Goal: Communication & Community: Answer question/provide support

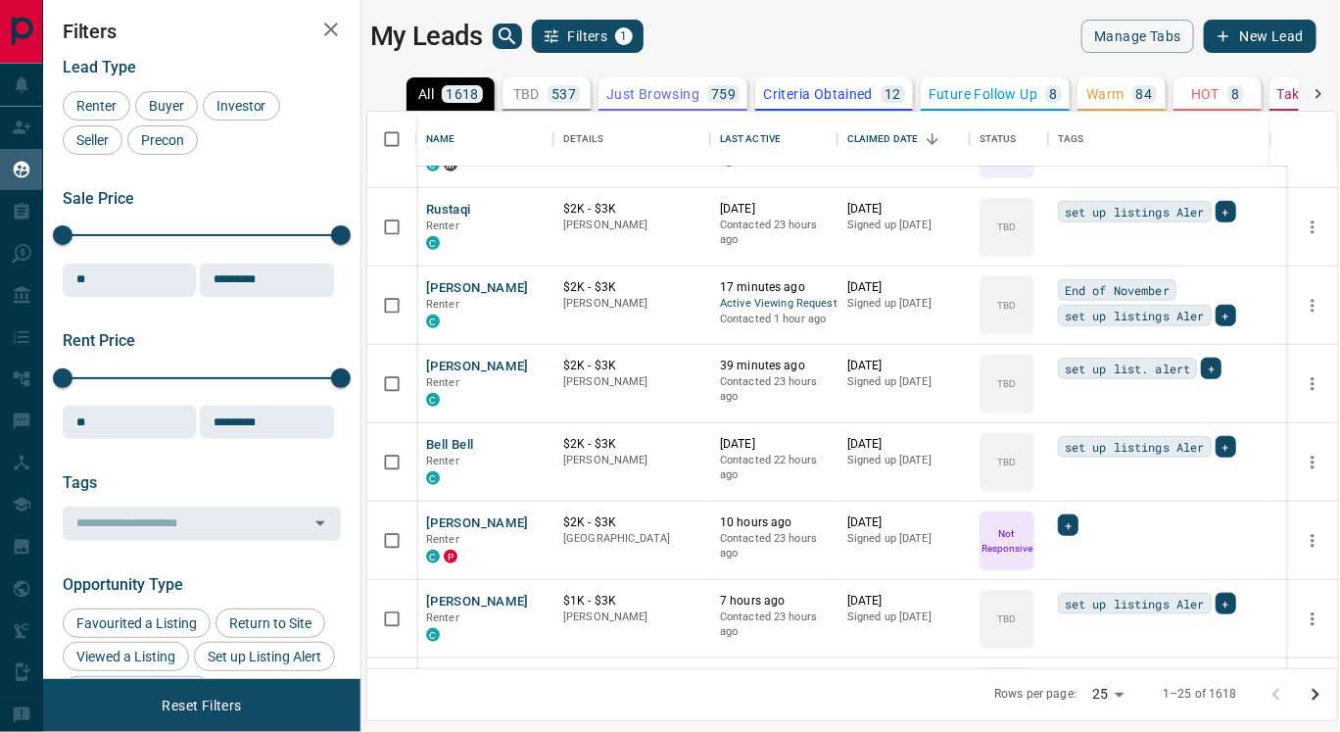
scroll to position [611, 0]
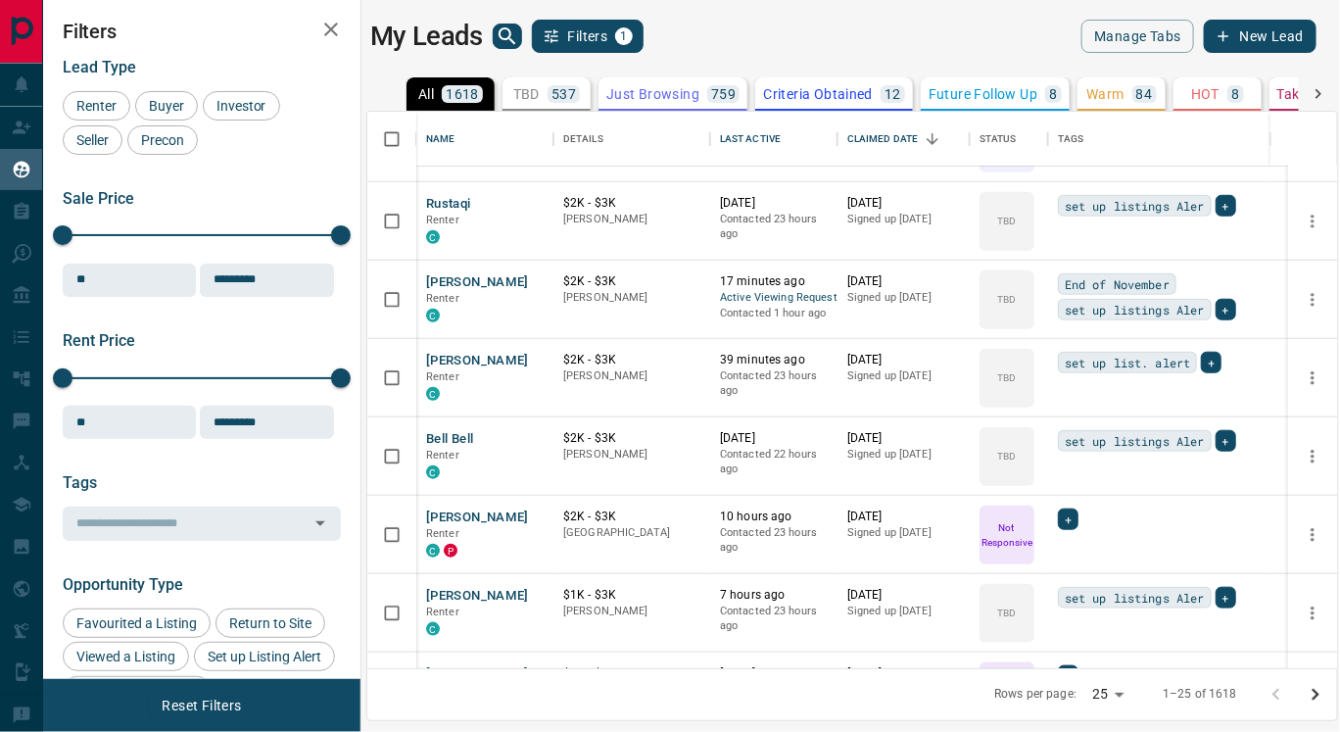
click at [1118, 694] on body "Lead Transfers Claim Leads My Leads Tasks Opportunities Deals Campaigns Automat…" at bounding box center [670, 353] width 1340 height 707
click at [1103, 699] on li "100" at bounding box center [1113, 693] width 52 height 29
type input "***"
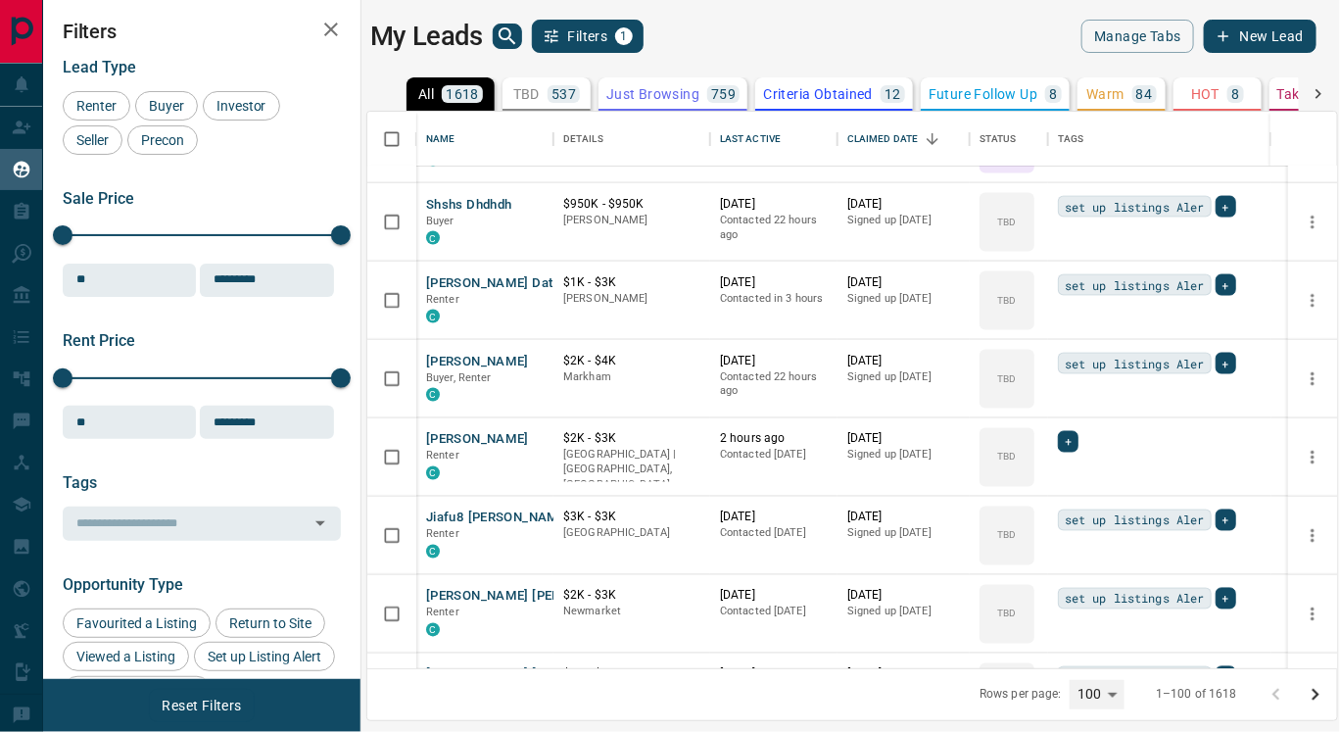
scroll to position [1160, 0]
click at [476, 440] on button "[PERSON_NAME]" at bounding box center [477, 439] width 103 height 19
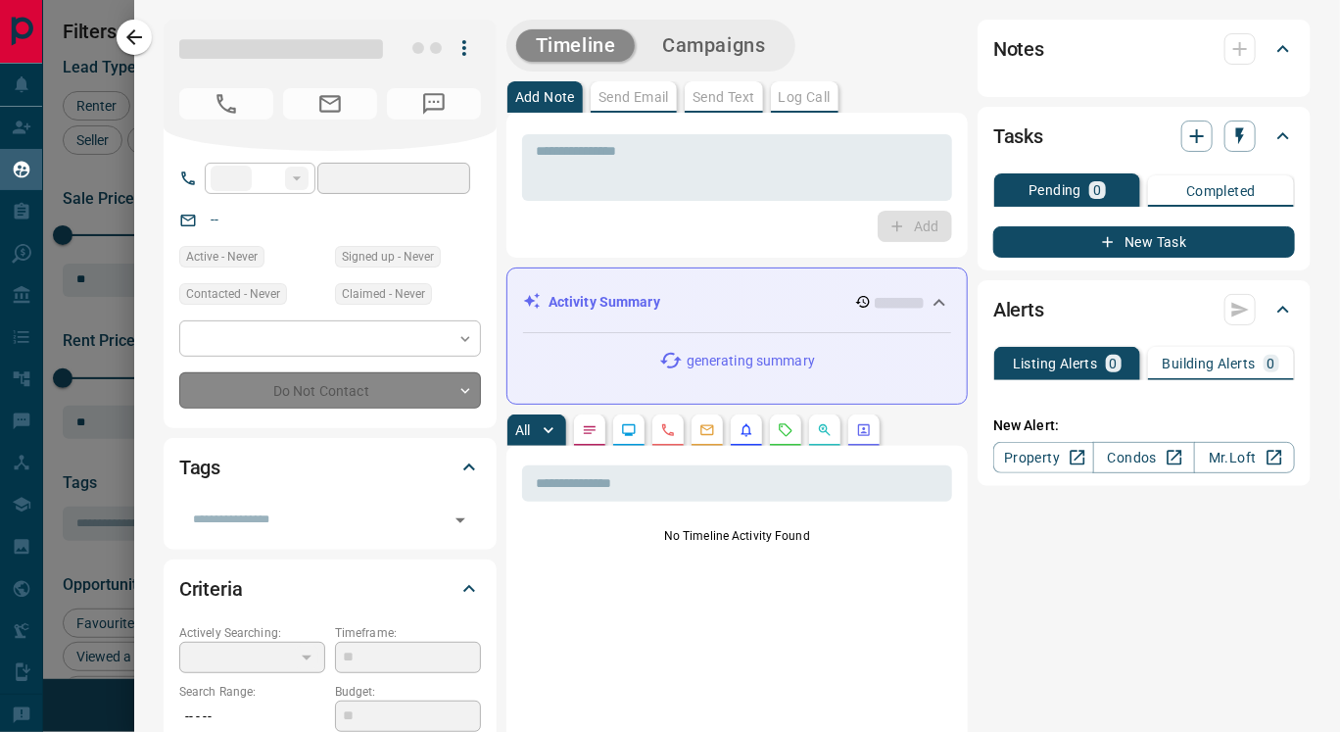
type input "**"
type input "**********"
type input "**"
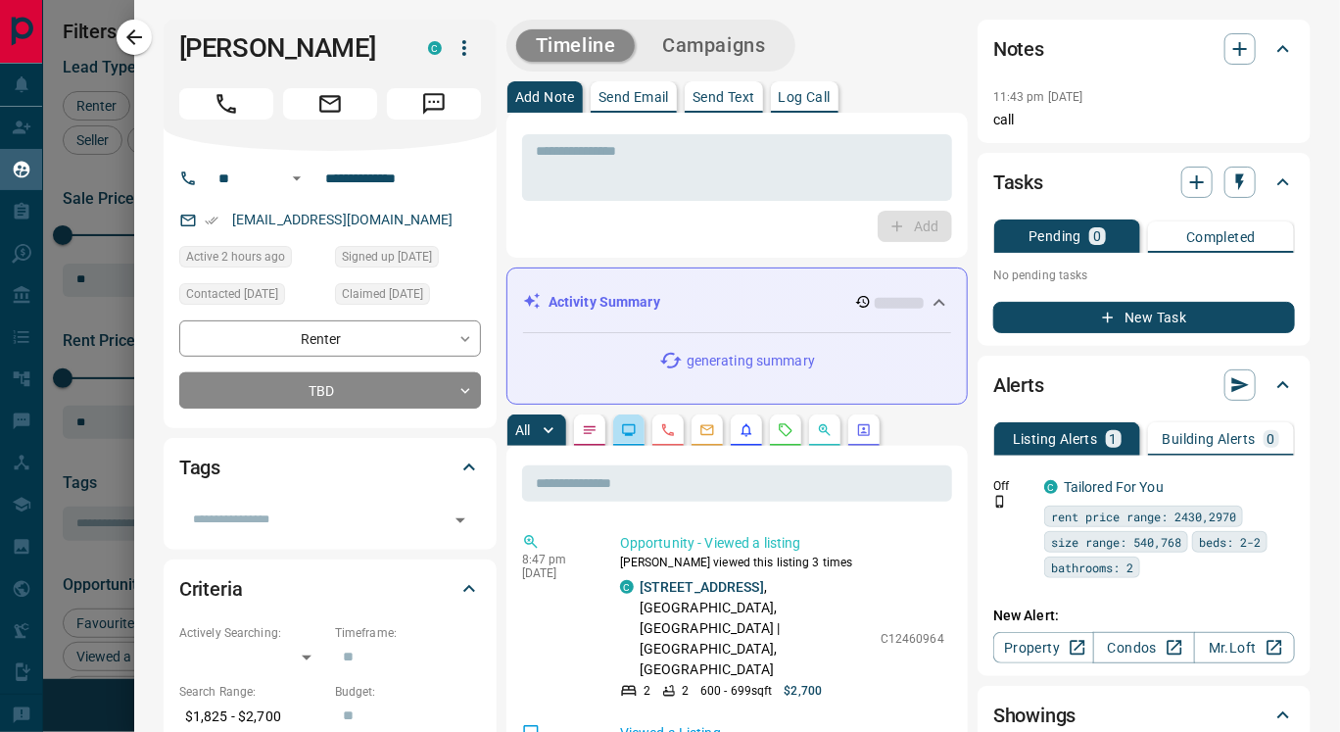
click at [624, 441] on button "button" at bounding box center [628, 429] width 31 height 31
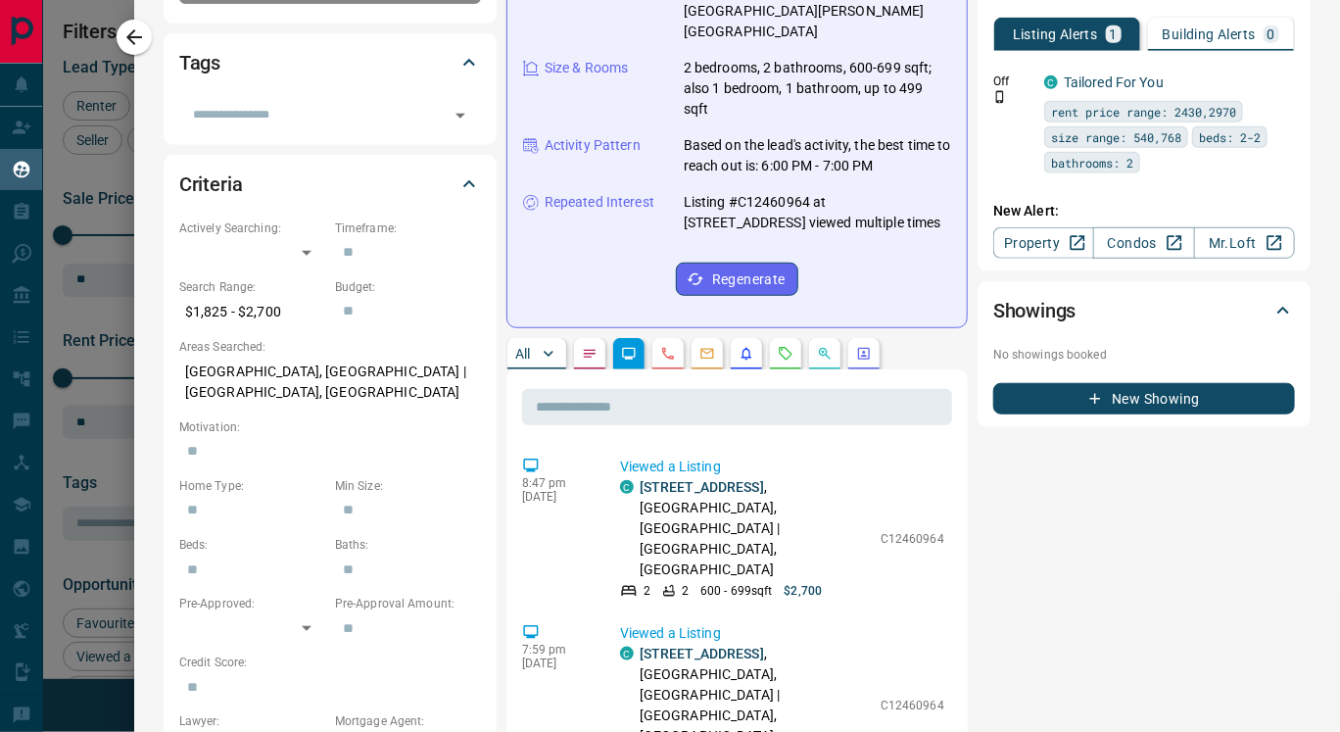
scroll to position [0, 0]
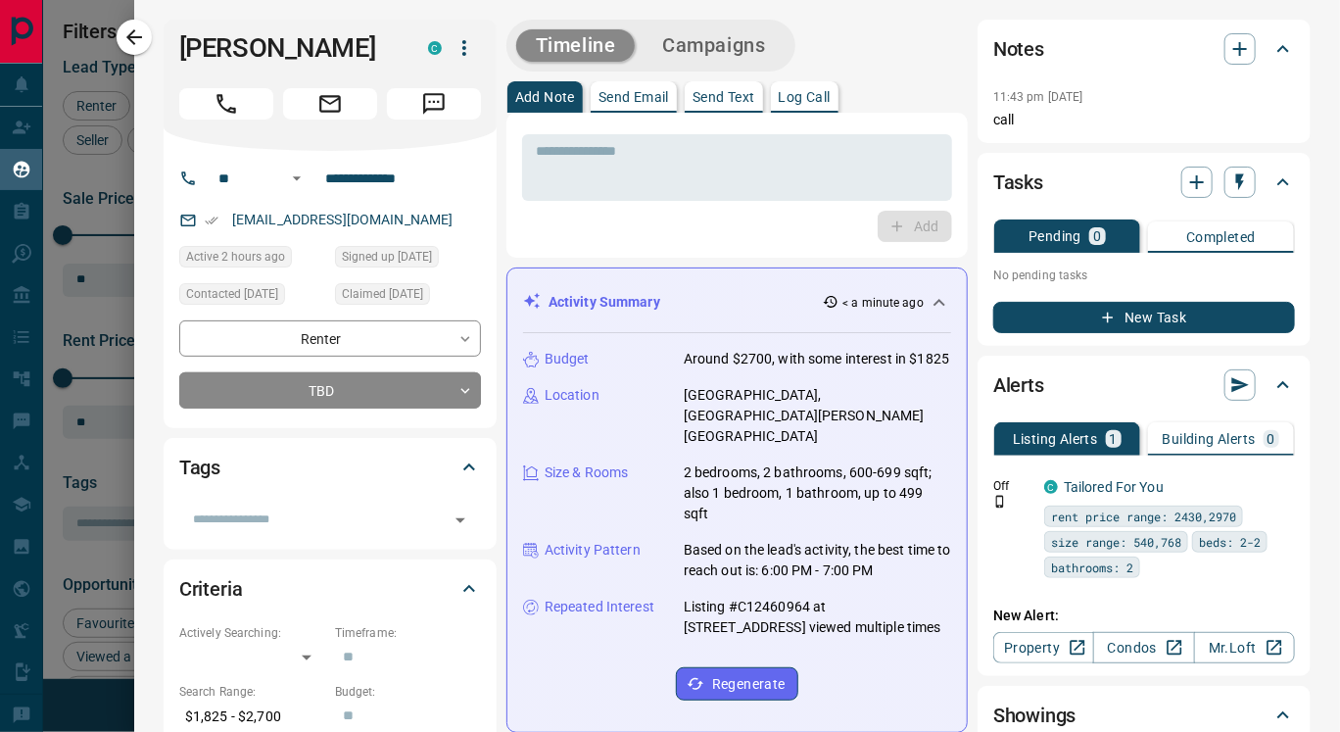
click at [466, 45] on icon "button" at bounding box center [465, 48] width 24 height 24
click at [432, 120] on li "Reallocate" at bounding box center [423, 116] width 116 height 29
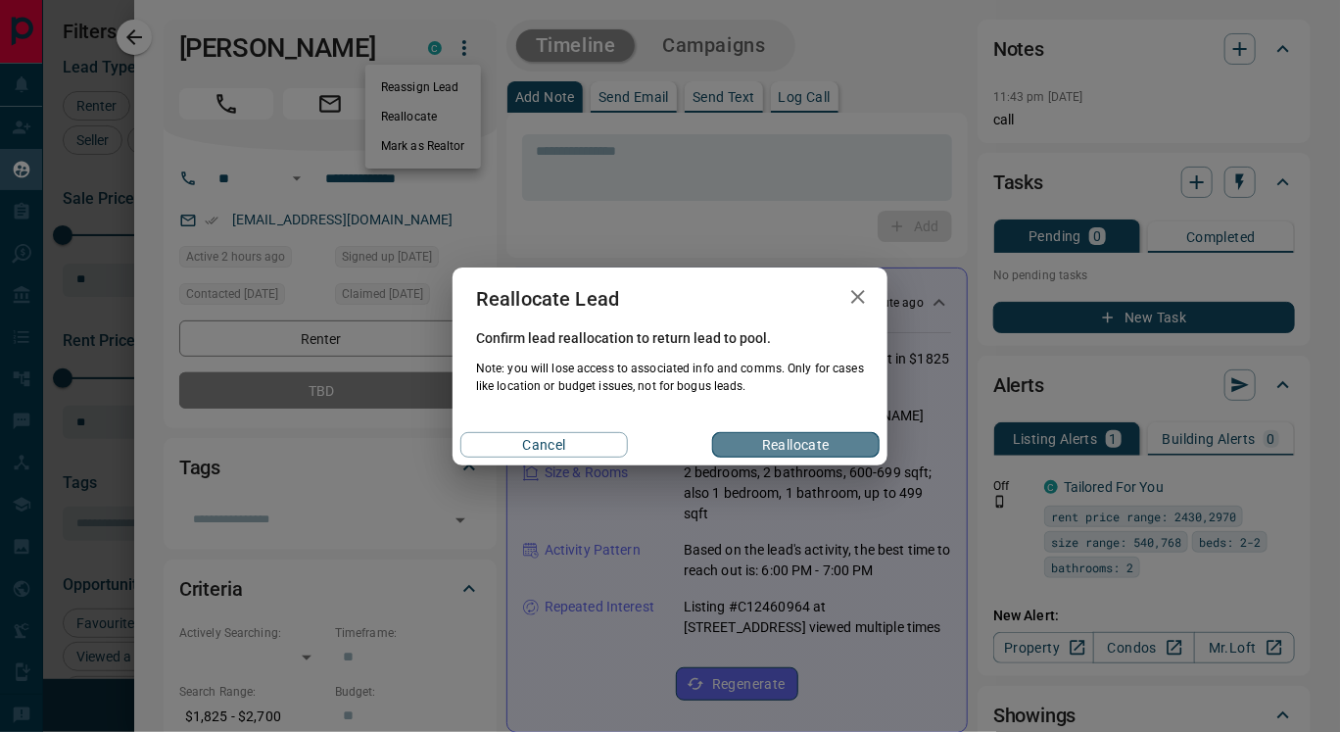
click at [729, 440] on button "Reallocate" at bounding box center [796, 444] width 168 height 25
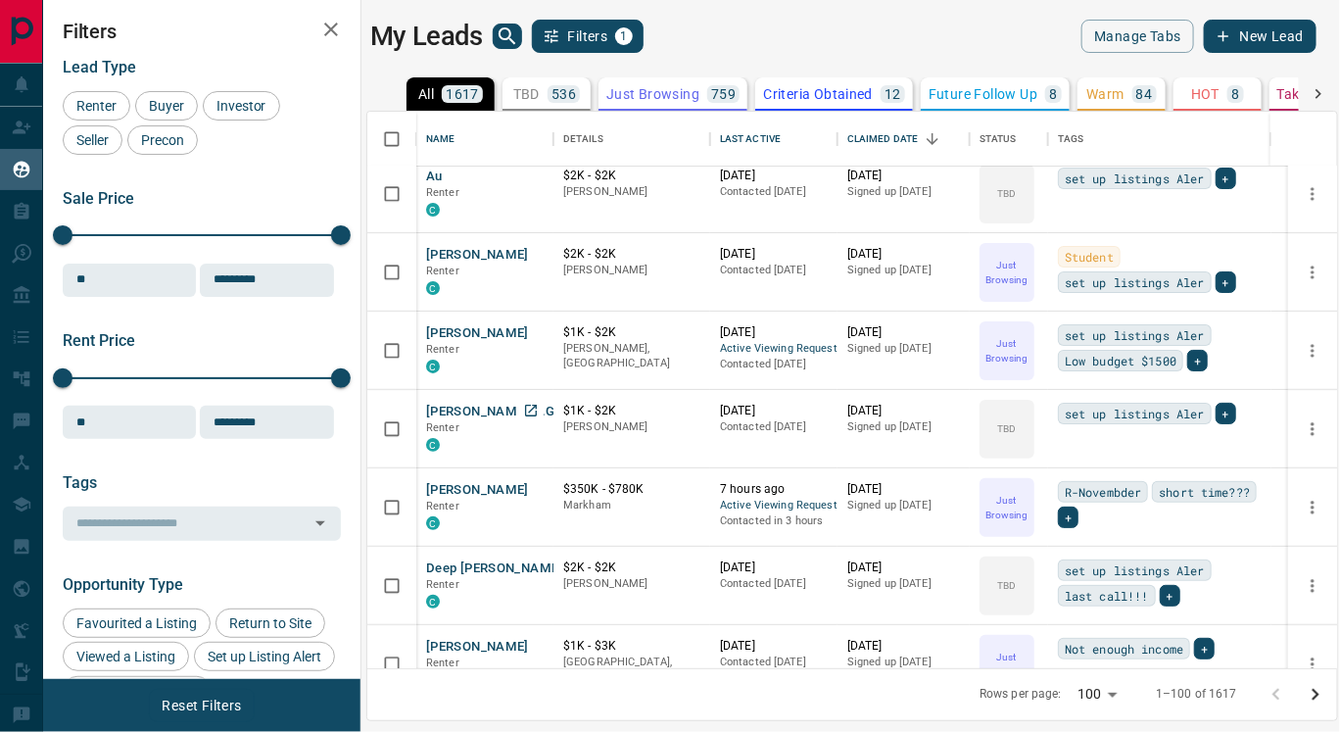
scroll to position [2842, 0]
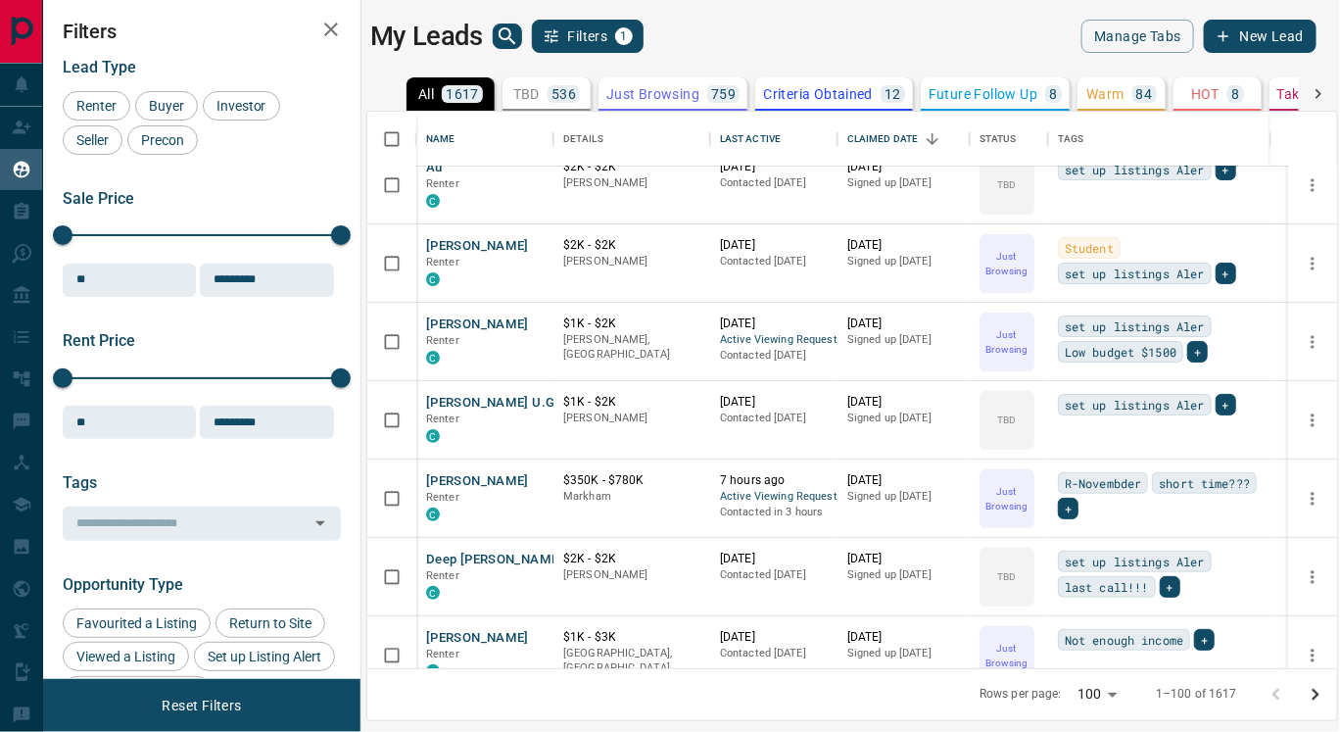
click at [779, 96] on p "Criteria Obtained" at bounding box center [818, 94] width 110 height 14
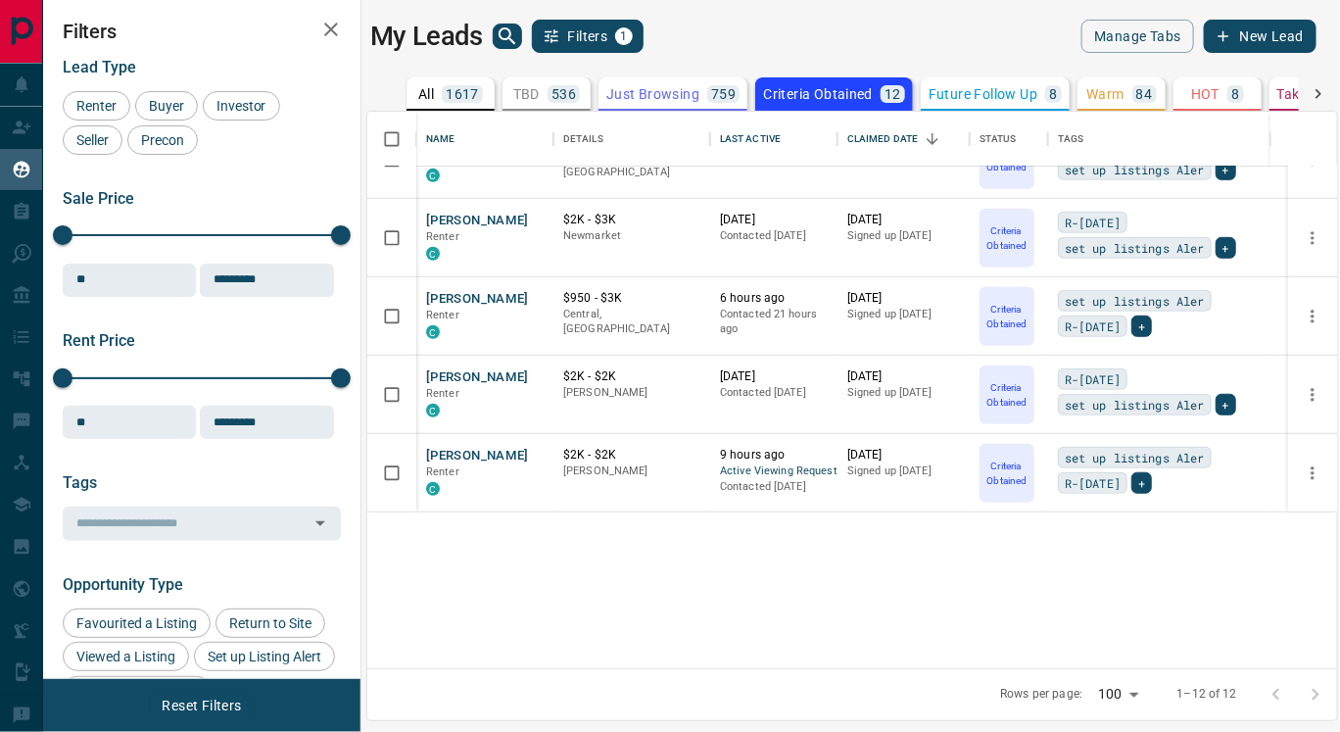
scroll to position [0, 0]
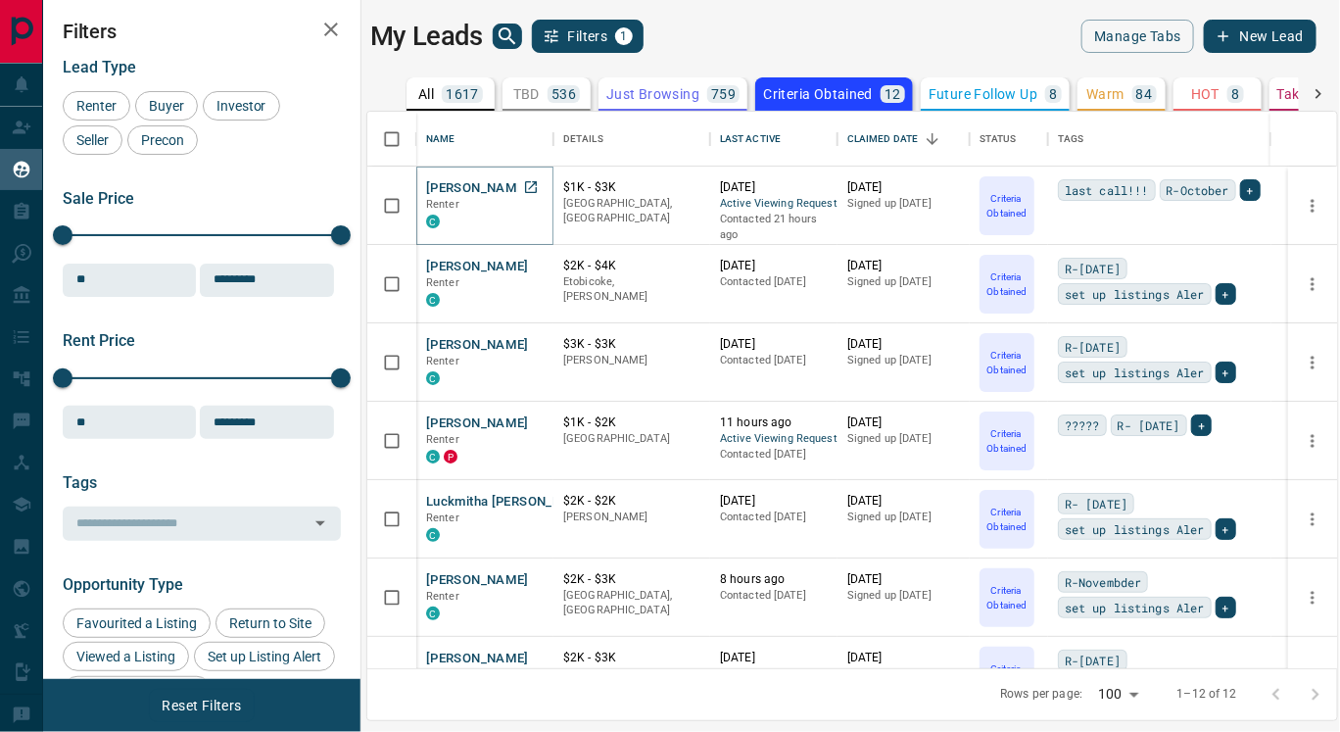
click at [457, 185] on button "[PERSON_NAME]" at bounding box center [477, 188] width 103 height 19
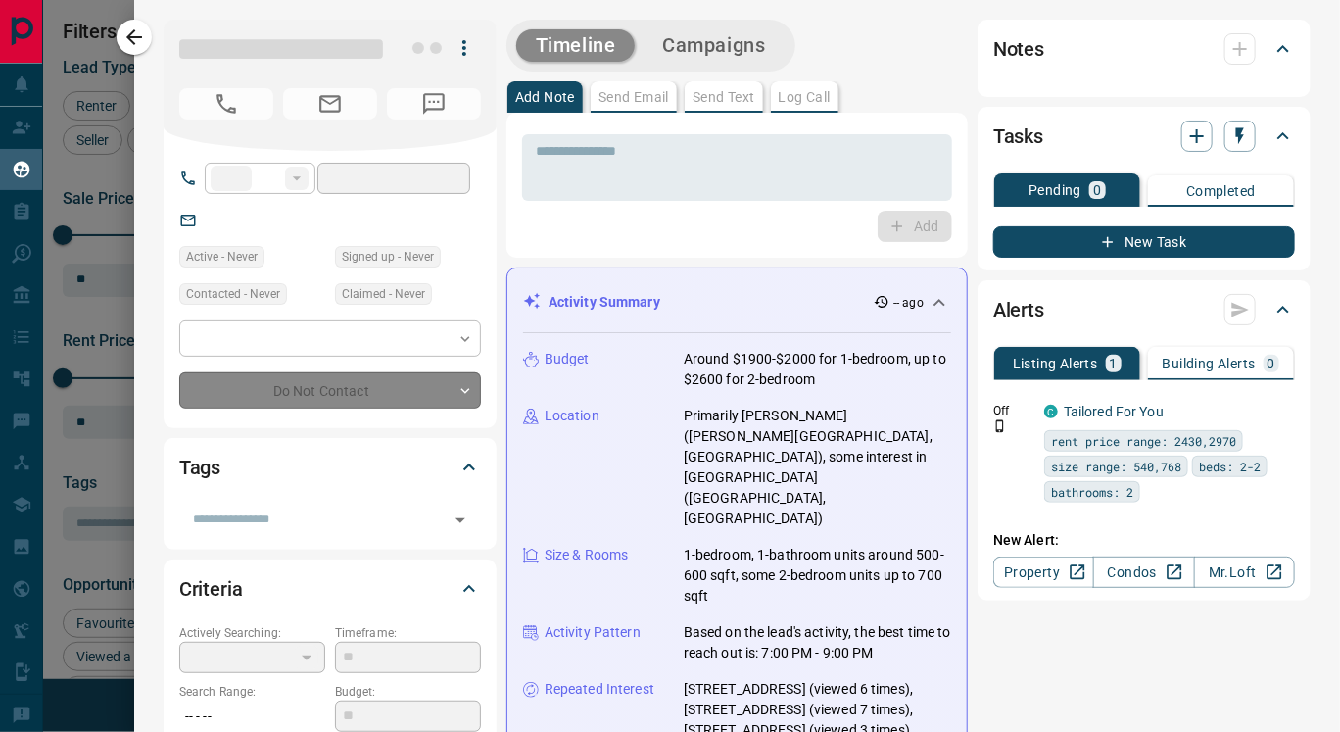
type input "**"
type input "**********"
type input "*"
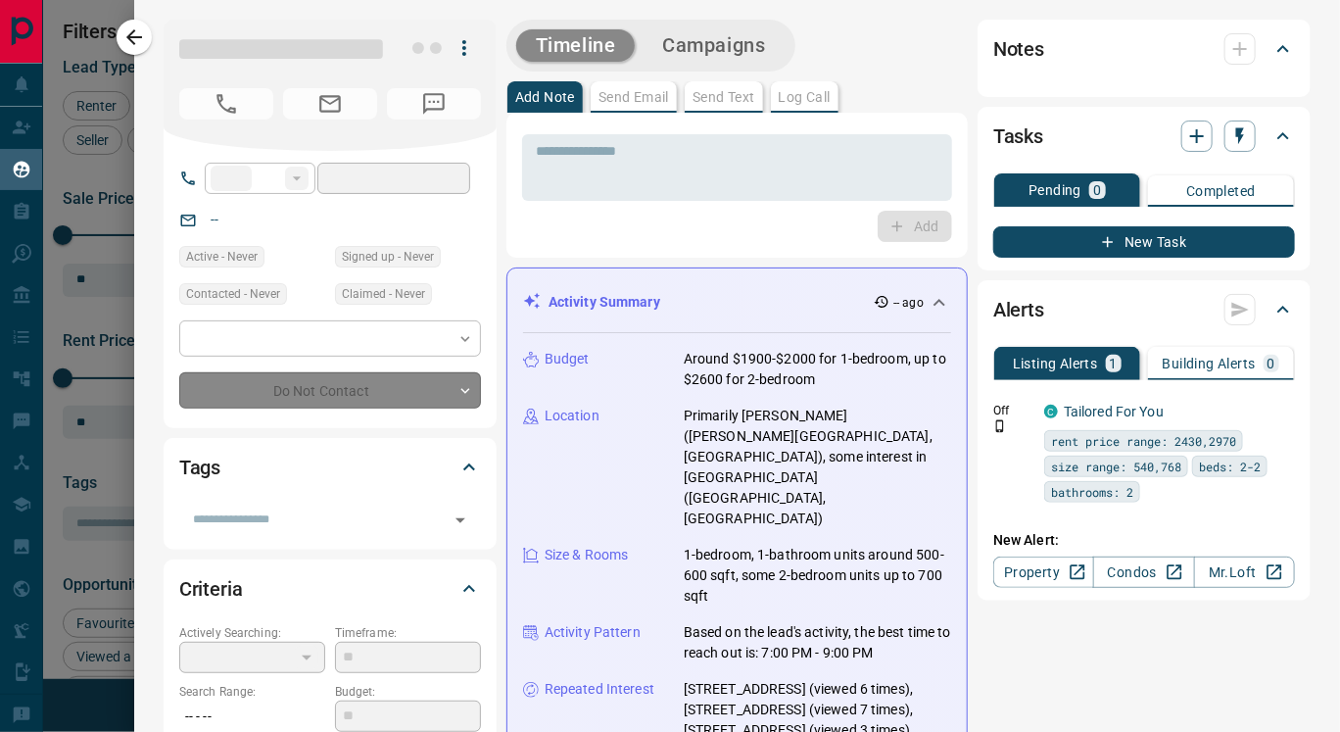
type input "**********"
type input "*******"
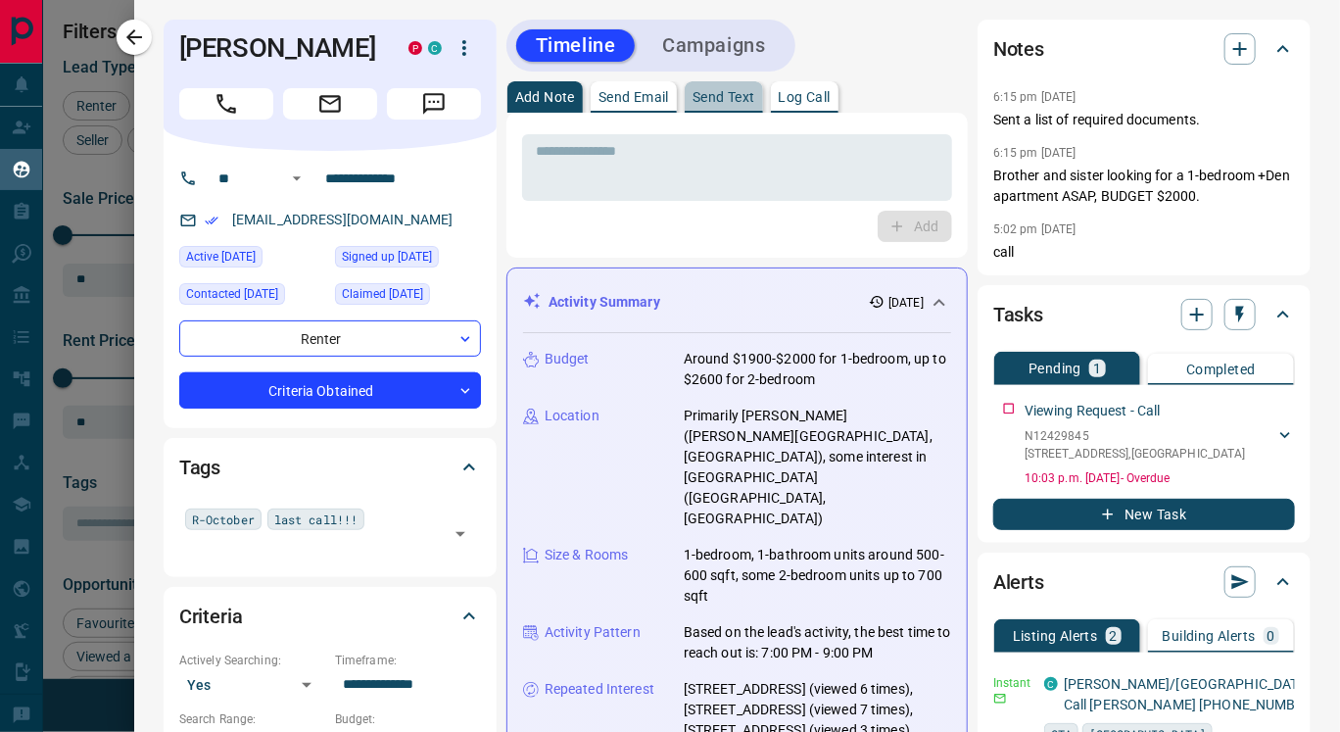
click at [721, 100] on p "Send Text" at bounding box center [724, 97] width 63 height 14
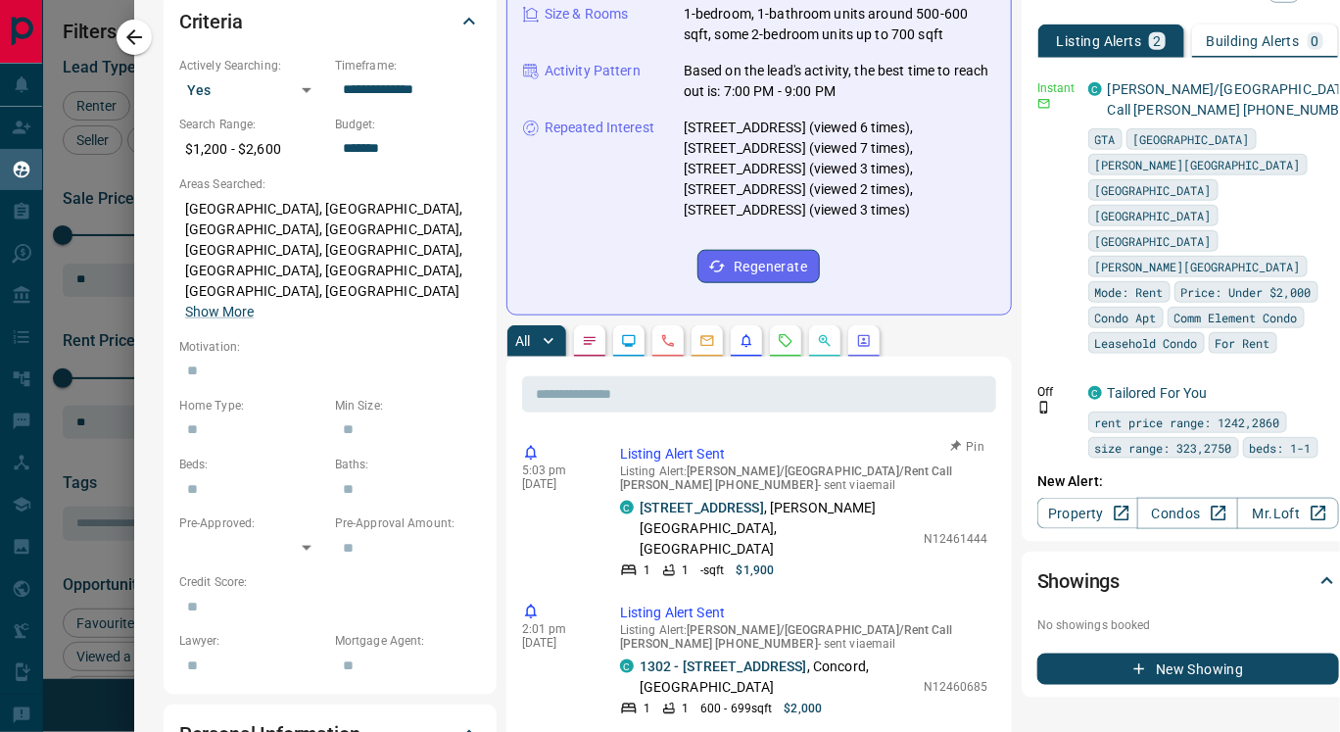
scroll to position [598, 0]
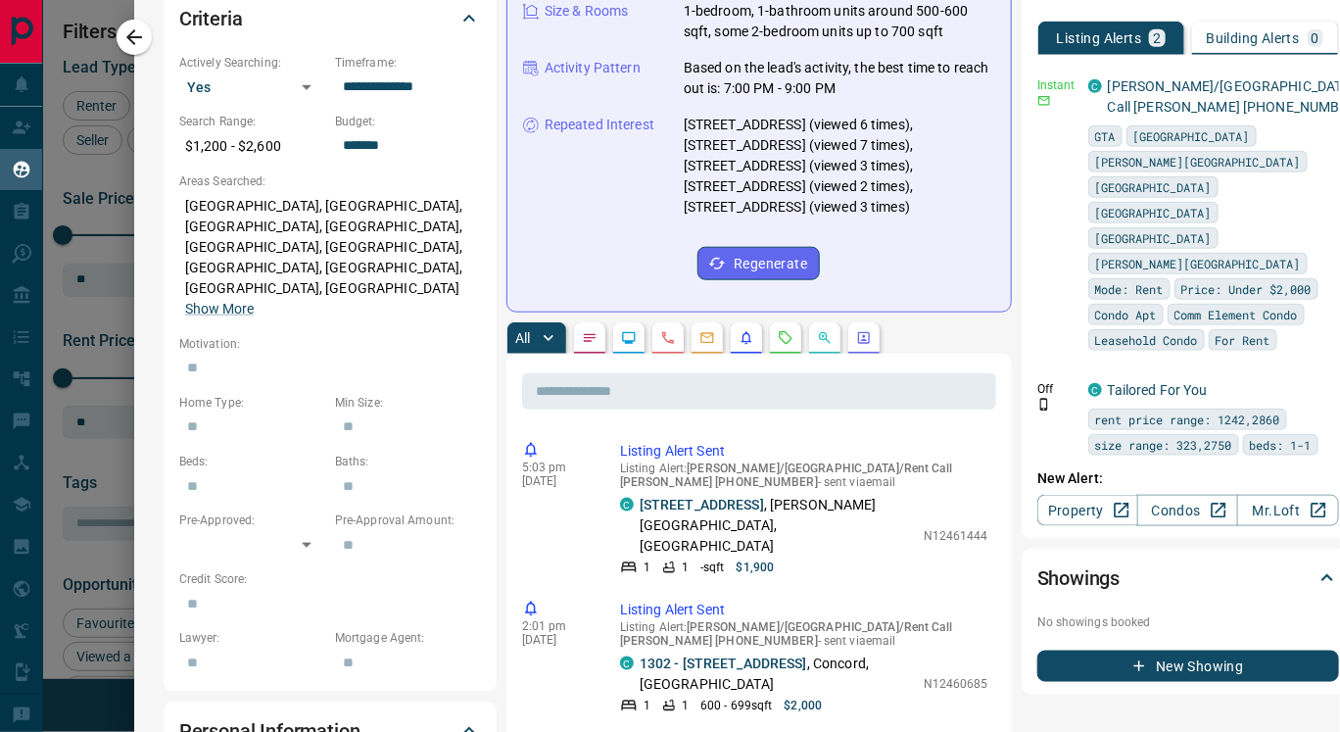
click at [633, 322] on button "button" at bounding box center [628, 337] width 31 height 31
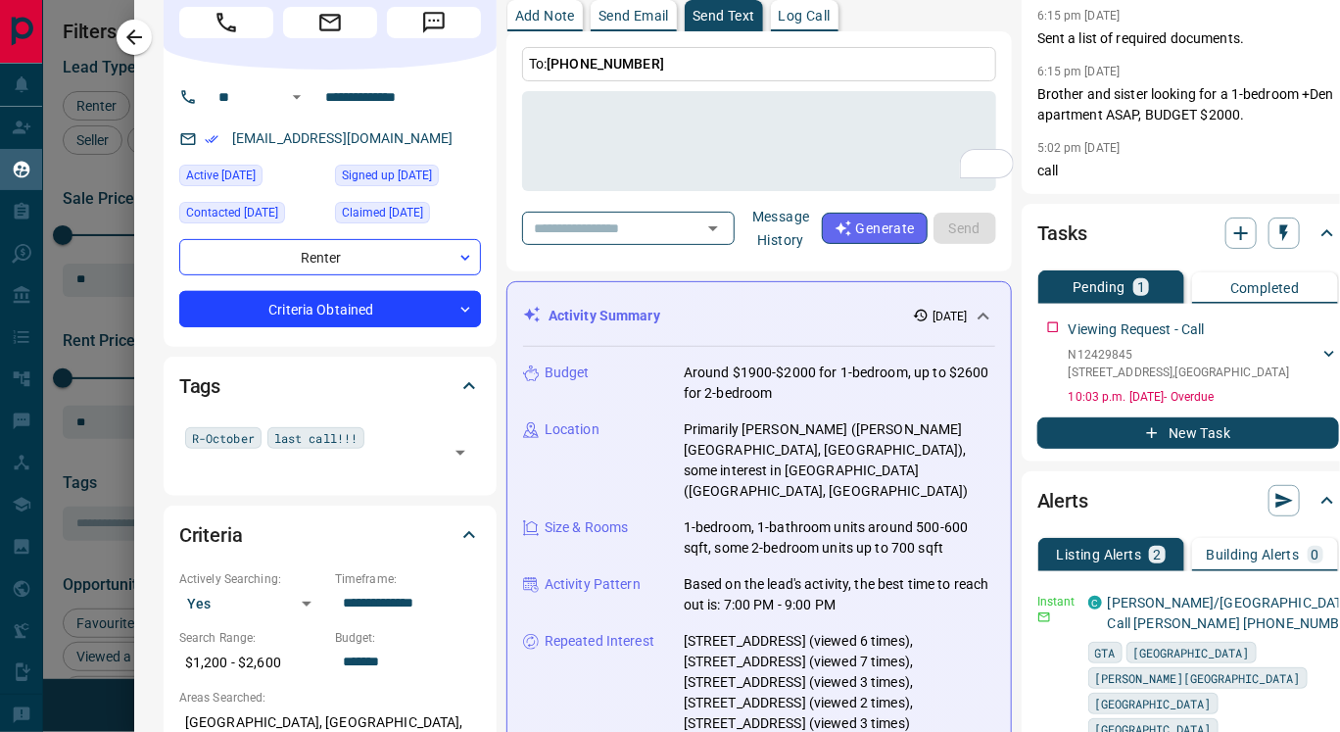
scroll to position [77, 0]
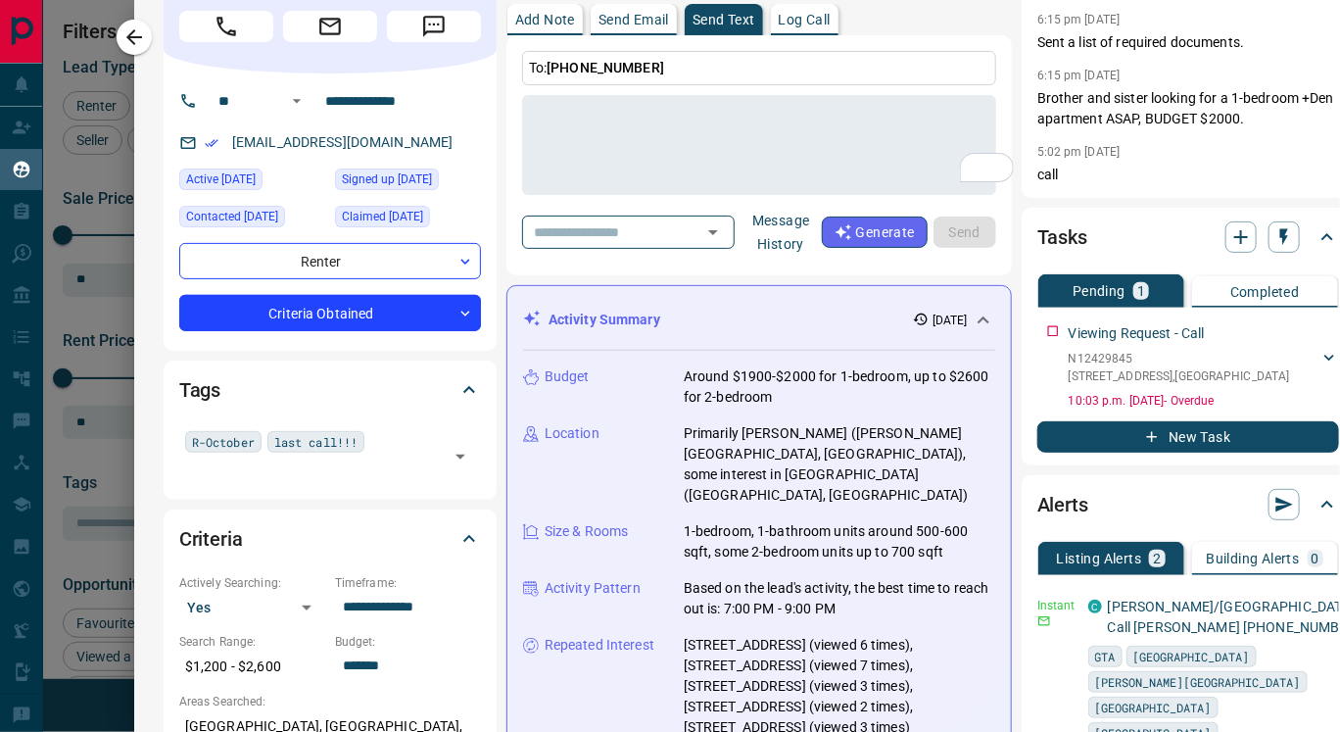
click at [804, 221] on button "Message History" at bounding box center [781, 232] width 81 height 55
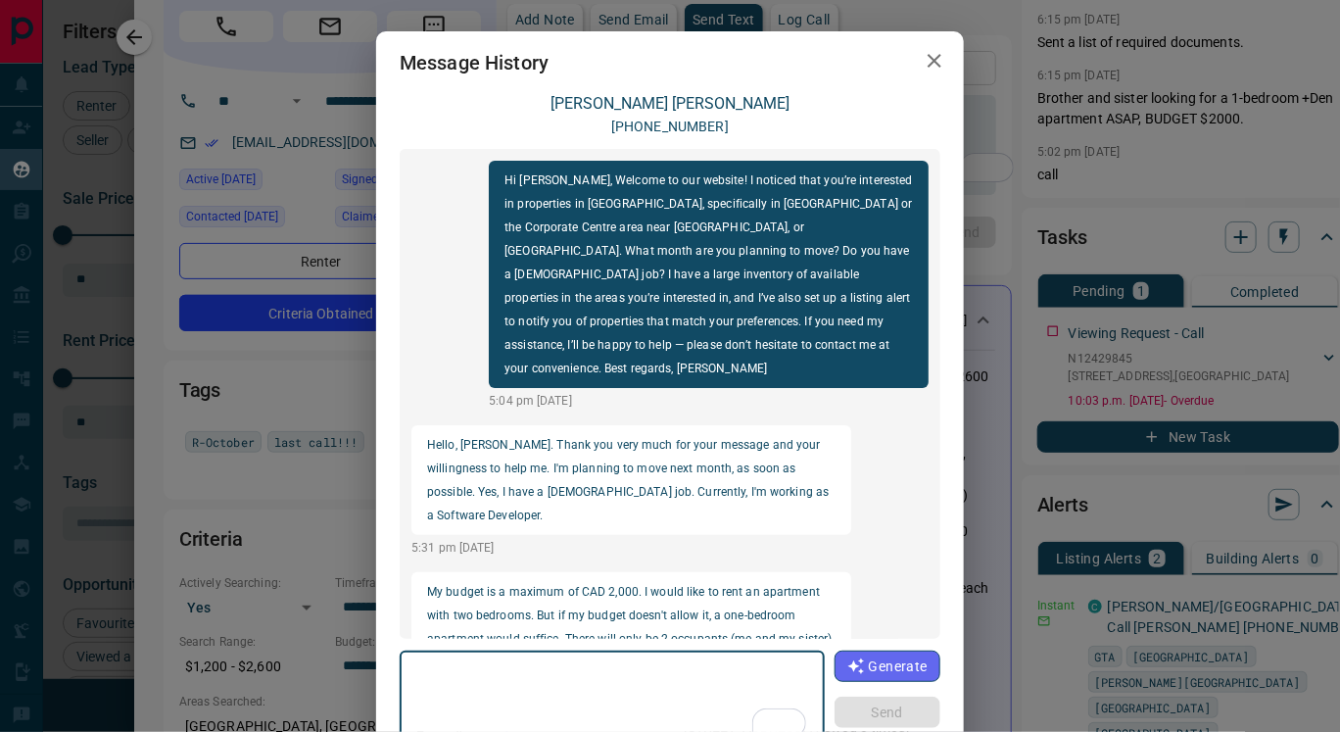
scroll to position [2561, 0]
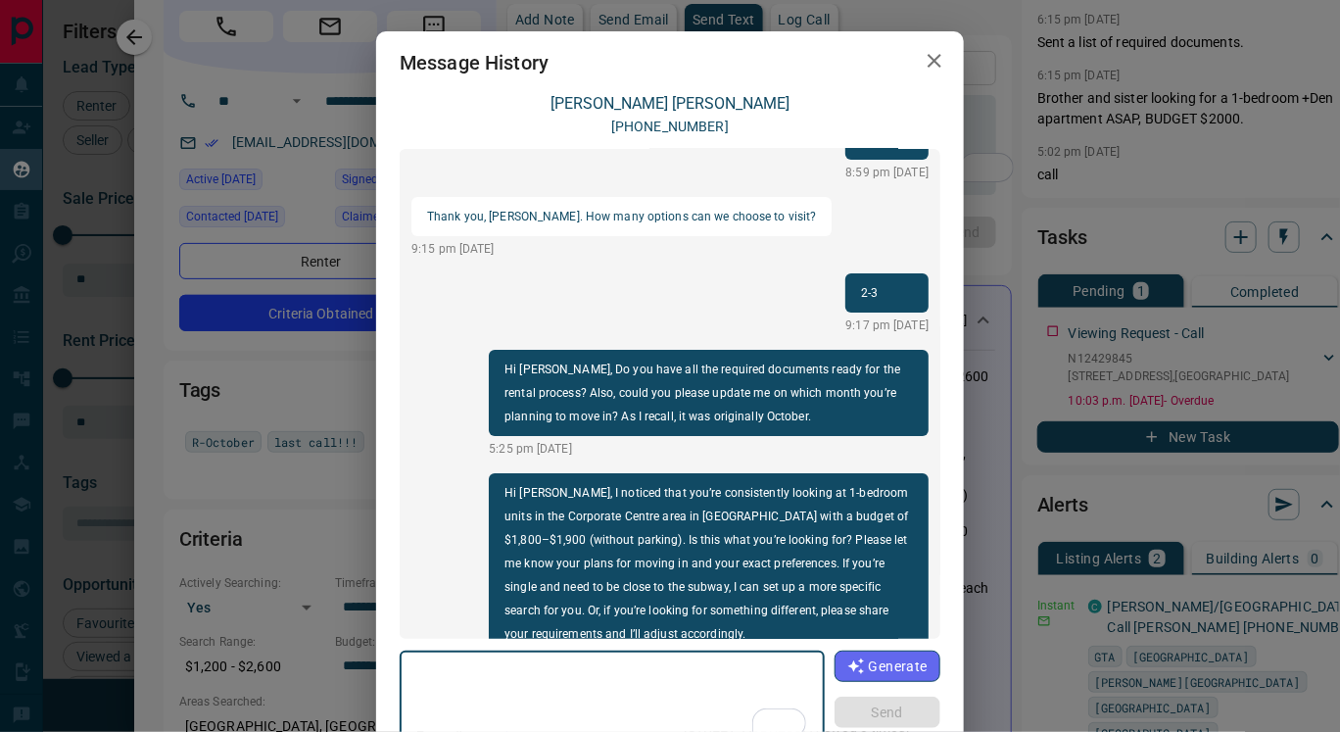
click at [928, 57] on icon "button" at bounding box center [935, 61] width 14 height 14
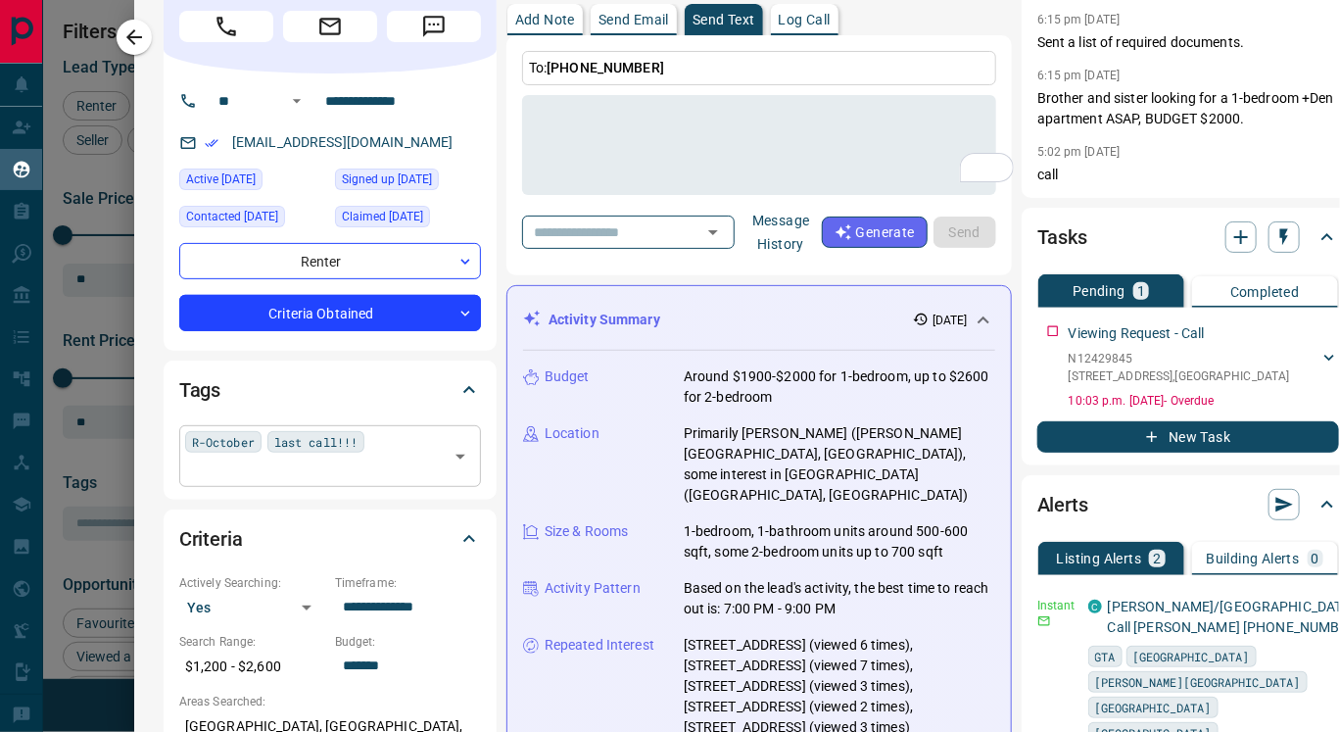
click at [333, 443] on span "last call!!!" at bounding box center [315, 442] width 83 height 20
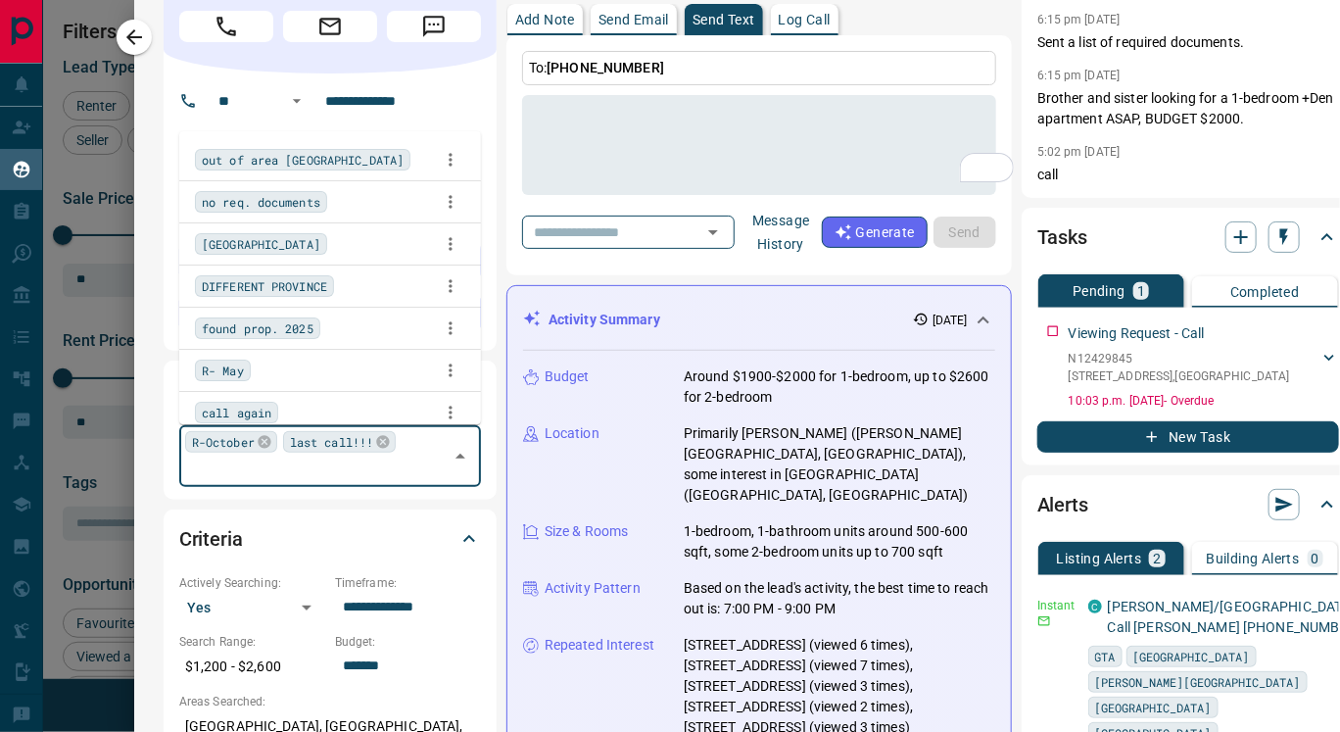
scroll to position [8934, 0]
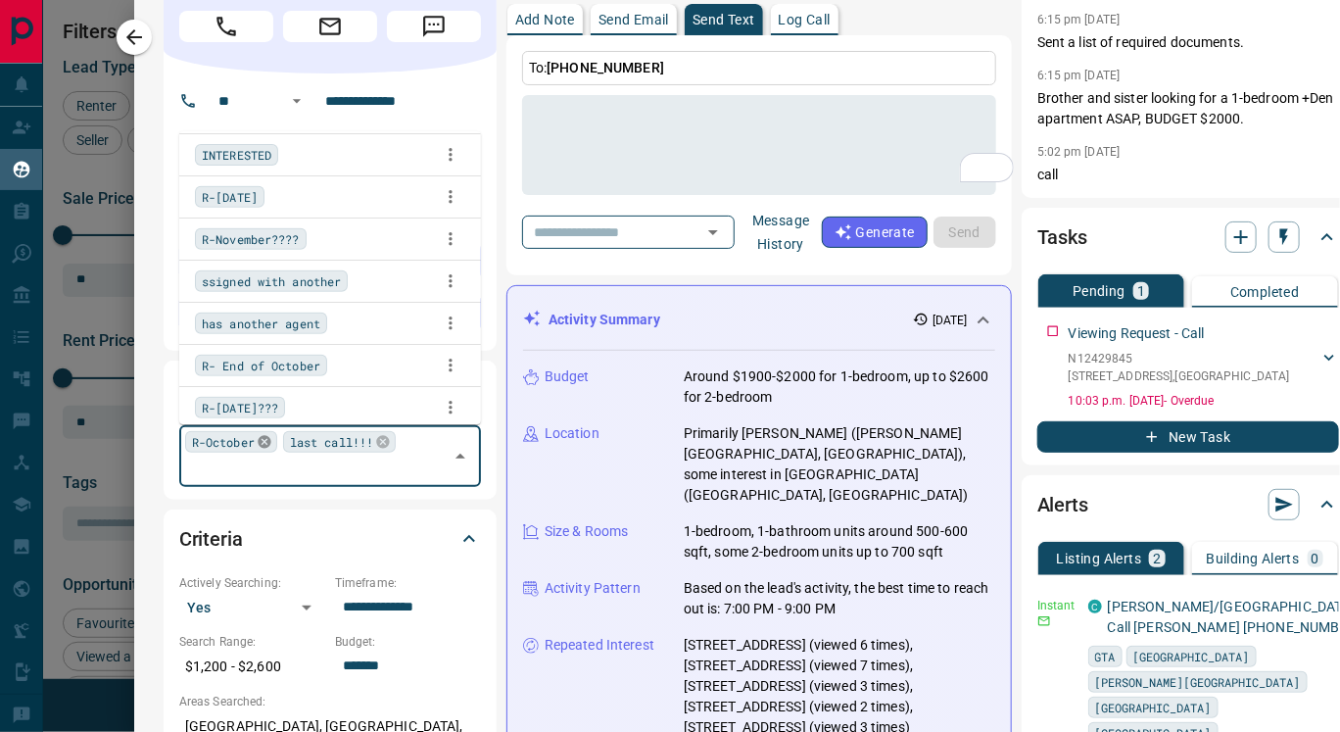
click at [258, 443] on icon at bounding box center [264, 442] width 13 height 13
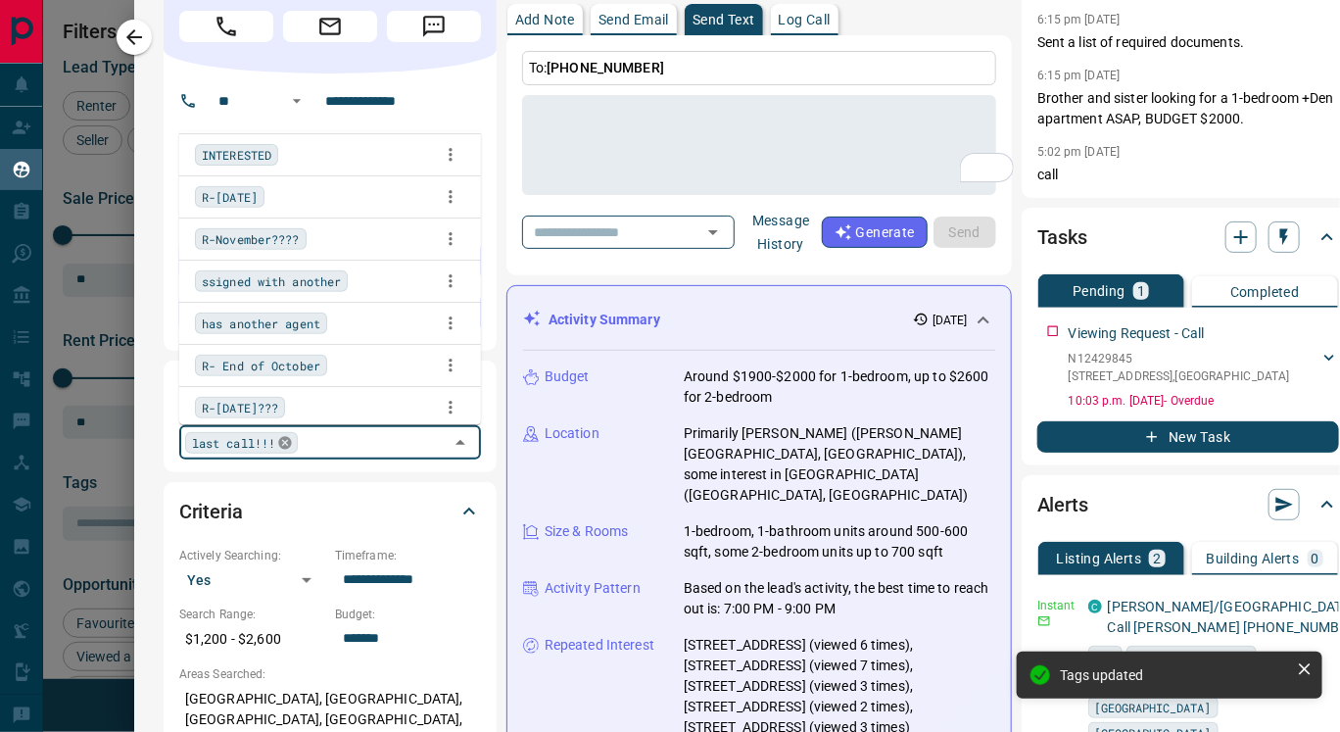
click at [279, 444] on icon at bounding box center [285, 442] width 13 height 13
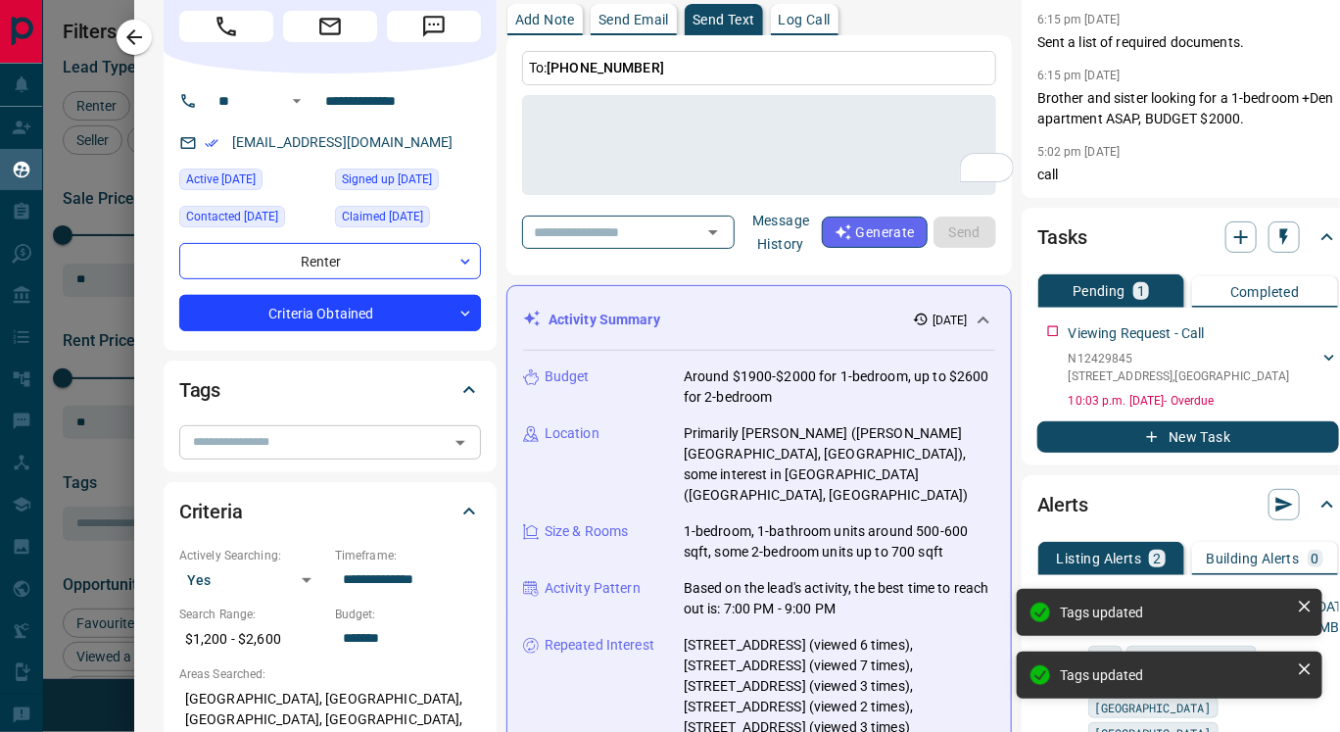
click at [491, 426] on div "Tags ​" at bounding box center [330, 415] width 333 height 111
click at [345, 311] on body "Lead Transfers Claim Leads My Leads Tasks Opportunities Deals Campaigns Automat…" at bounding box center [670, 353] width 1340 height 707
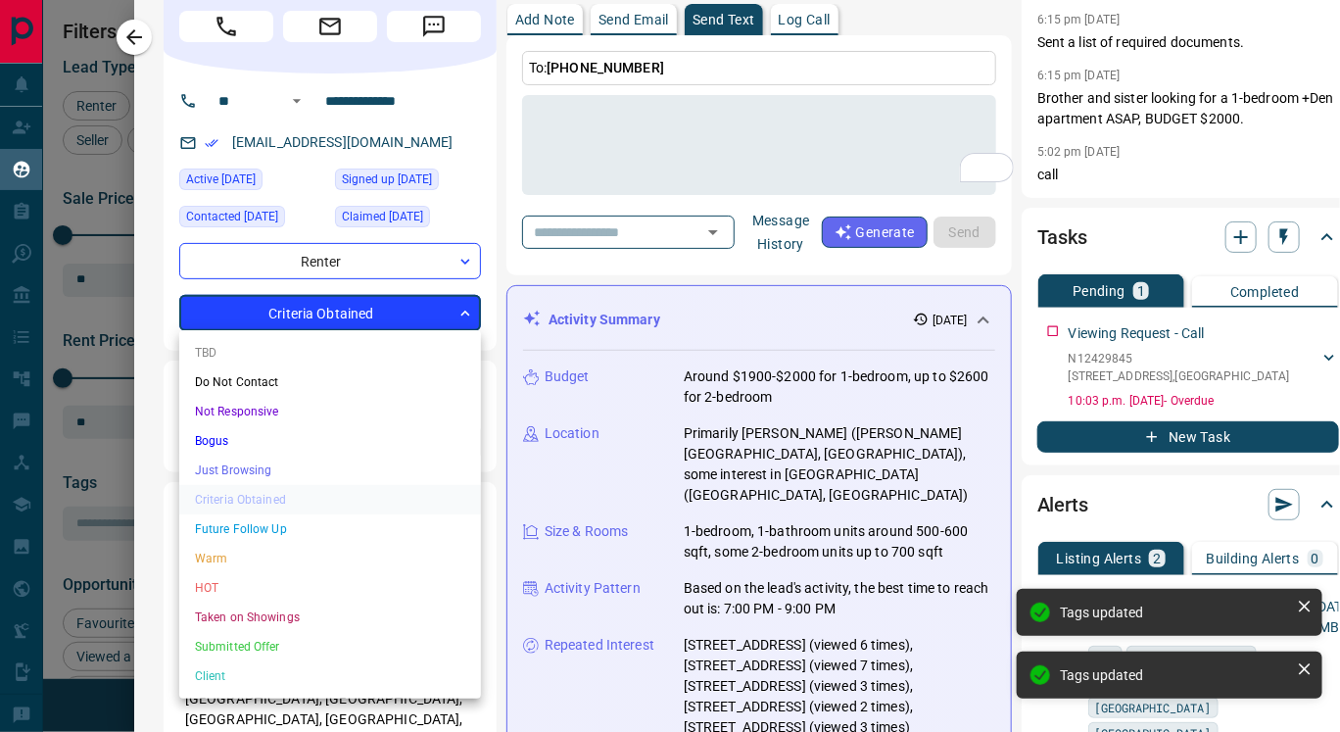
click at [316, 458] on li "Just Browsing" at bounding box center [330, 469] width 302 height 29
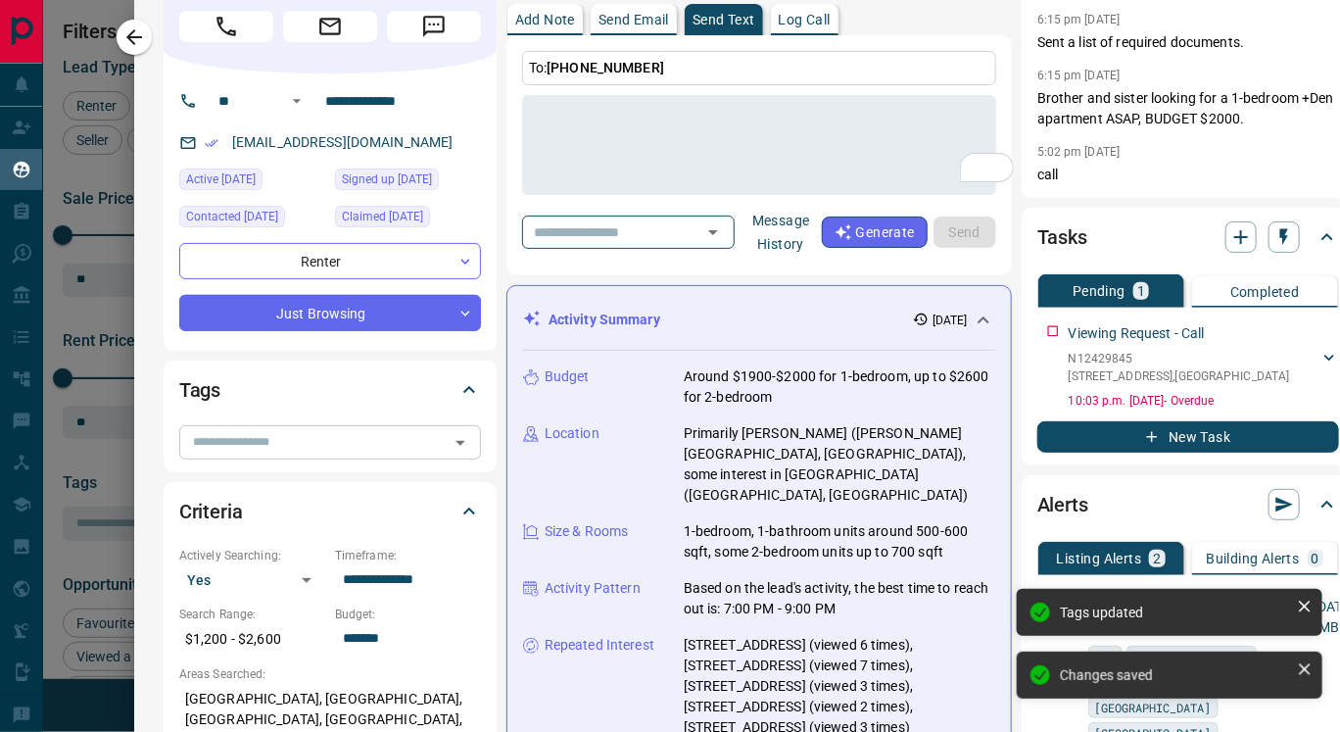
type input "*"
click at [129, 34] on icon "button" at bounding box center [134, 37] width 16 height 16
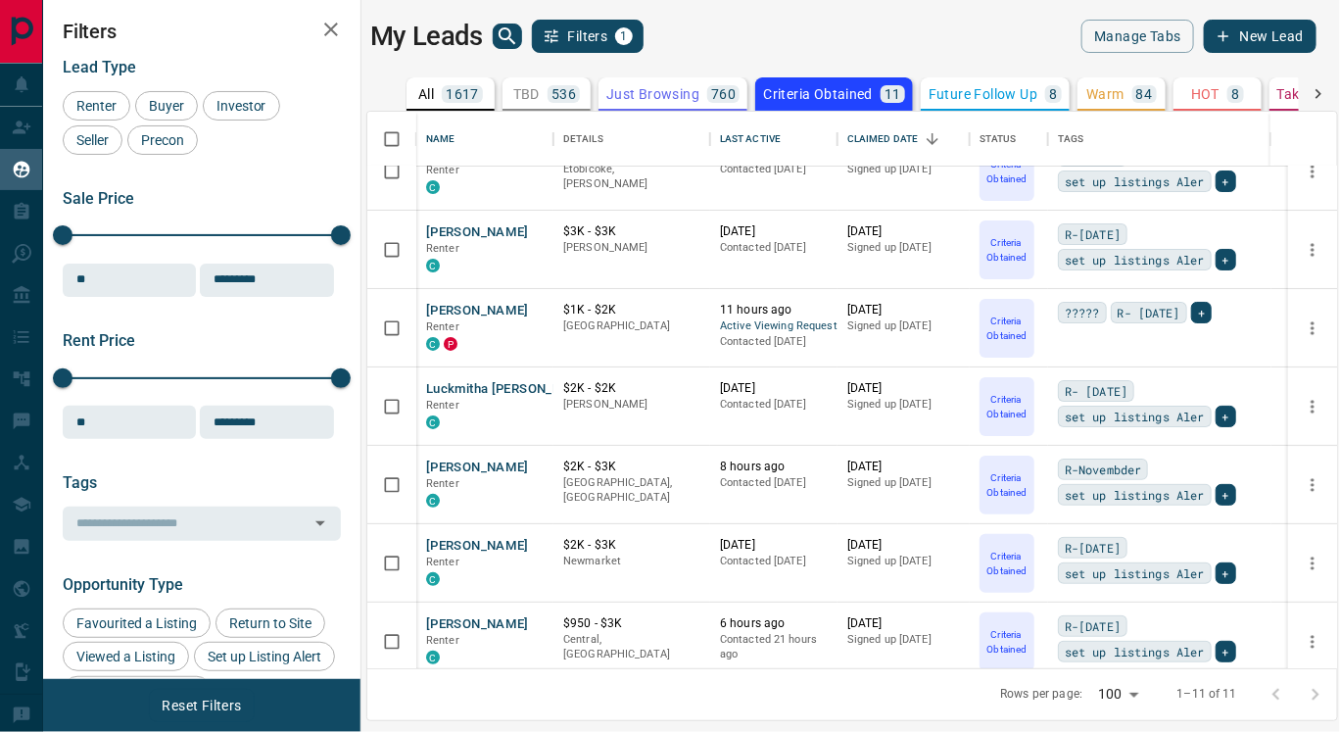
scroll to position [37, 0]
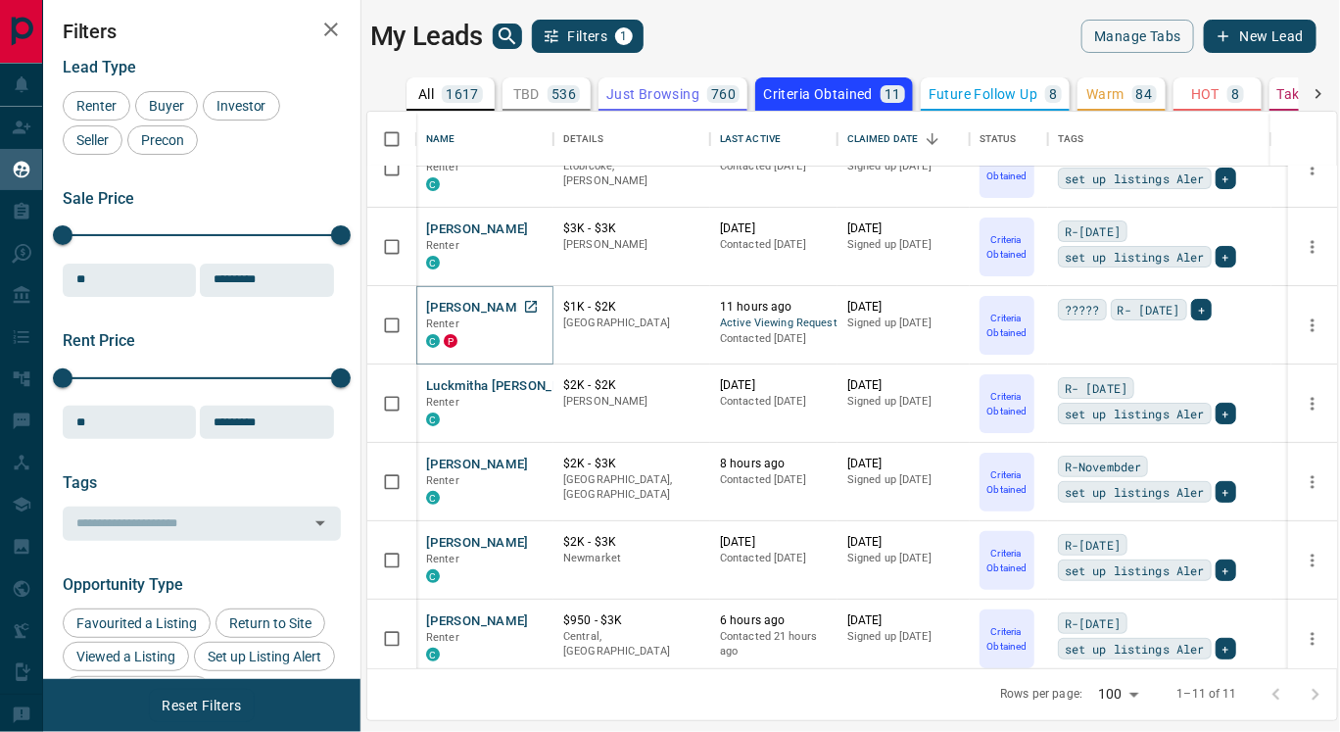
click at [486, 299] on button "[PERSON_NAME]" at bounding box center [477, 308] width 103 height 19
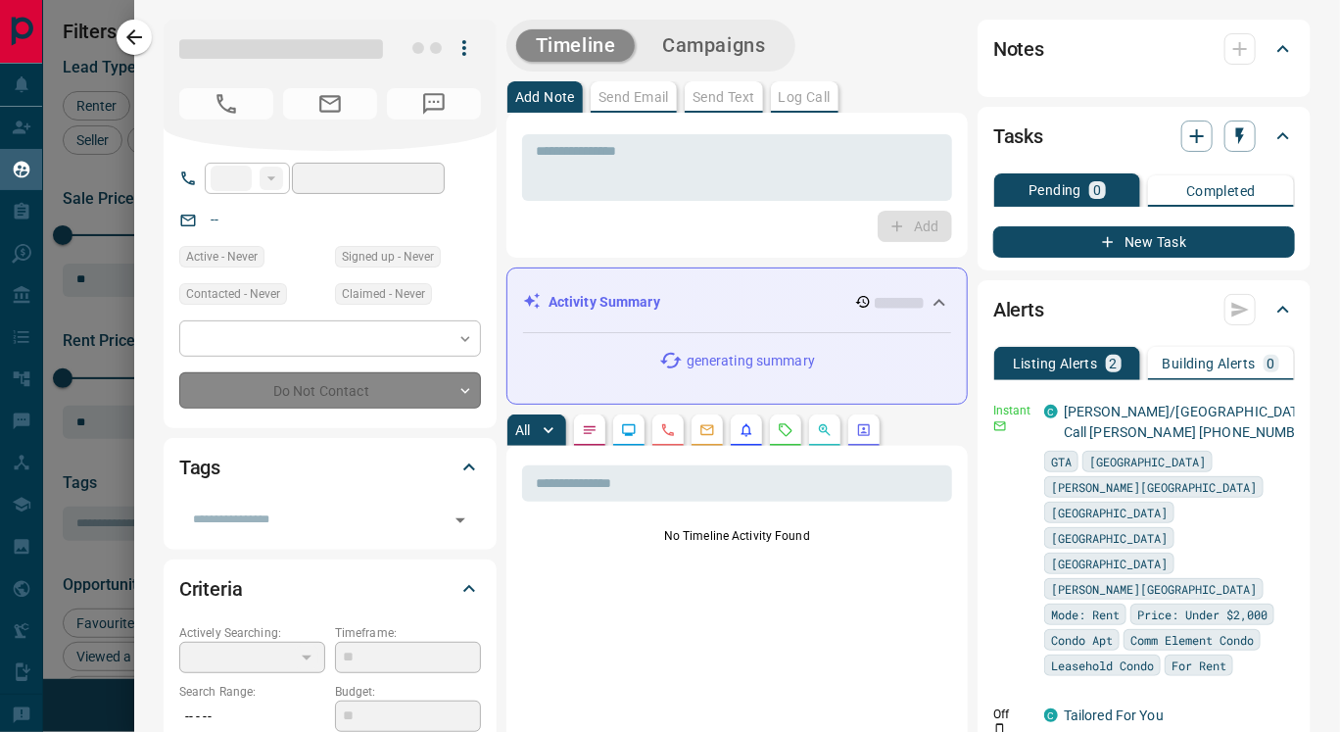
type input "**"
type input "**********"
type input "*"
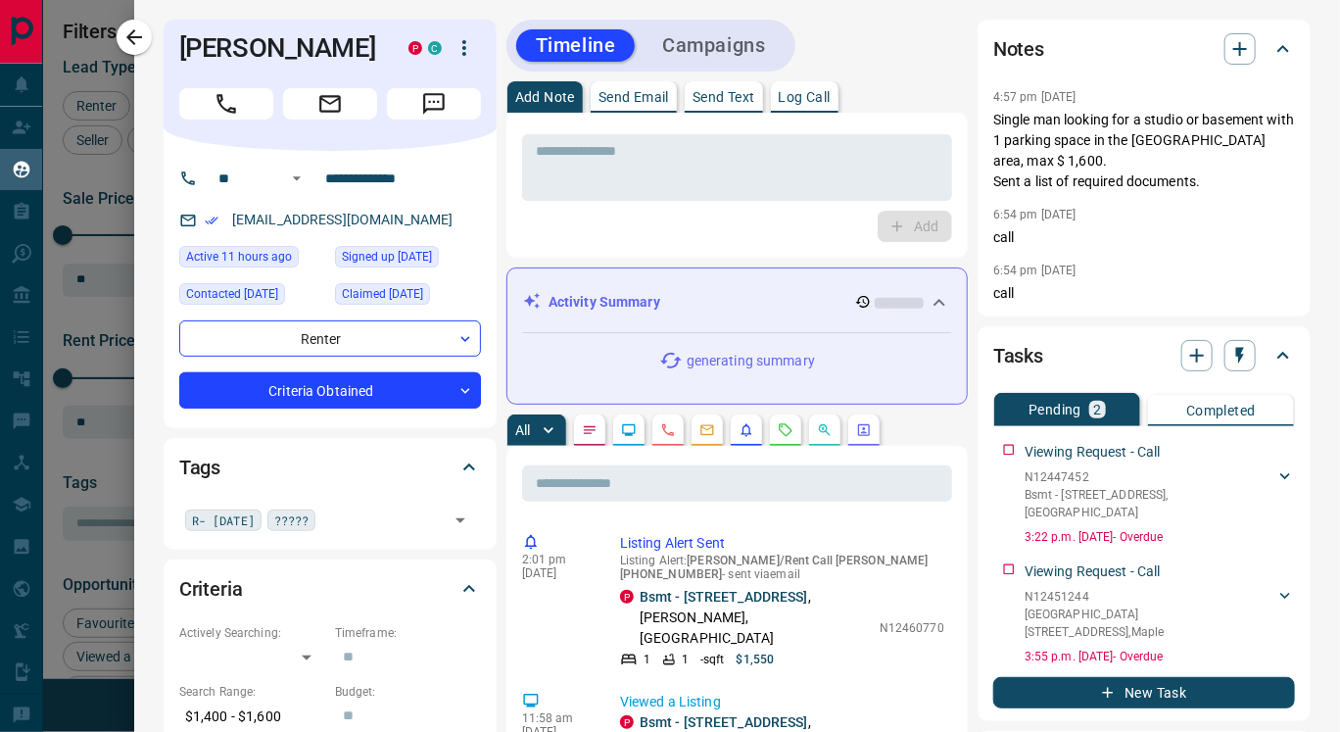
click at [709, 98] on p "Send Text" at bounding box center [724, 97] width 63 height 14
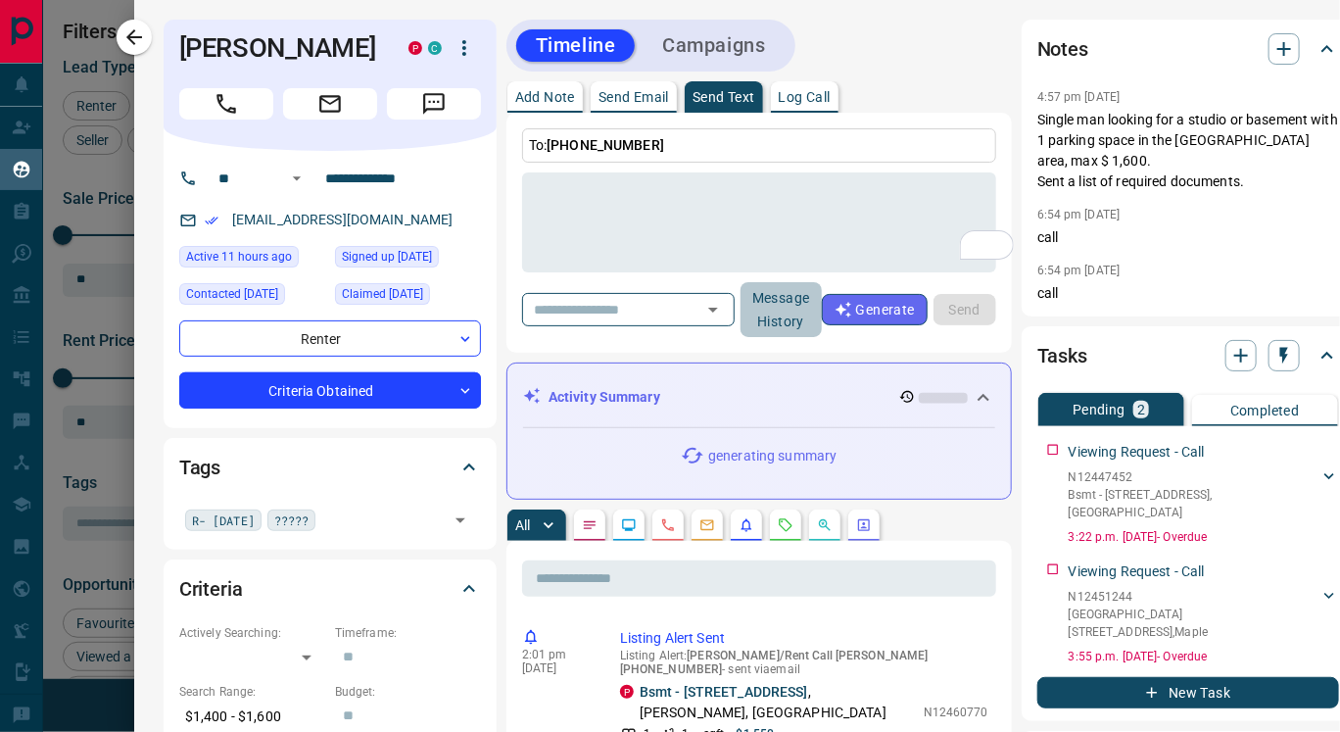
click at [806, 315] on button "Message History" at bounding box center [781, 309] width 81 height 55
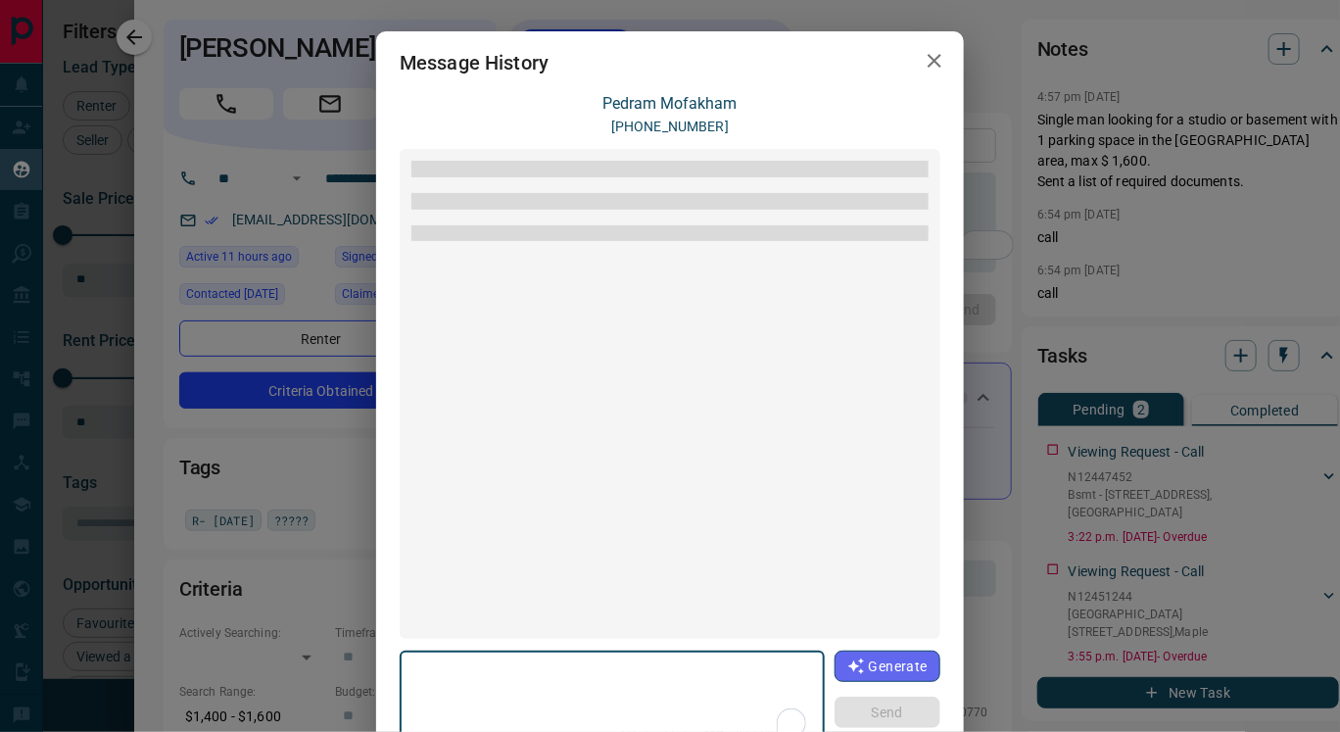
scroll to position [1063, 0]
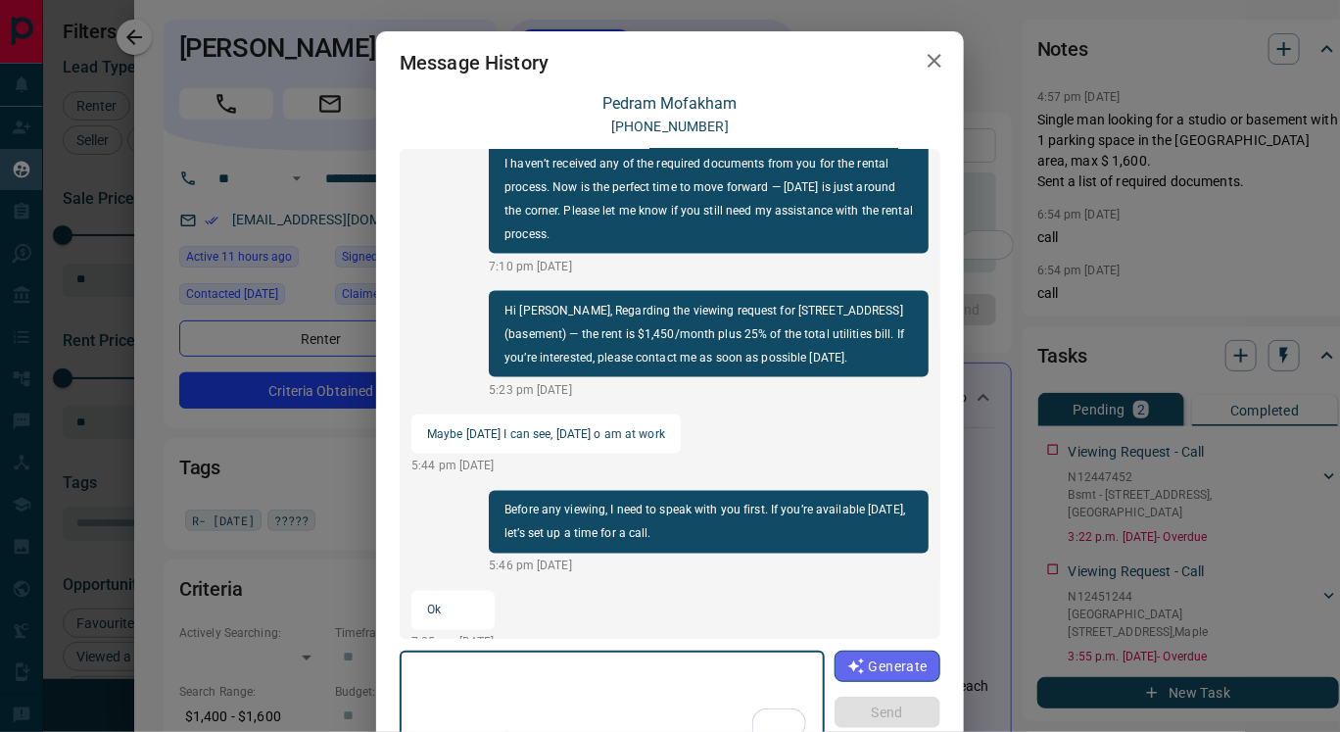
click at [927, 49] on icon "button" at bounding box center [935, 61] width 24 height 24
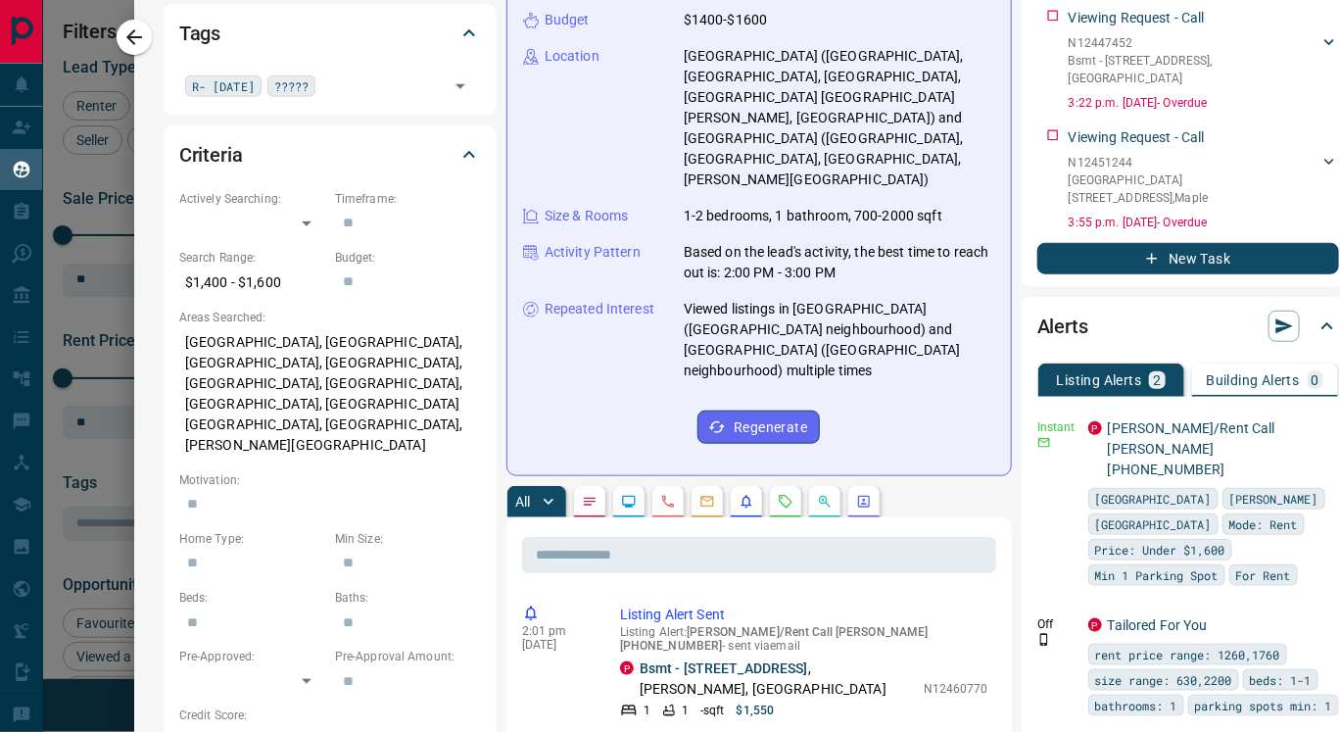
scroll to position [438, 0]
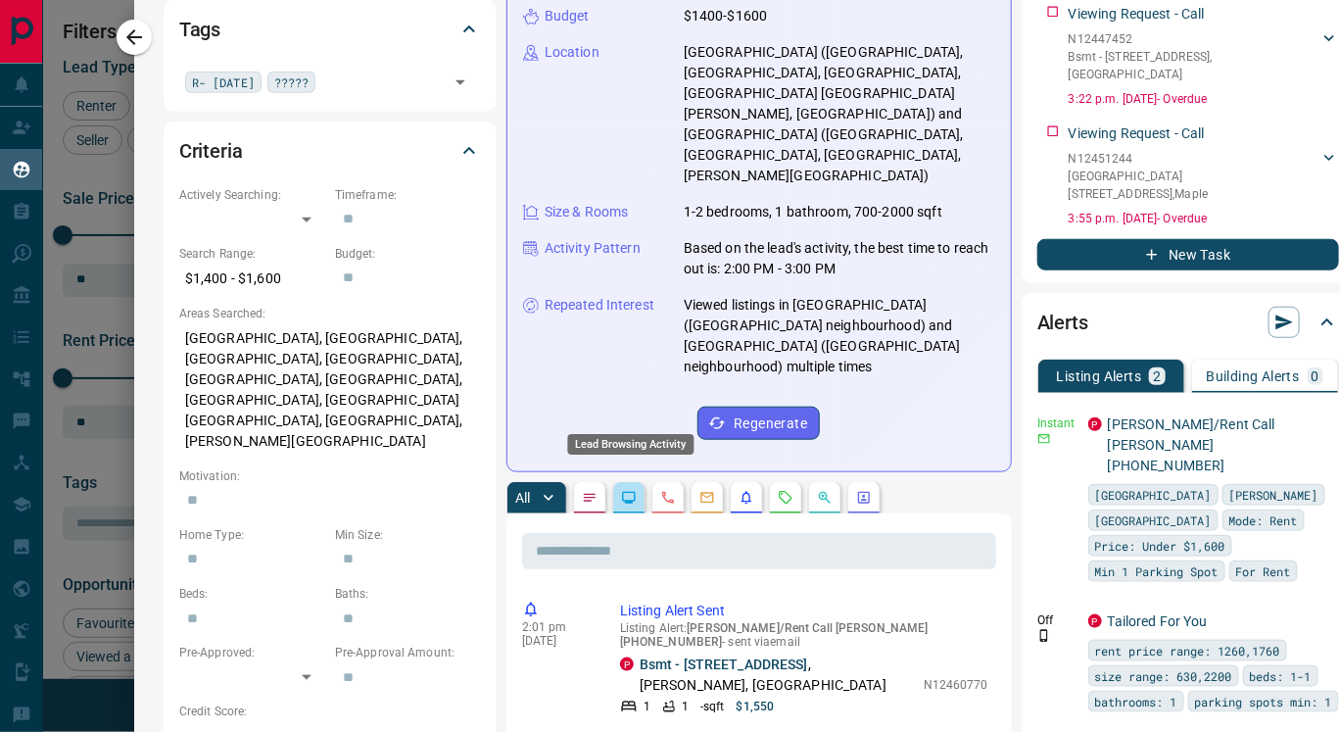
click at [625, 420] on div "Lead Browsing Activity" at bounding box center [631, 438] width 130 height 36
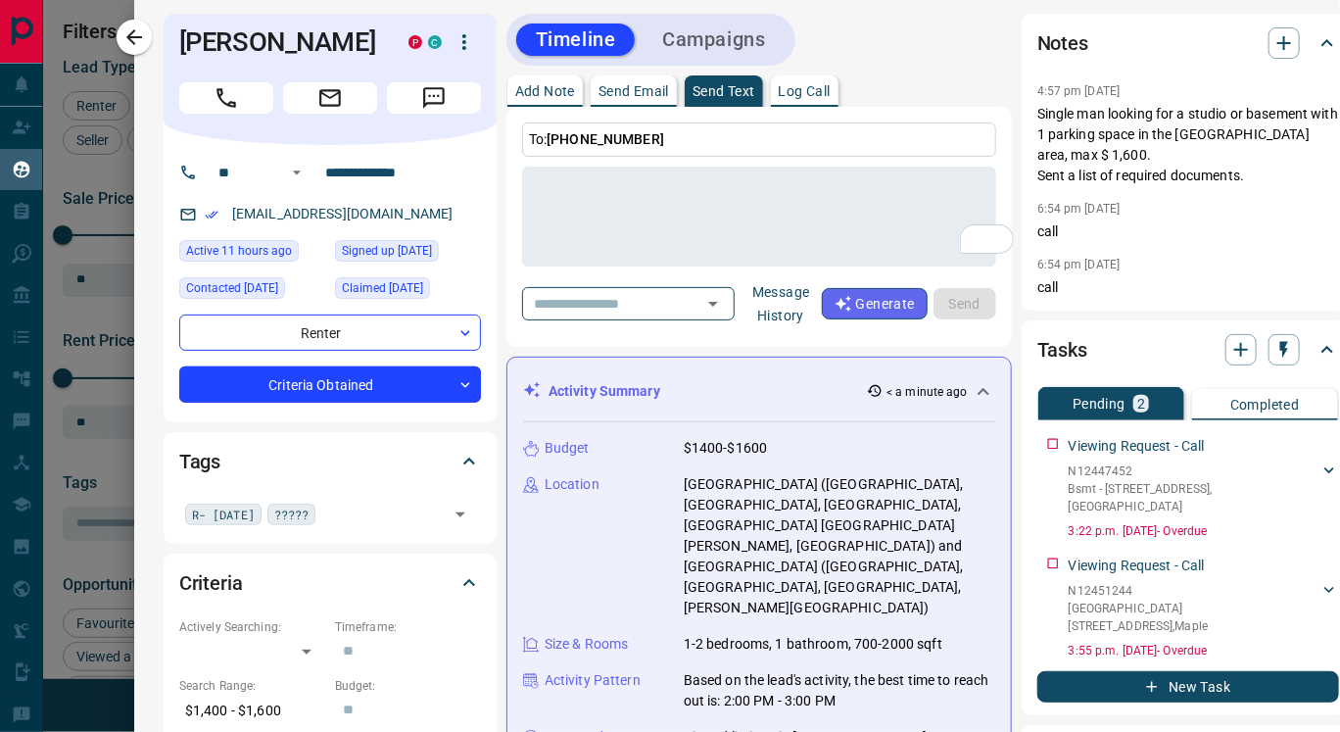
scroll to position [0, 0]
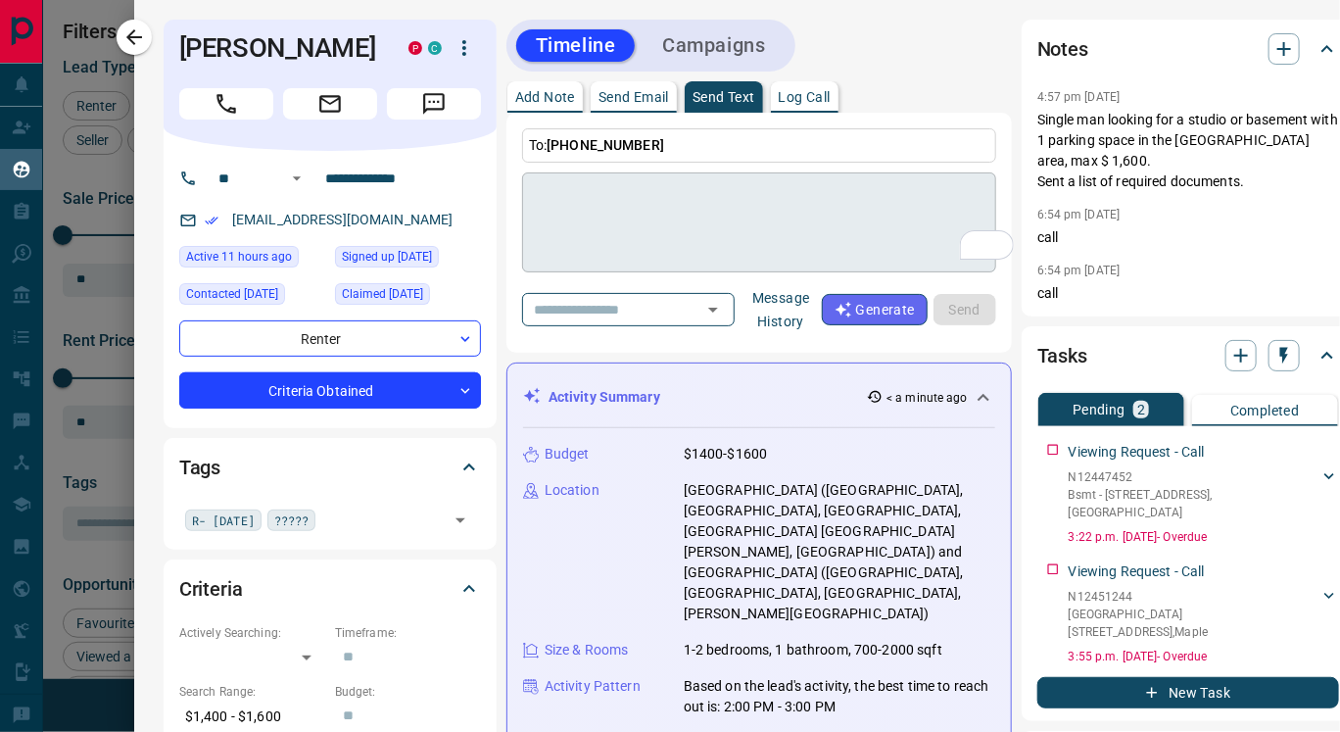
click at [572, 207] on textarea "To enrich screen reader interactions, please activate Accessibility in Grammarl…" at bounding box center [759, 222] width 447 height 83
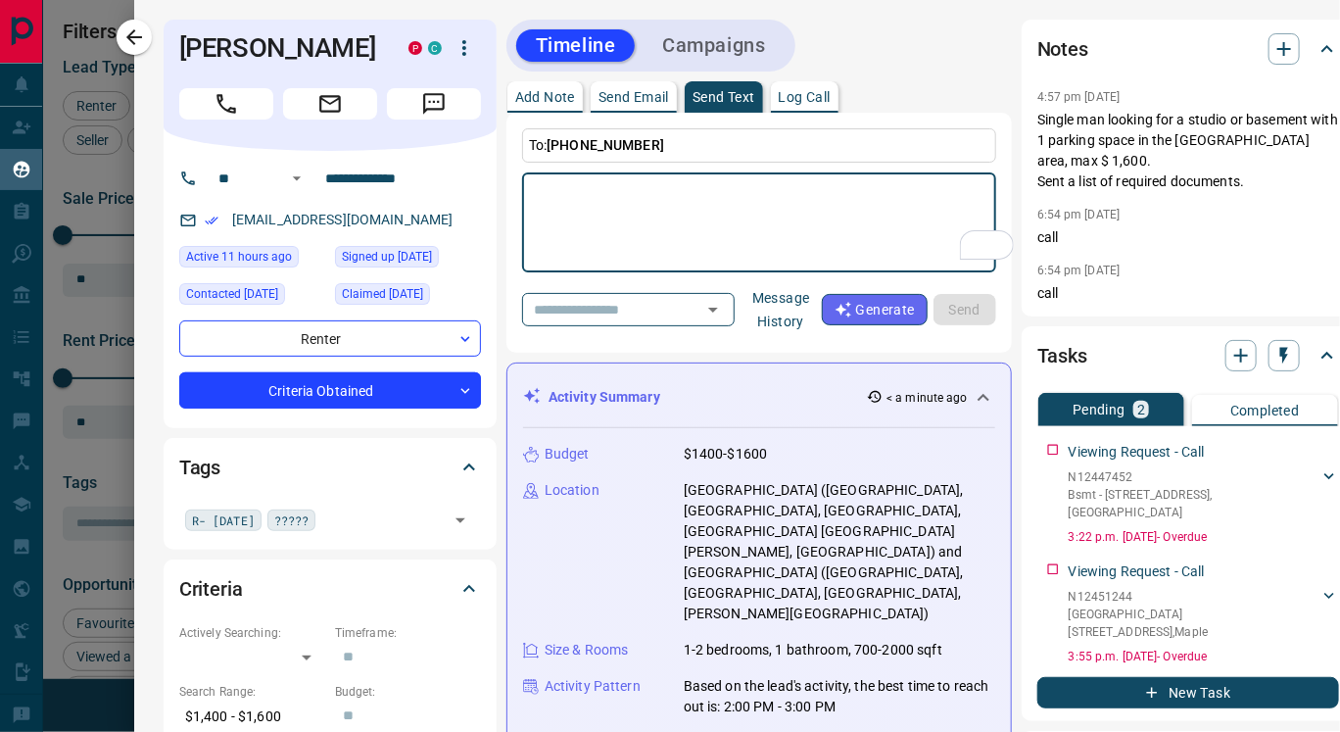
paste textarea "**********"
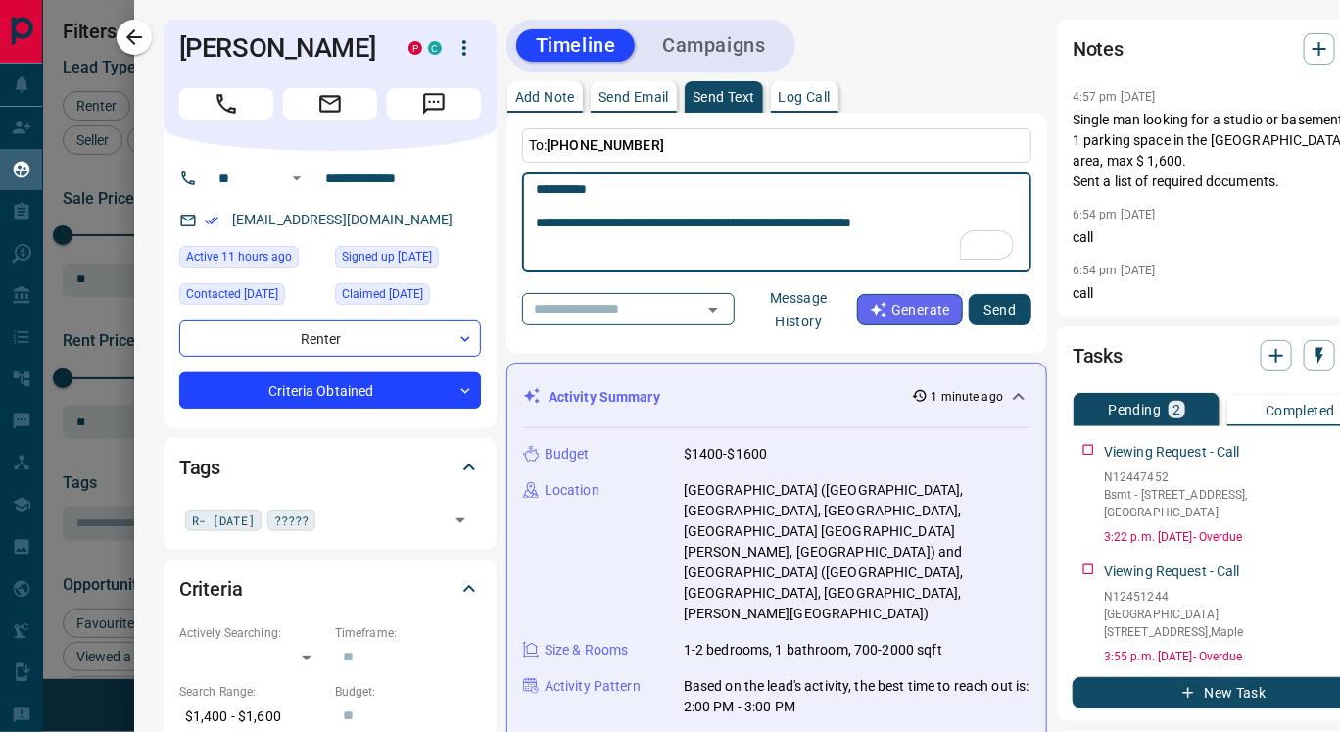
type textarea "**********"
click at [999, 308] on button "Send" at bounding box center [1000, 309] width 63 height 31
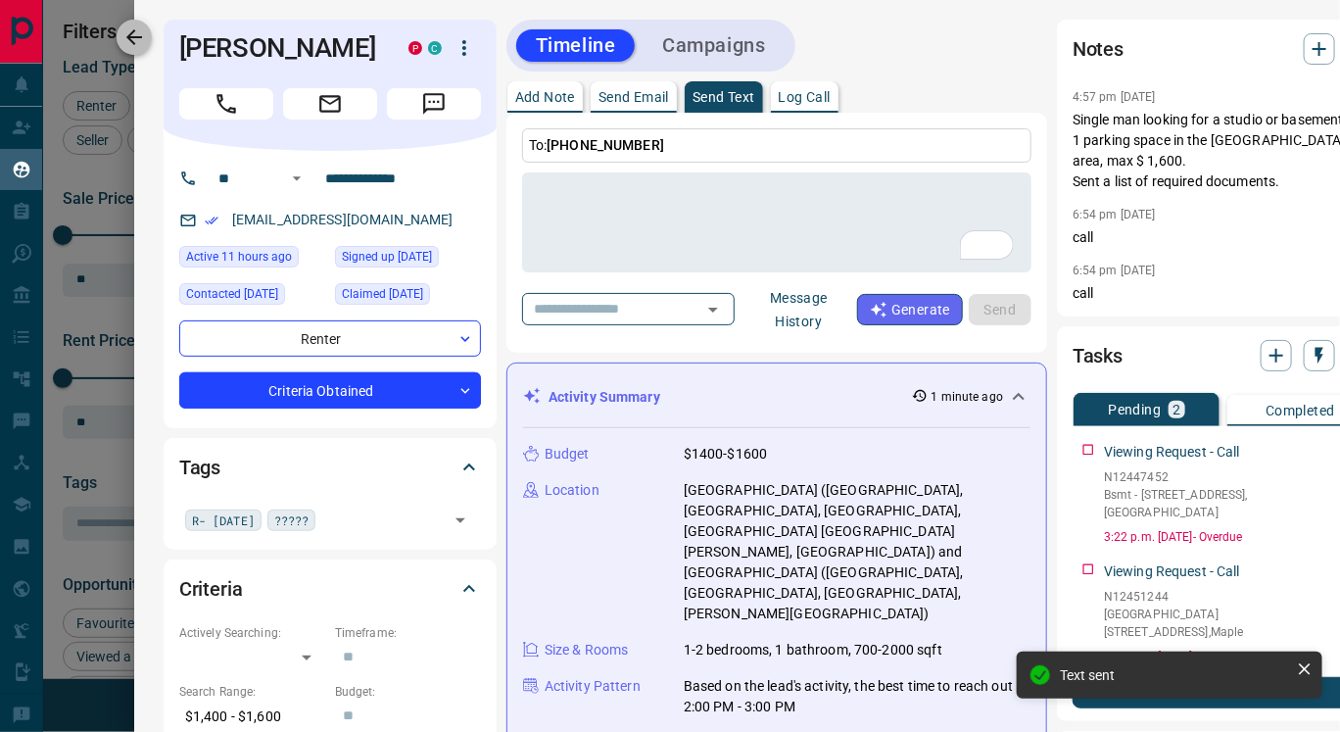
click at [124, 44] on icon "button" at bounding box center [134, 37] width 24 height 24
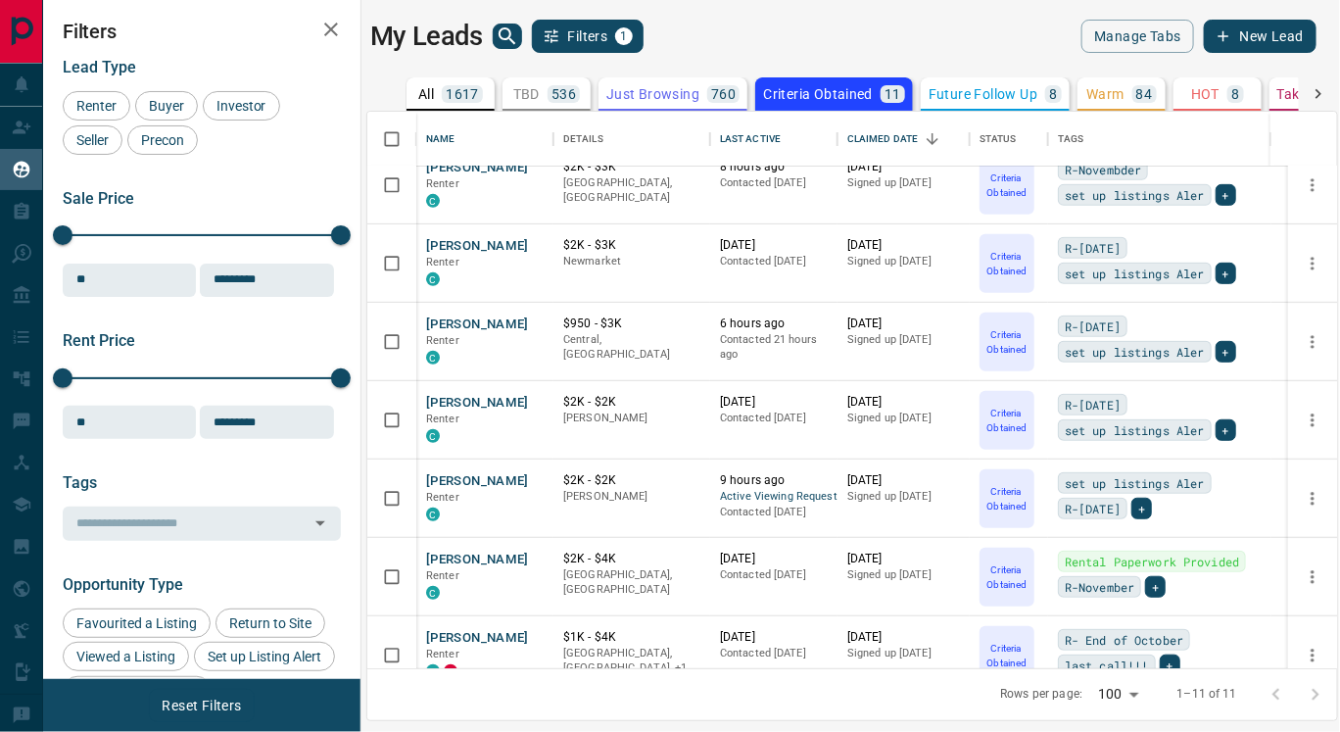
scroll to position [359, 0]
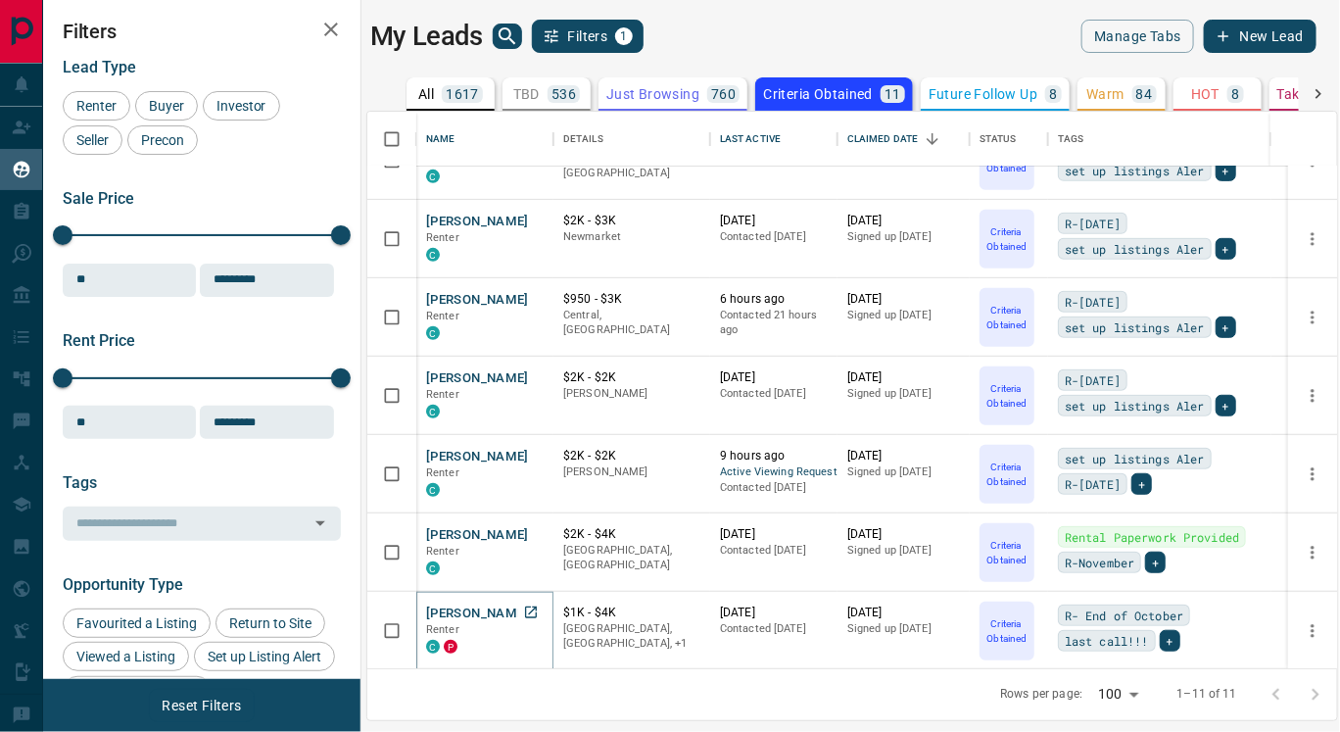
click at [470, 612] on button "[PERSON_NAME]" at bounding box center [477, 613] width 103 height 19
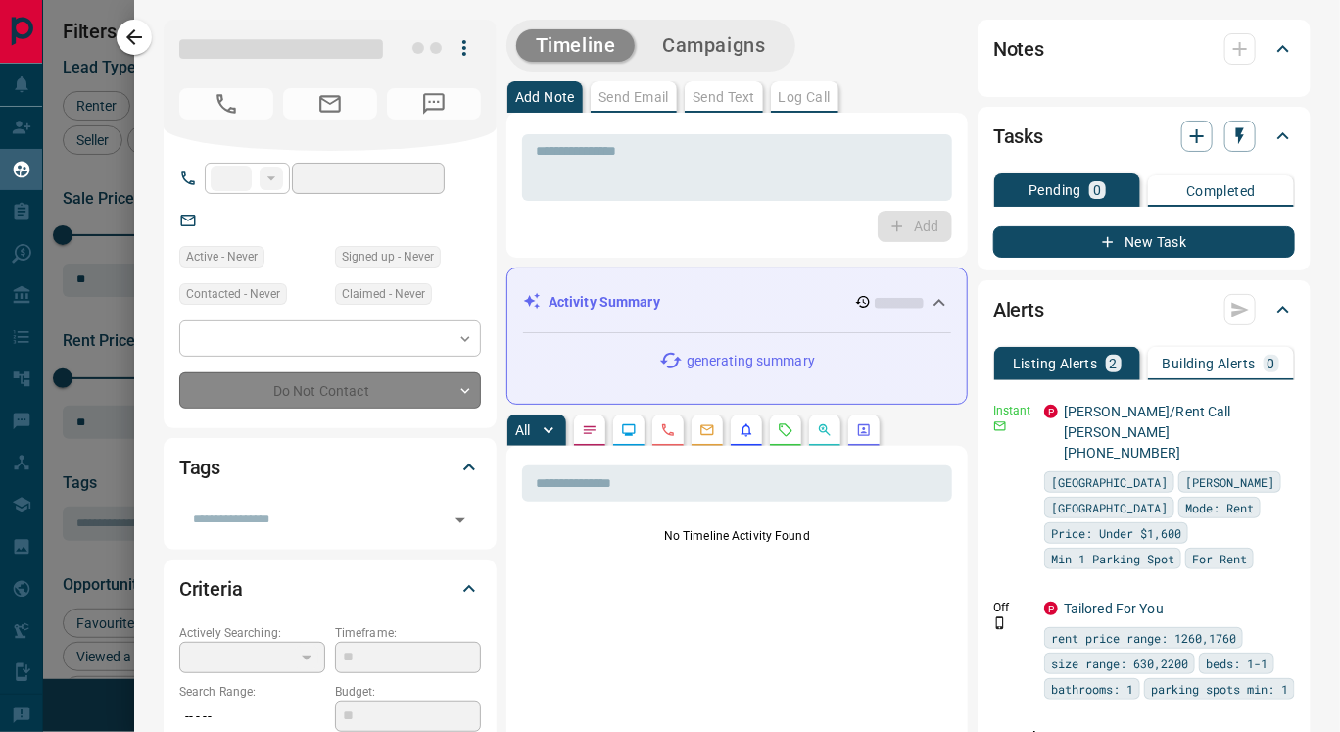
type input "**"
type input "**********"
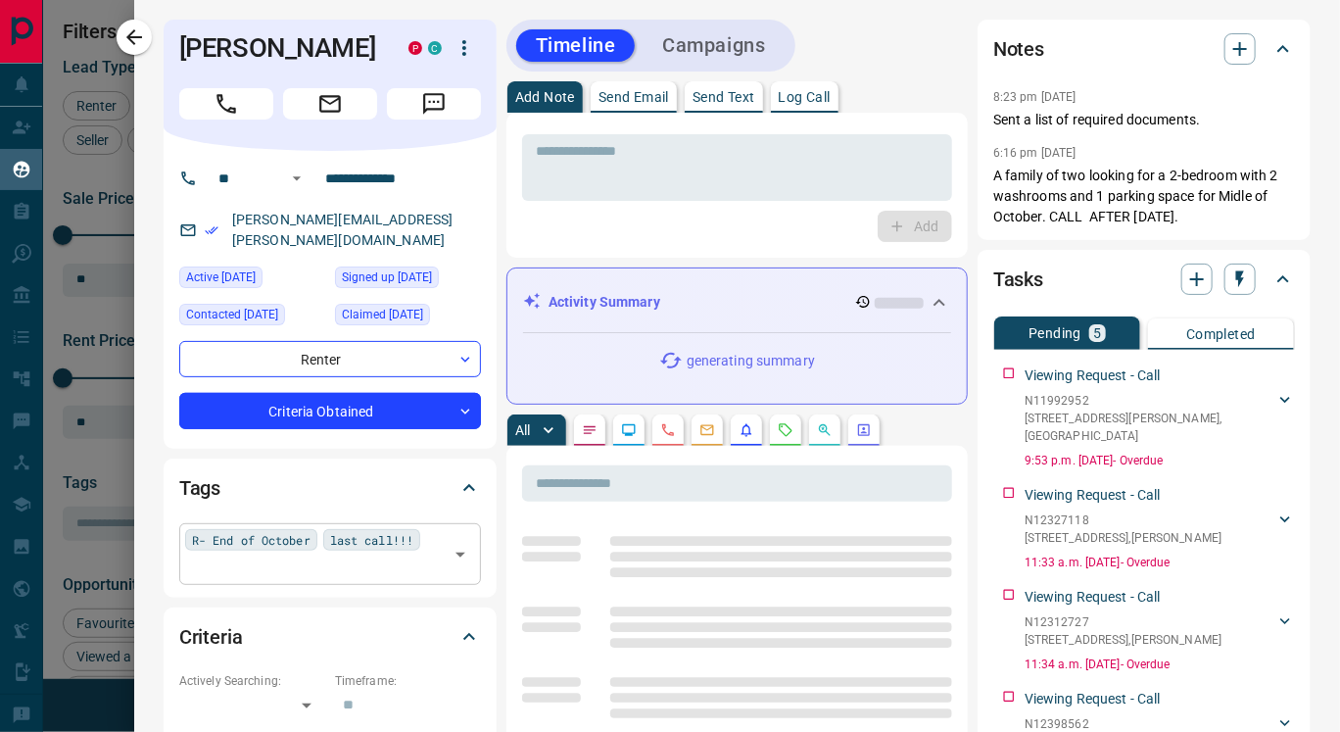
click at [396, 523] on div "R- End of October last call!!! ​" at bounding box center [330, 553] width 302 height 61
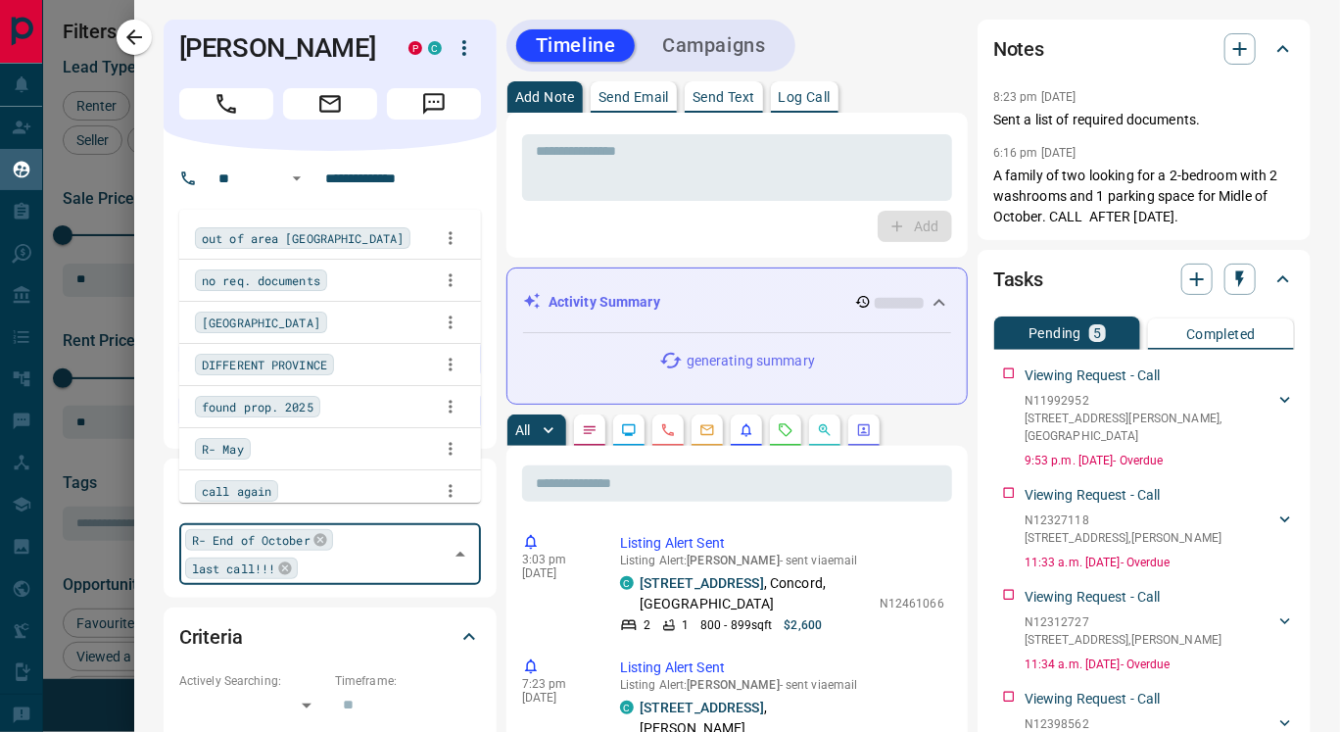
scroll to position [8809, 0]
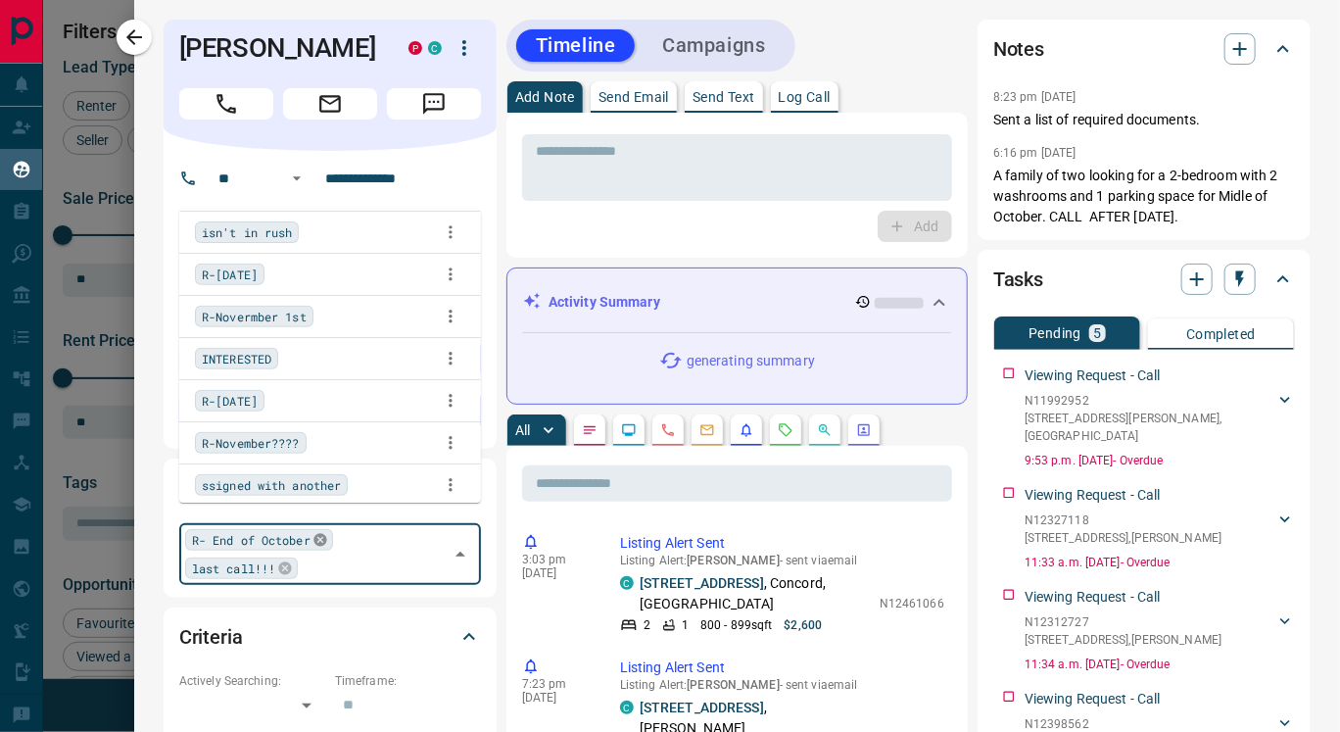
click at [313, 534] on icon at bounding box center [319, 540] width 13 height 13
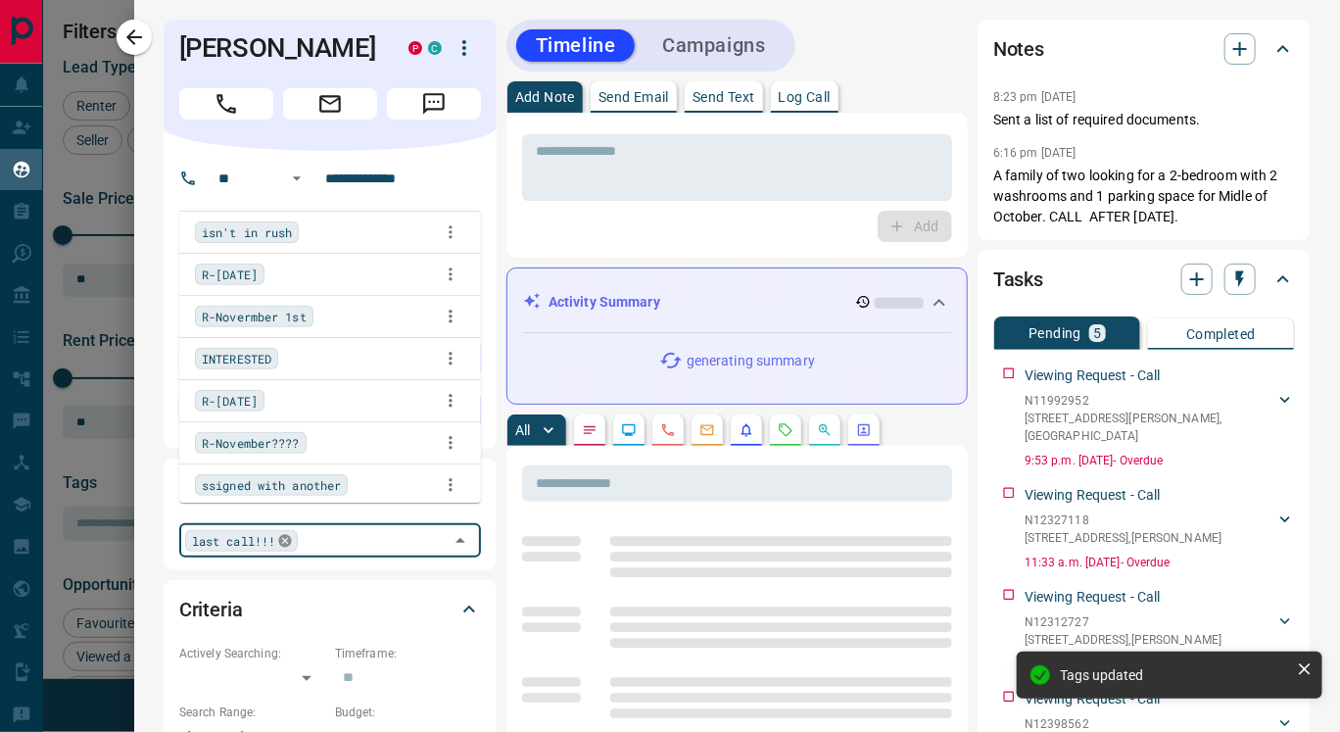
click at [281, 534] on icon at bounding box center [285, 540] width 13 height 13
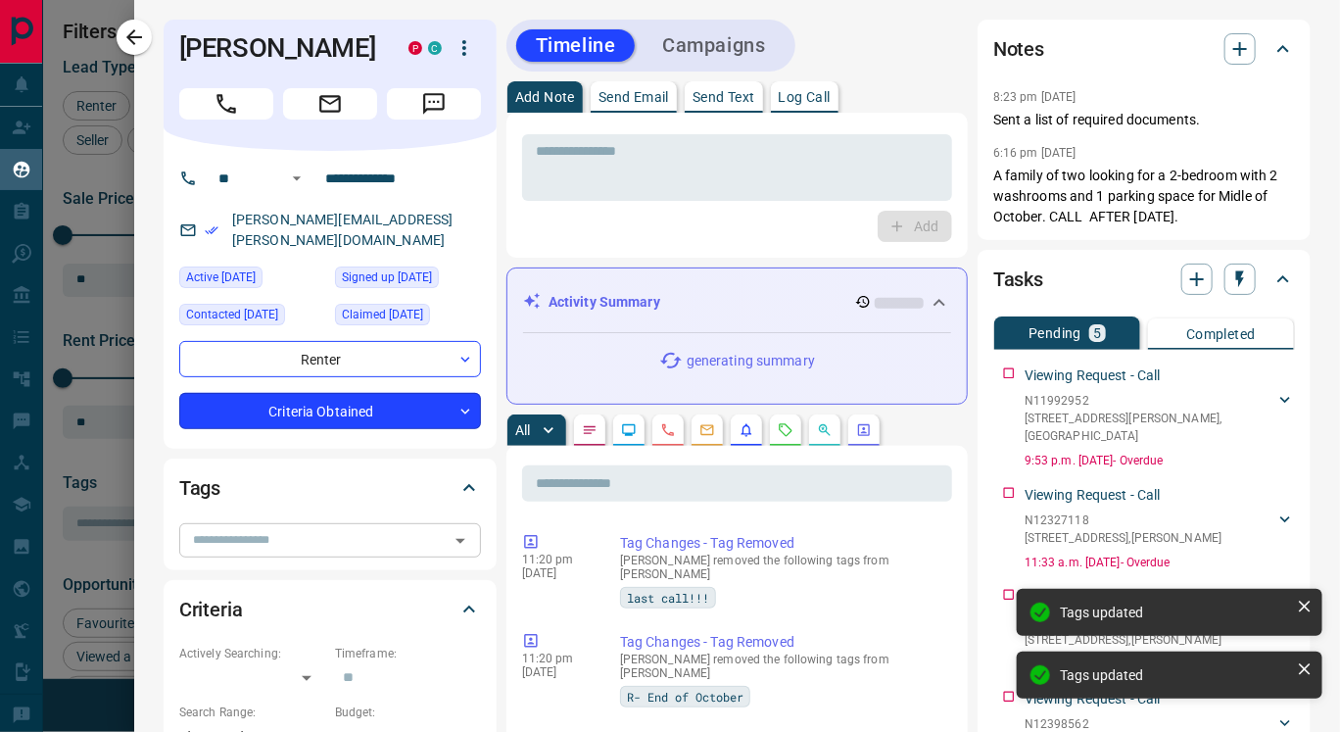
click at [372, 389] on body "Lead Transfers Claim Leads My Leads Tasks Opportunities Deals Campaigns Automat…" at bounding box center [670, 353] width 1340 height 707
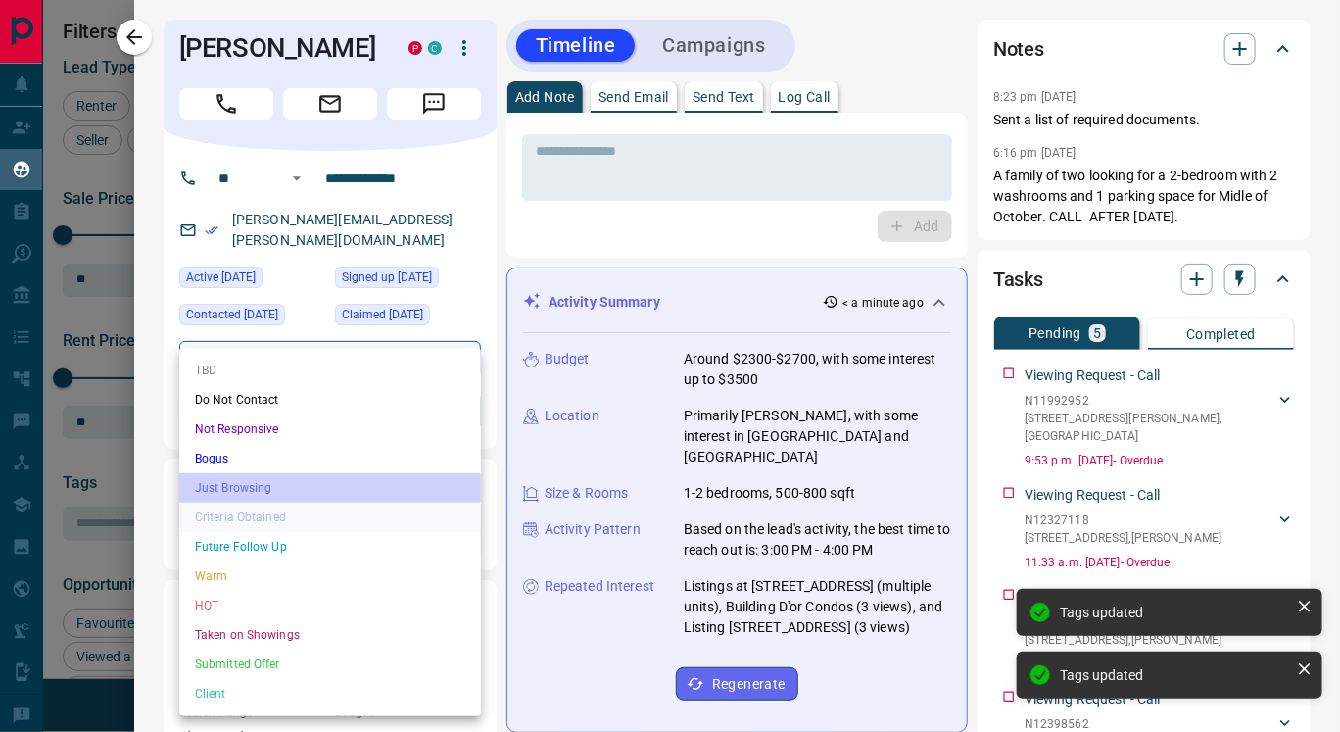
click at [293, 487] on li "Just Browsing" at bounding box center [330, 487] width 302 height 29
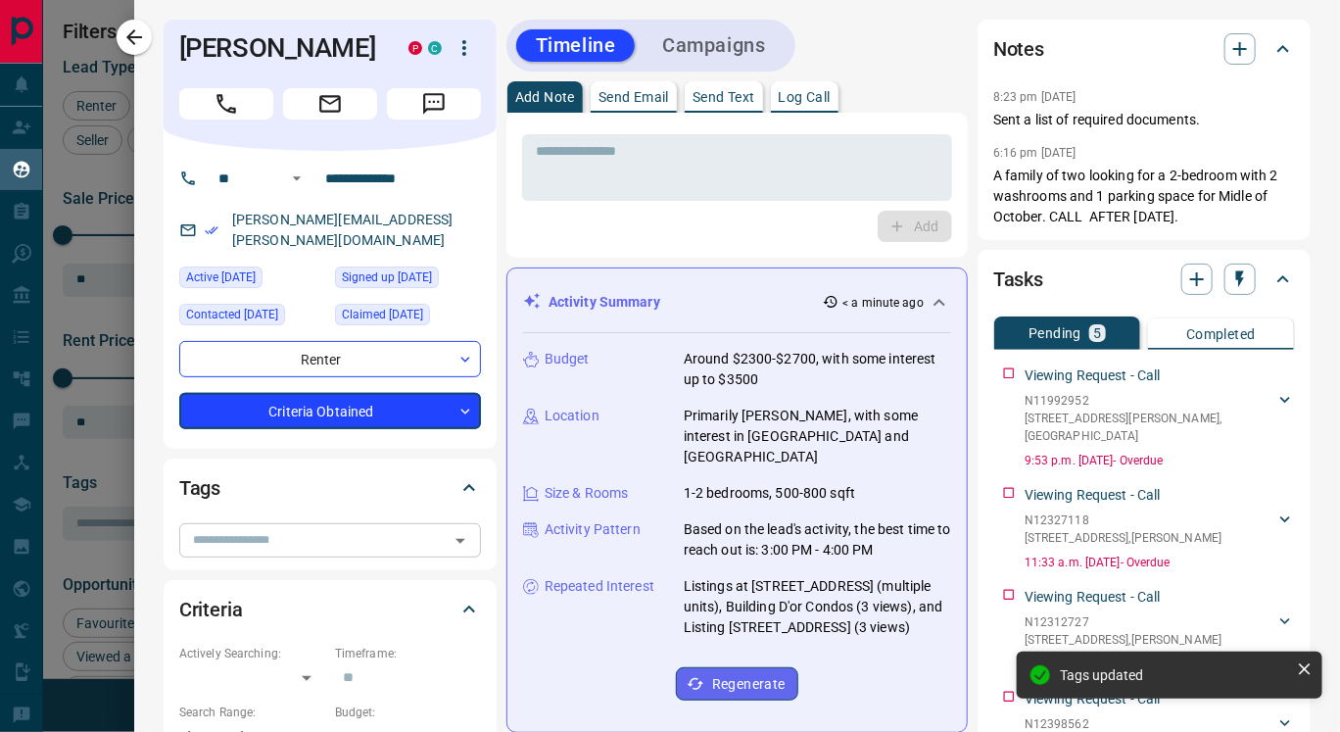
type input "*"
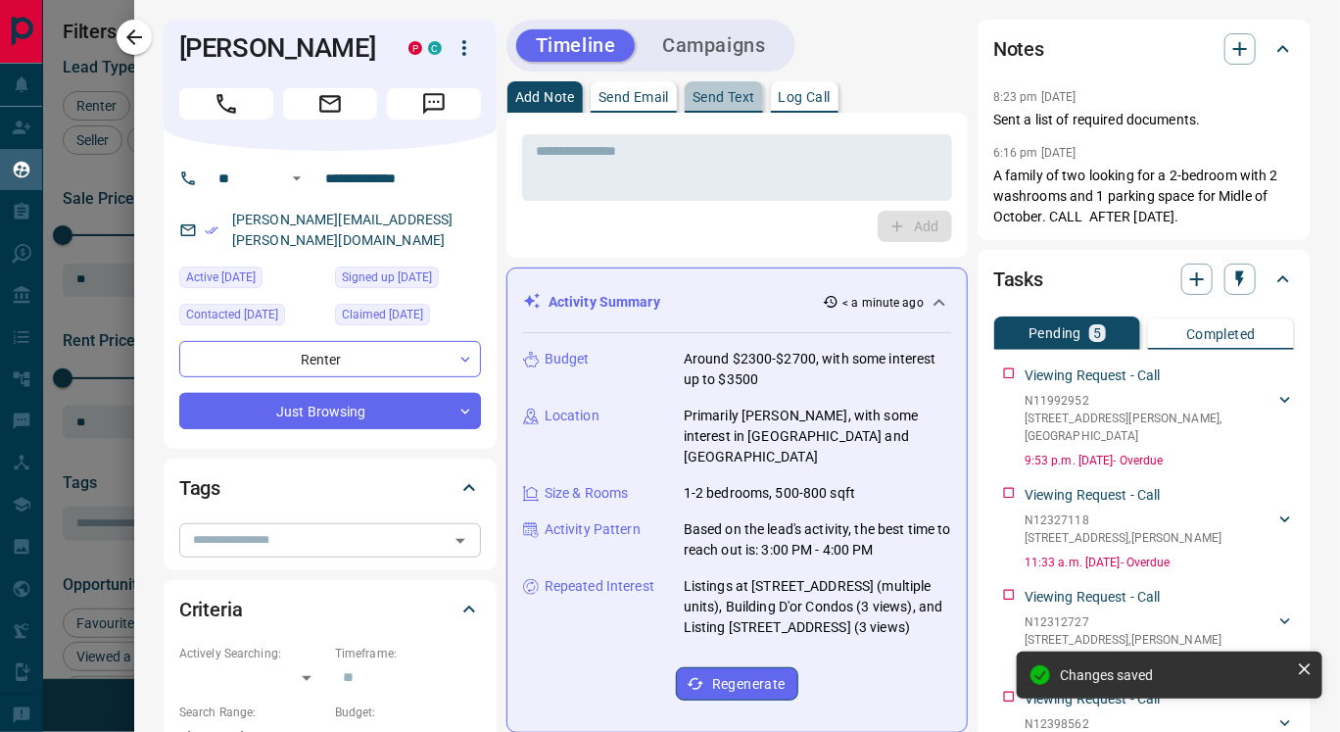
click at [716, 96] on p "Send Text" at bounding box center [724, 97] width 63 height 14
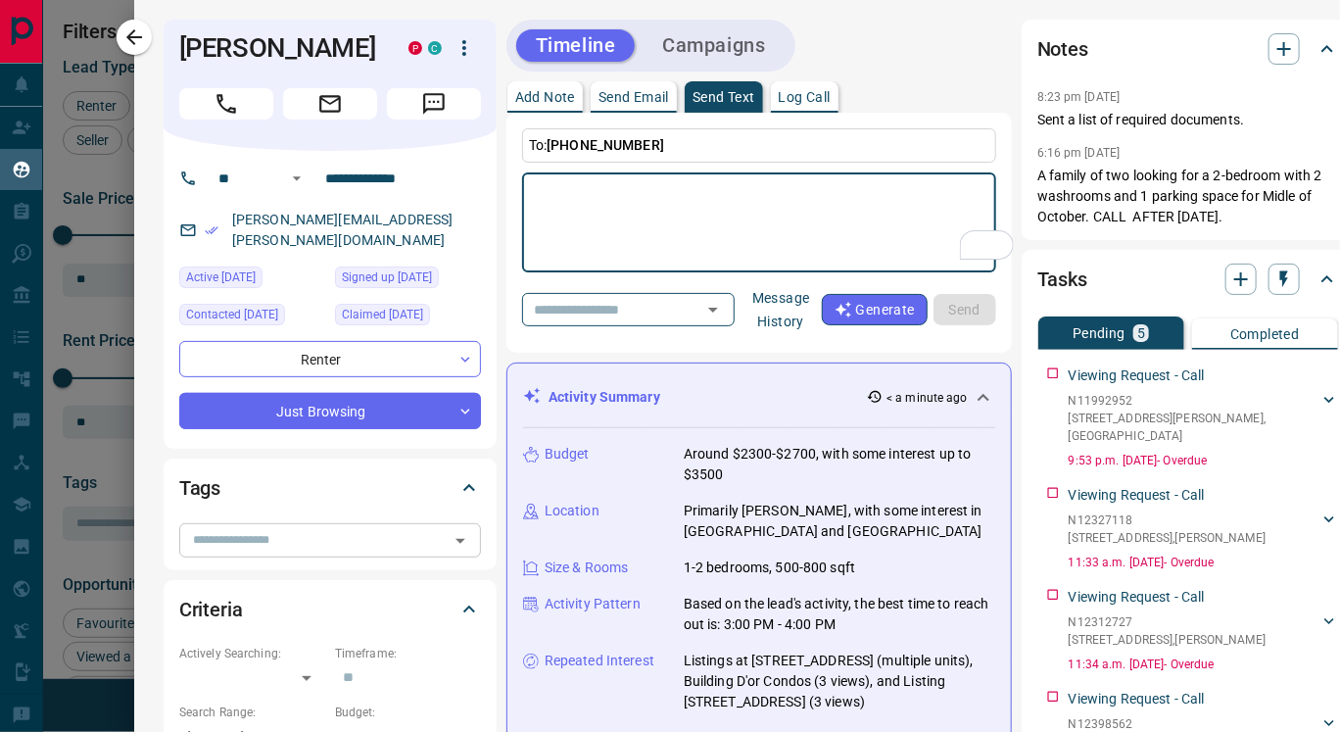
click at [811, 314] on button "Message History" at bounding box center [781, 309] width 81 height 55
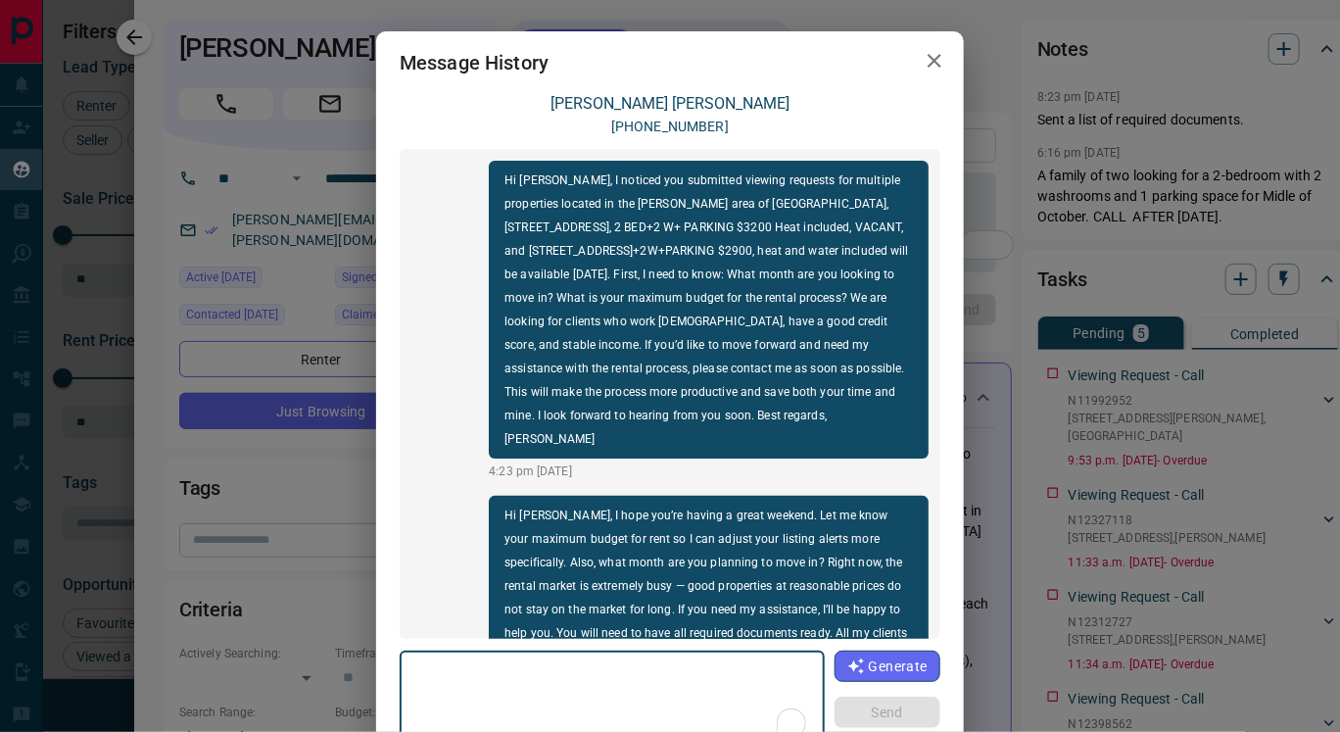
scroll to position [1662, 0]
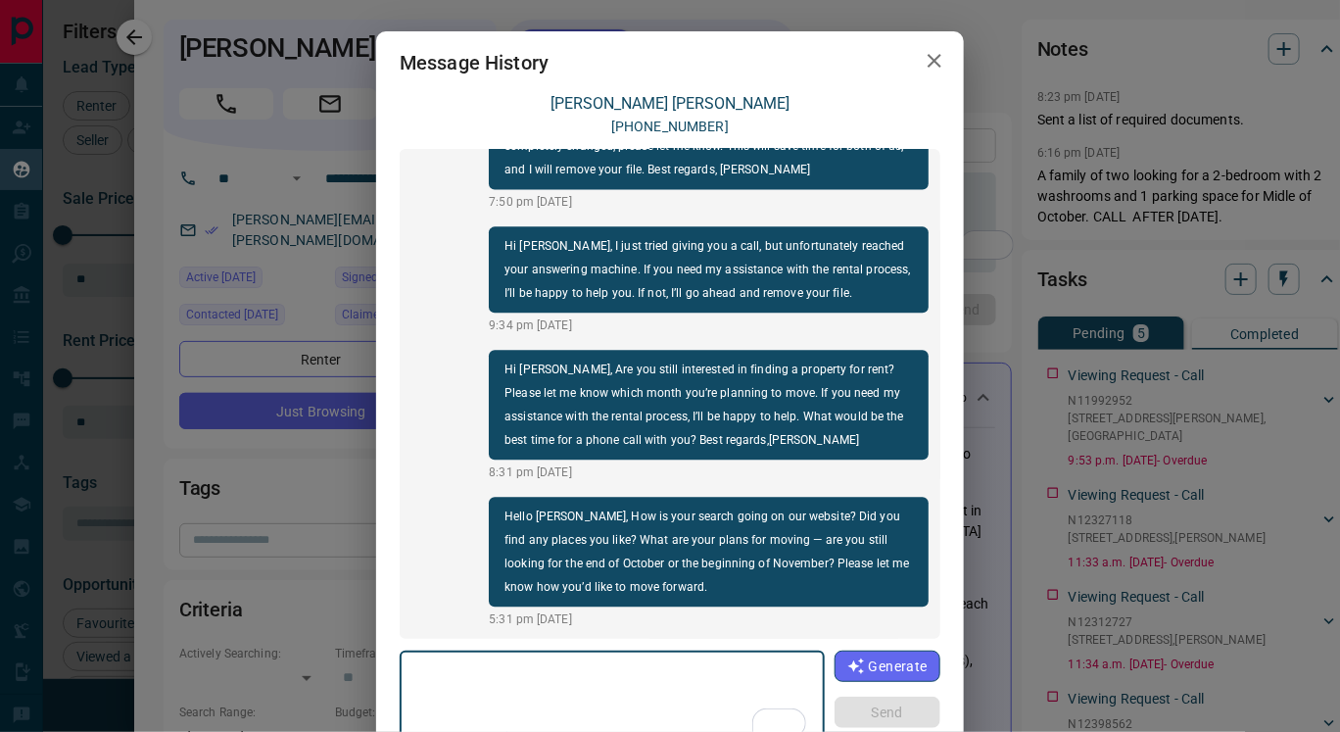
click at [923, 49] on icon "button" at bounding box center [935, 61] width 24 height 24
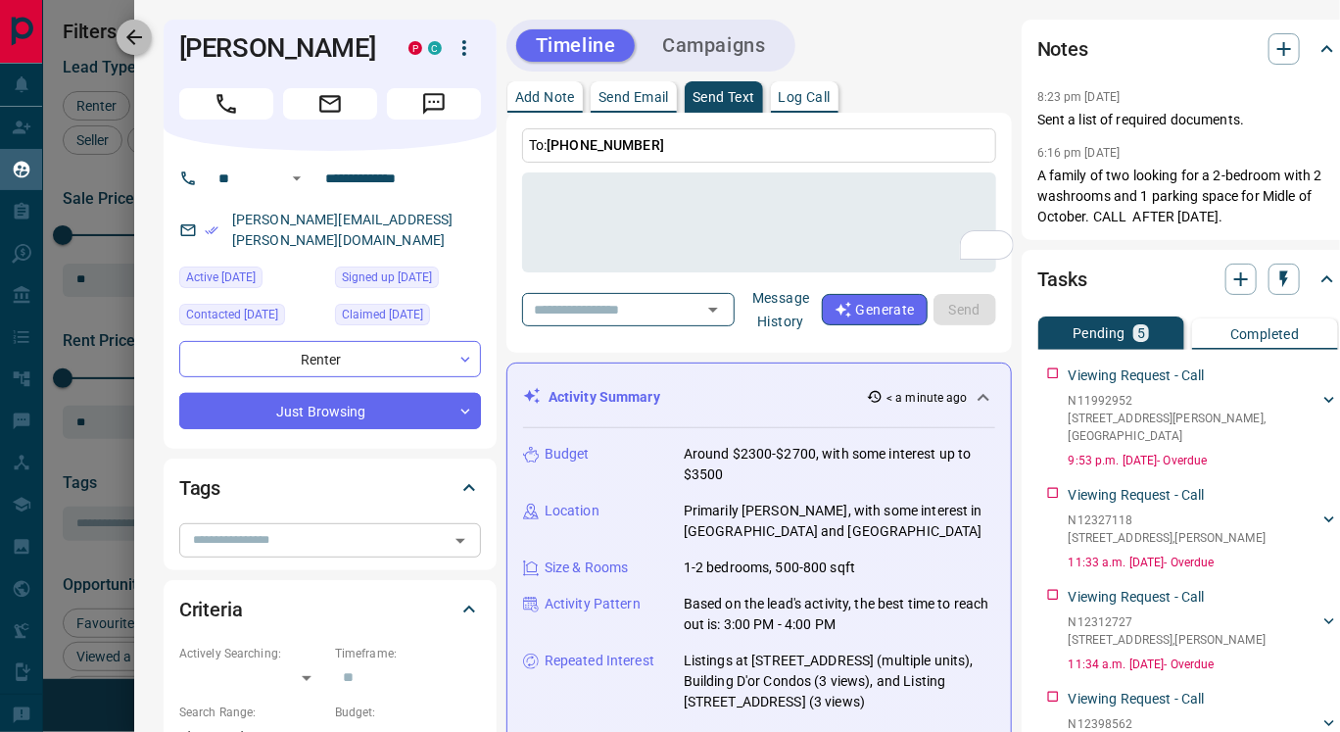
click at [129, 31] on icon "button" at bounding box center [134, 37] width 24 height 24
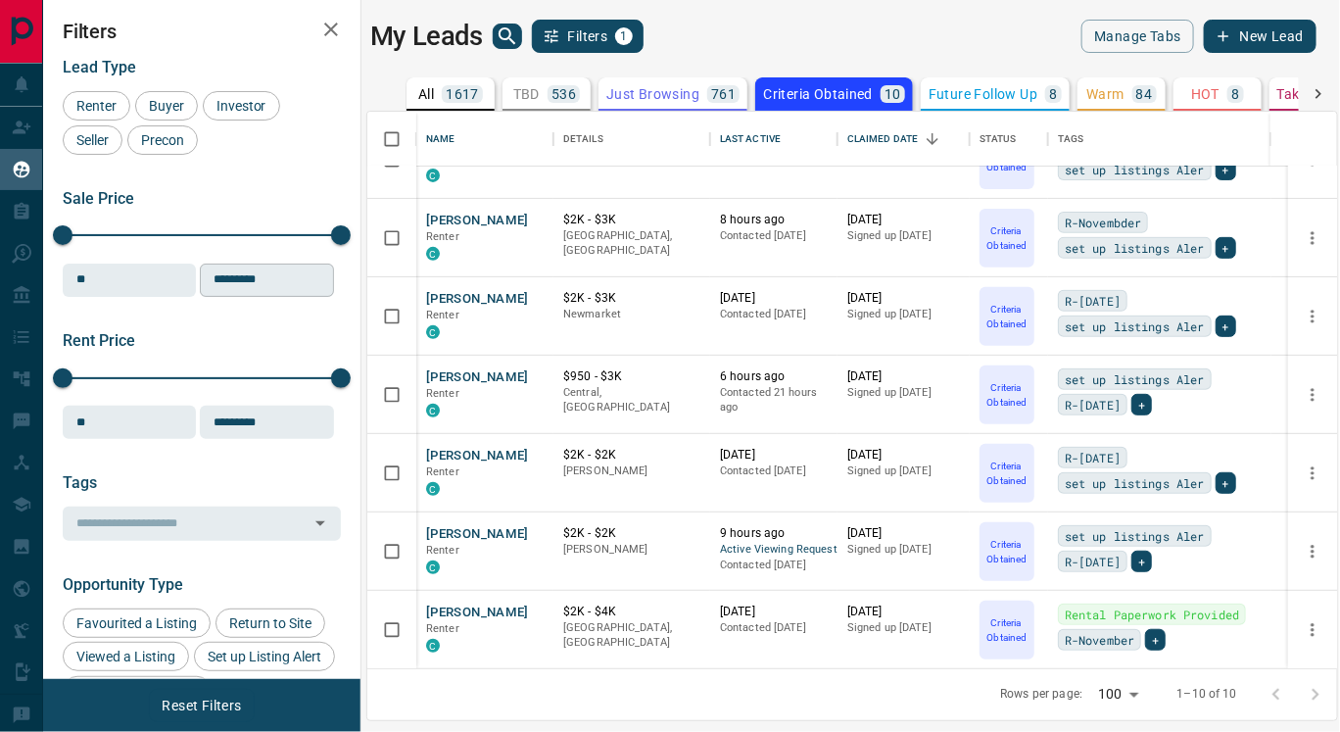
scroll to position [281, 0]
click at [512, 27] on icon "search button" at bounding box center [508, 36] width 24 height 24
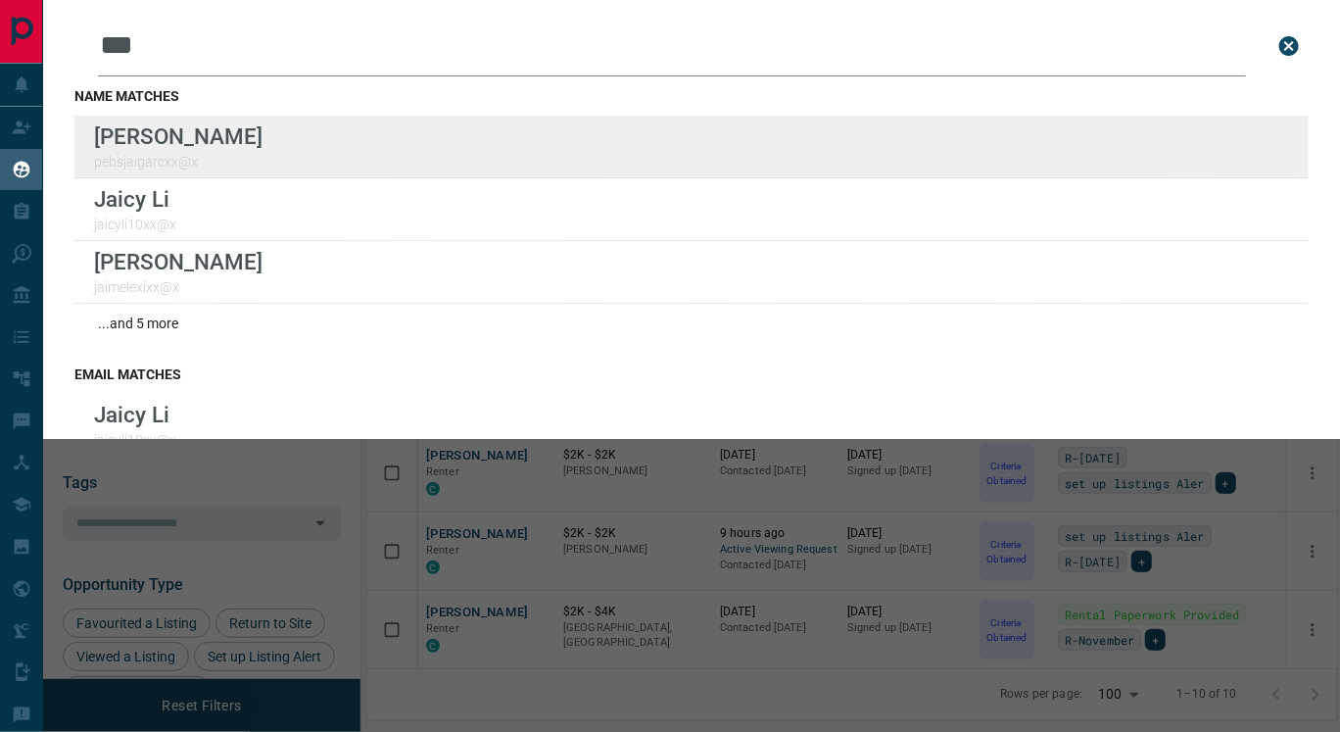
type input "***"
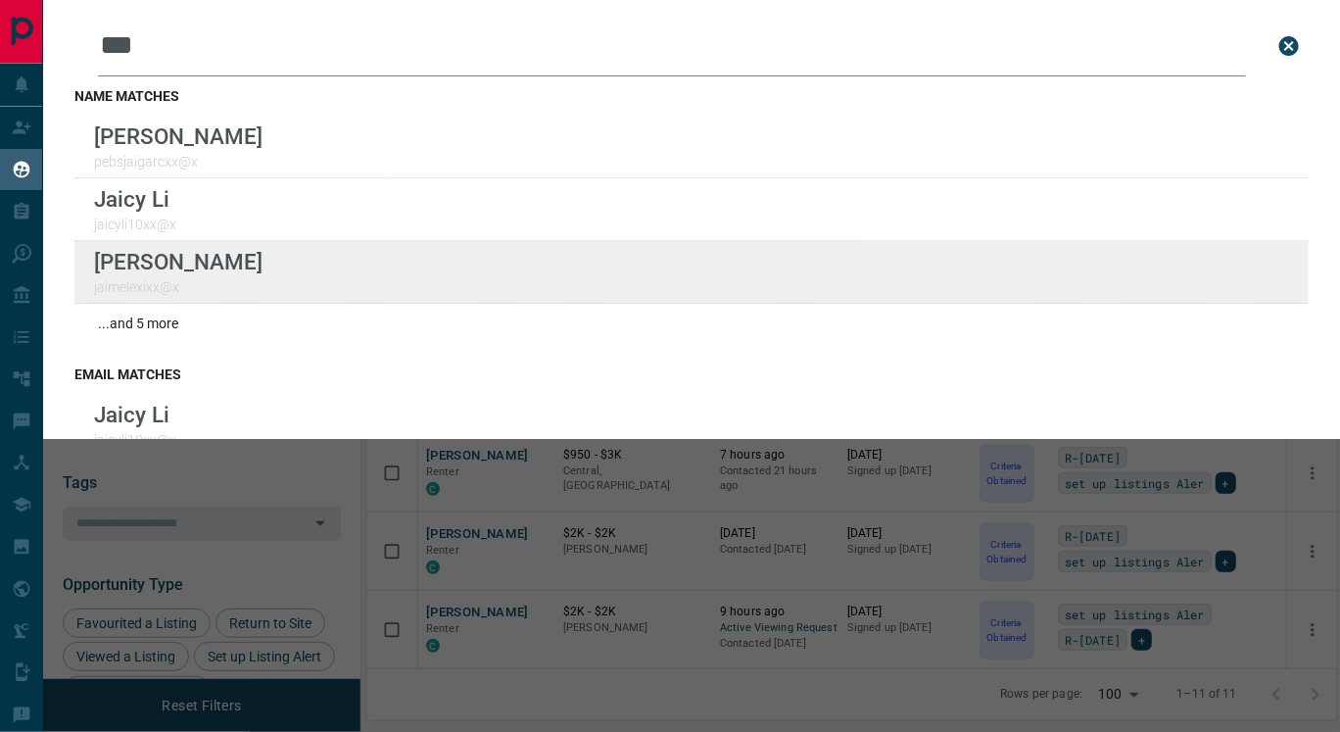
scroll to position [359, 0]
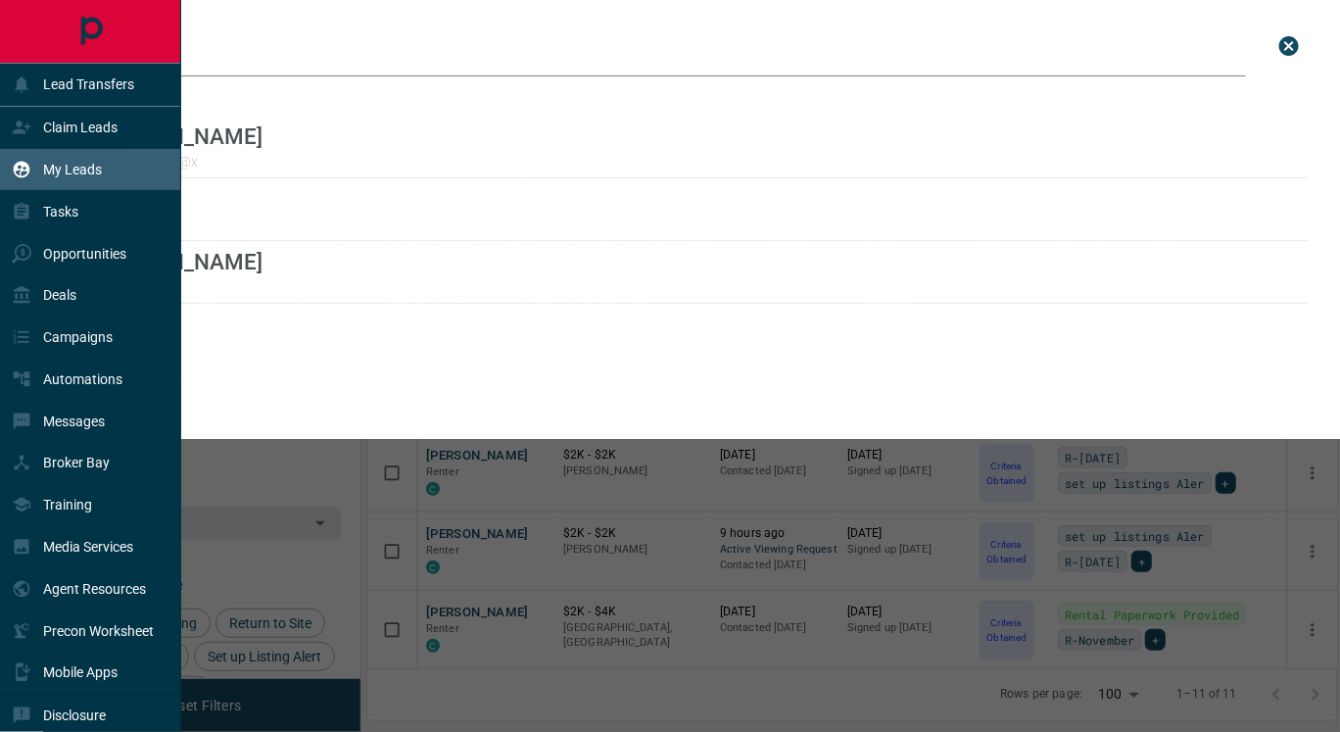
click at [71, 167] on p "My Leads" at bounding box center [72, 170] width 59 height 16
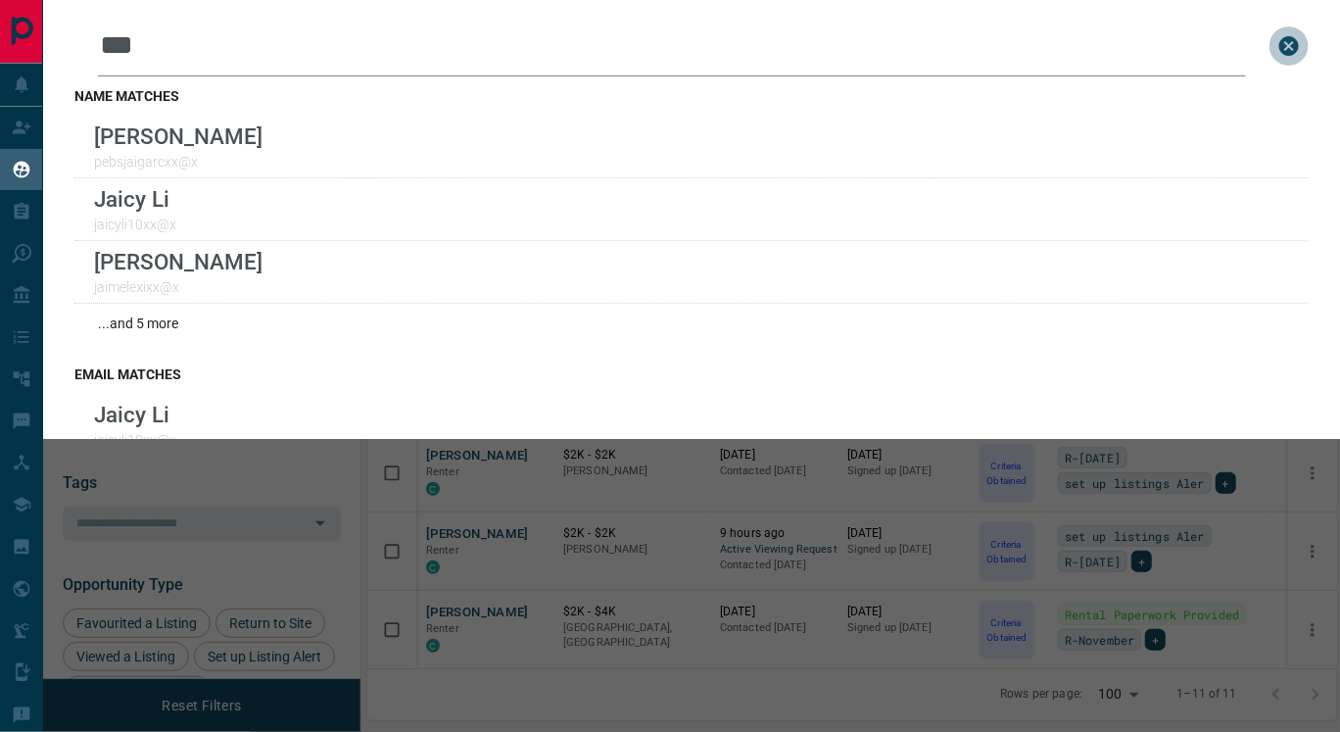
click at [1279, 37] on icon "close search bar" at bounding box center [1289, 46] width 20 height 20
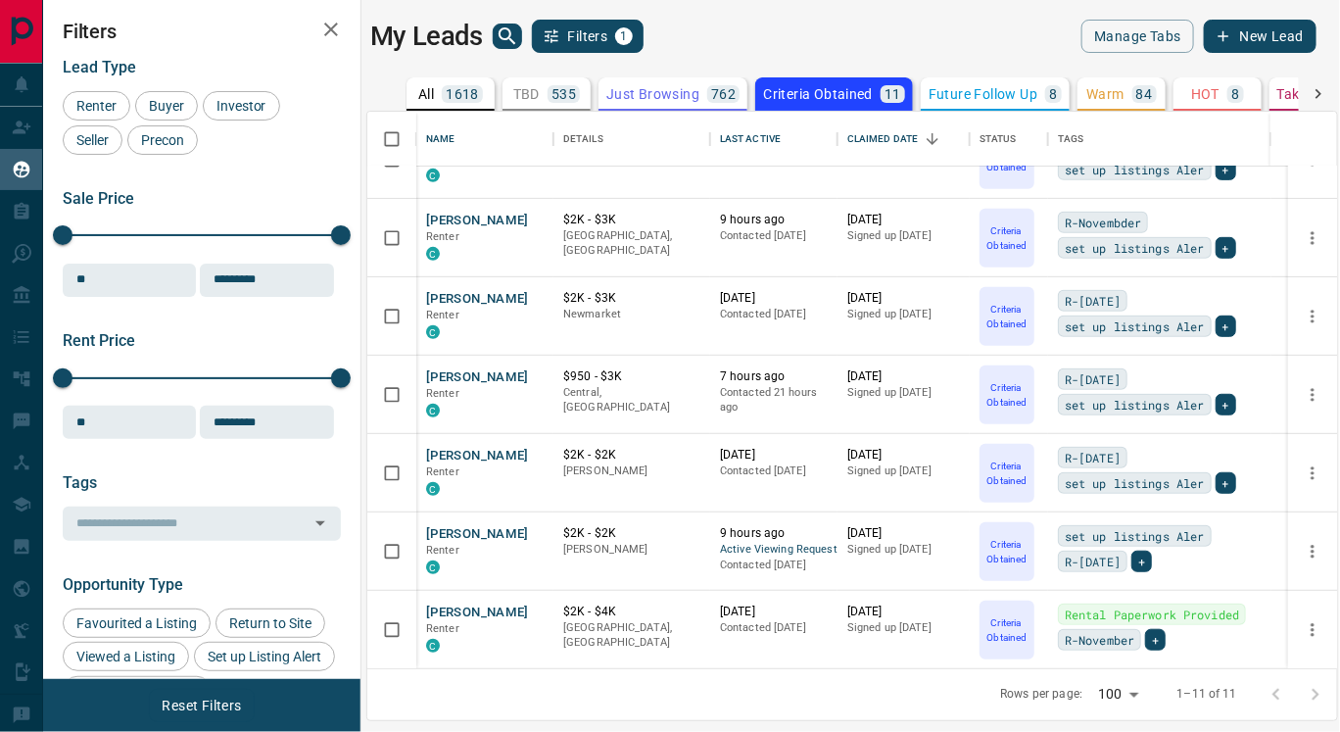
scroll to position [359, 0]
click at [474, 375] on button "[PERSON_NAME]" at bounding box center [477, 378] width 103 height 19
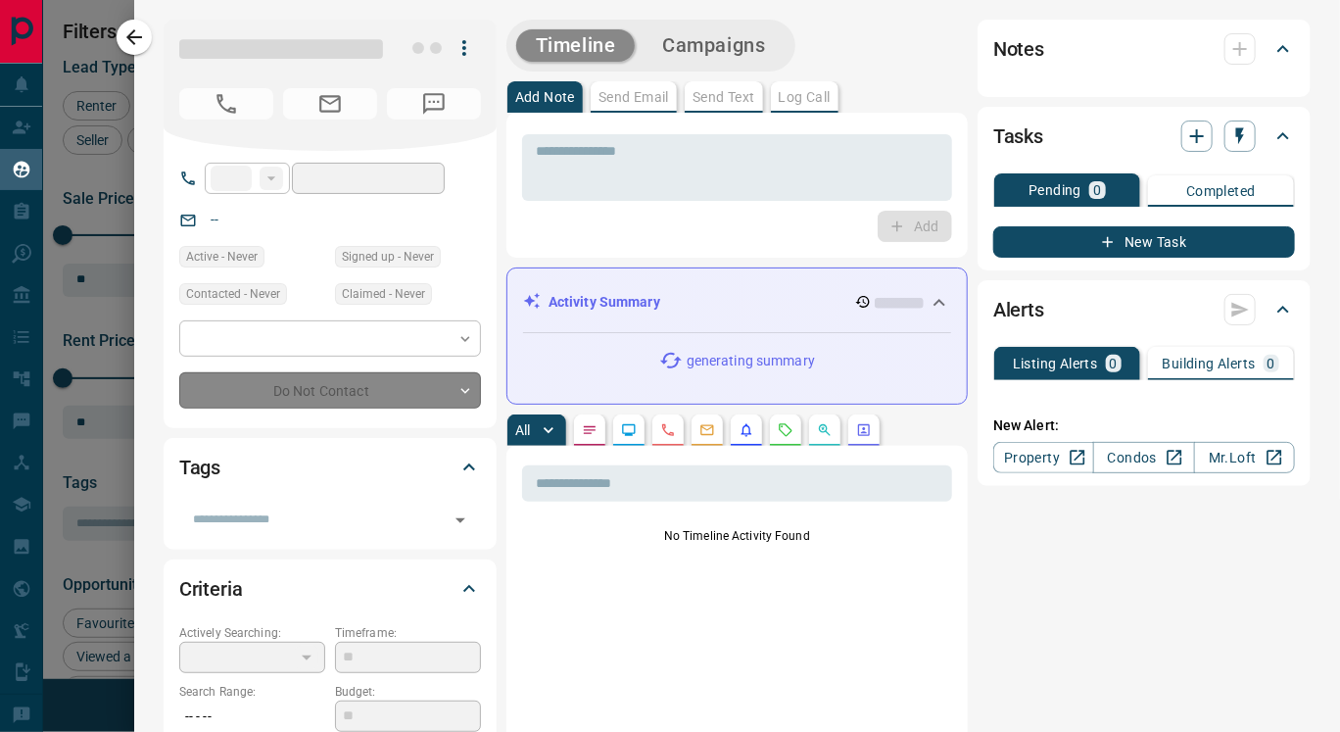
type input "**"
type input "**********"
type input "*"
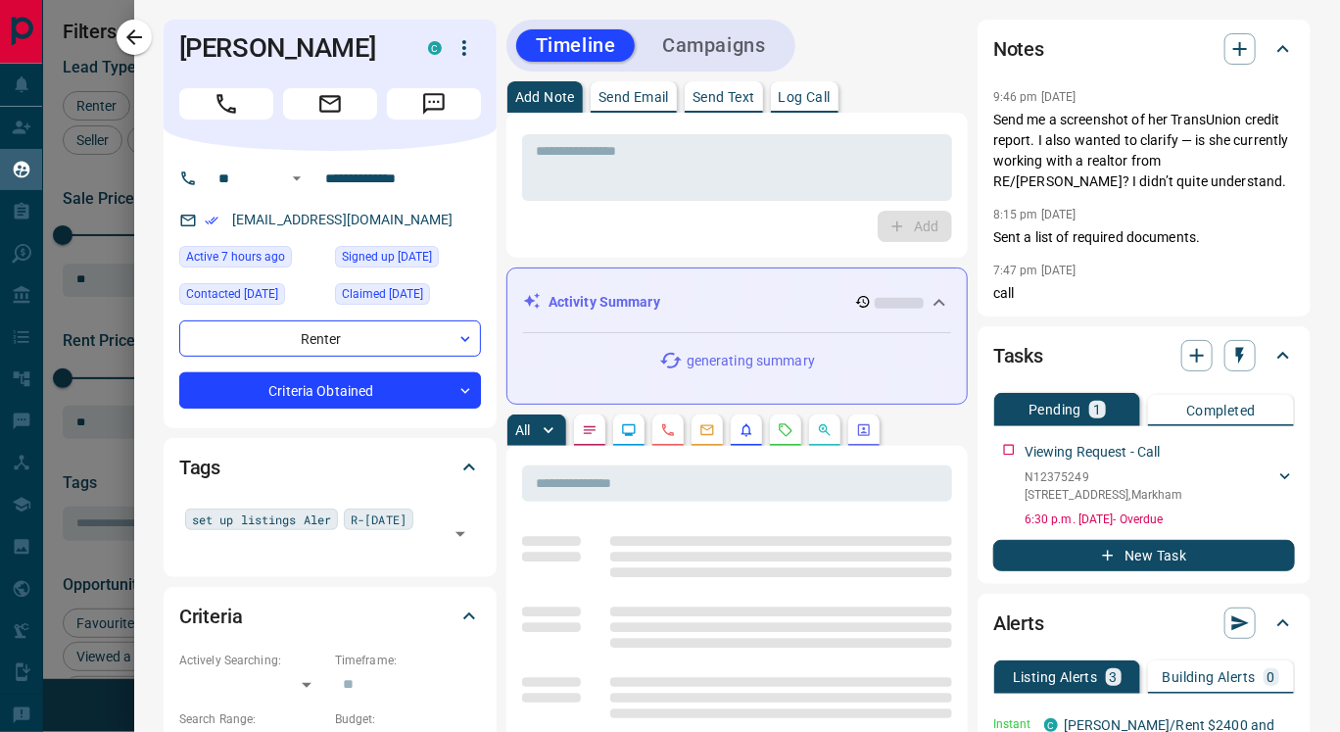
click at [726, 95] on p "Send Text" at bounding box center [724, 97] width 63 height 14
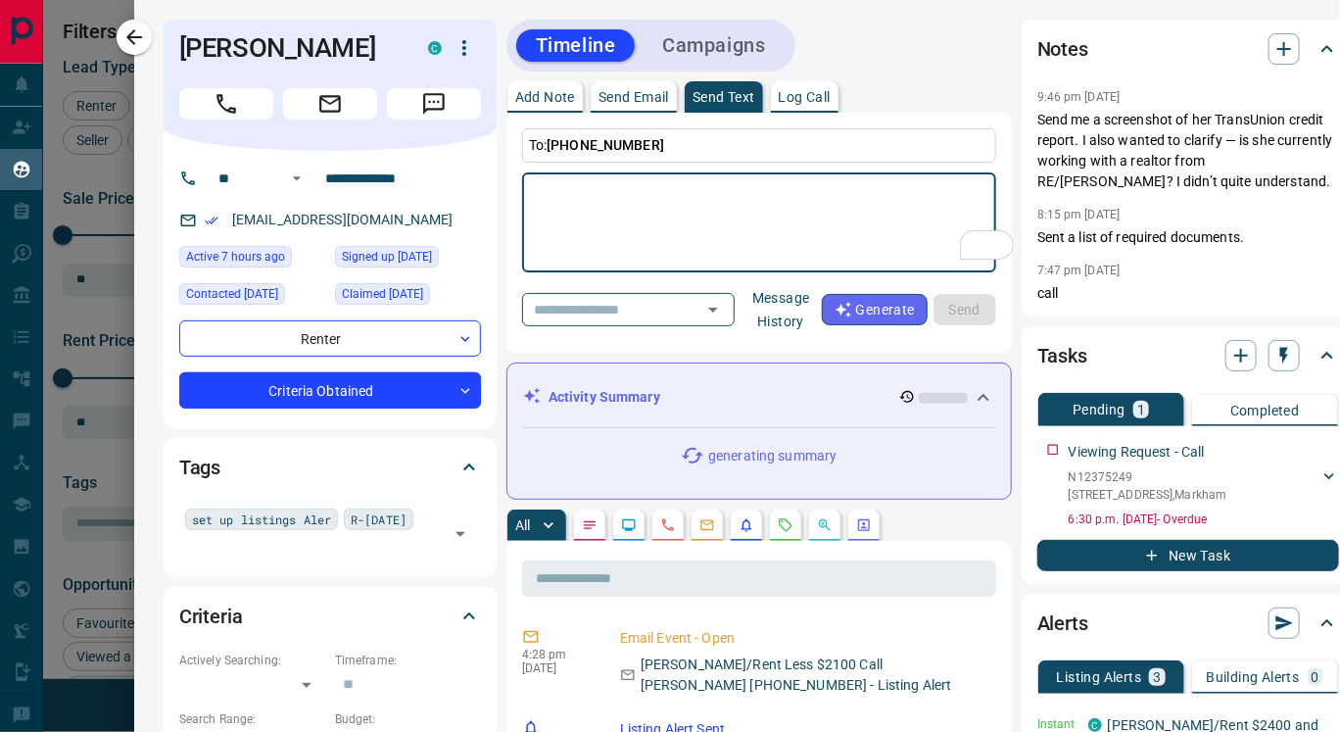
click at [803, 304] on button "Message History" at bounding box center [781, 309] width 81 height 55
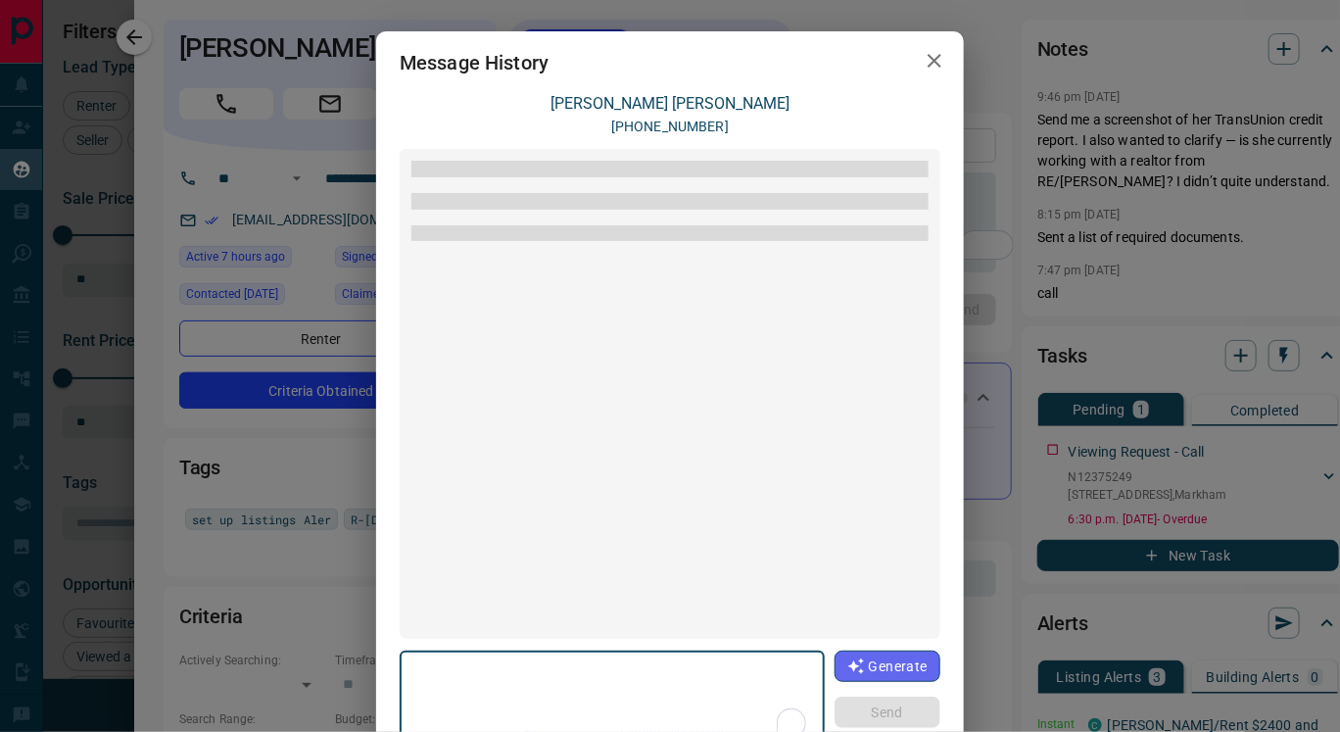
scroll to position [416, 0]
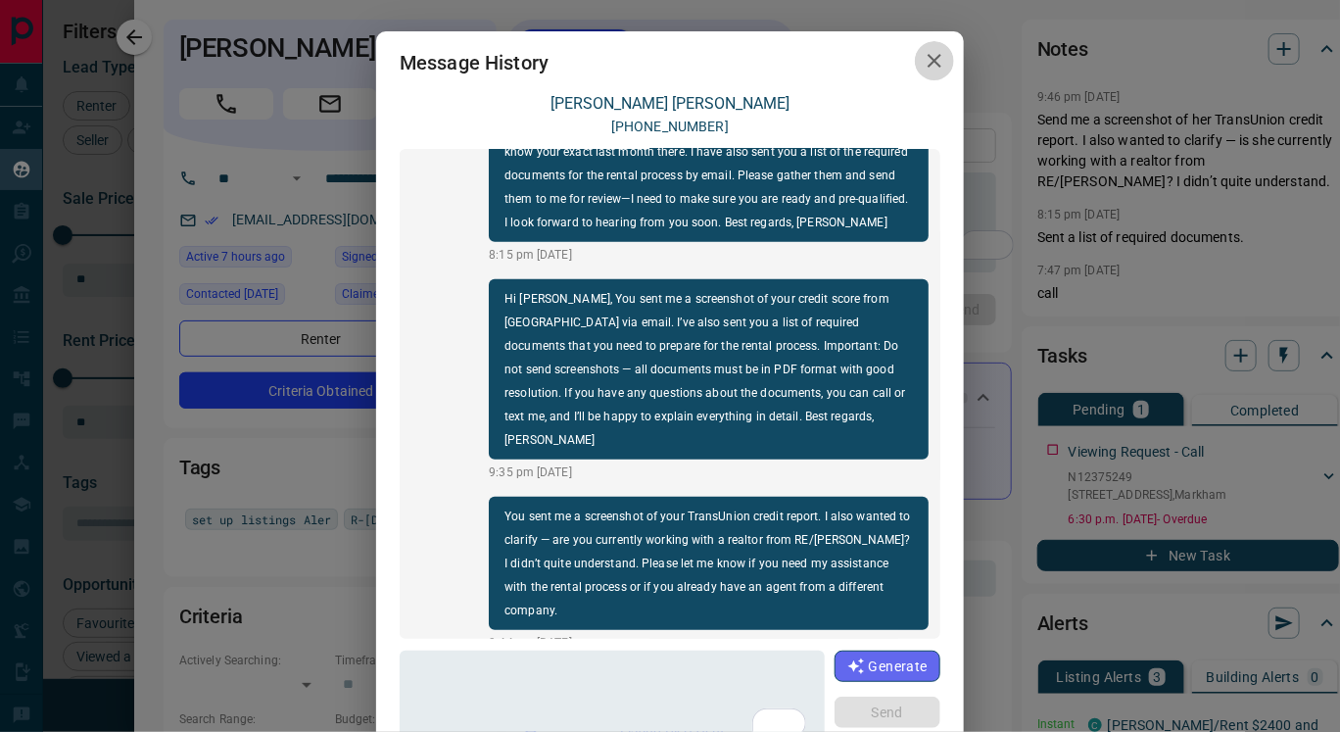
click at [926, 54] on icon "button" at bounding box center [935, 61] width 24 height 24
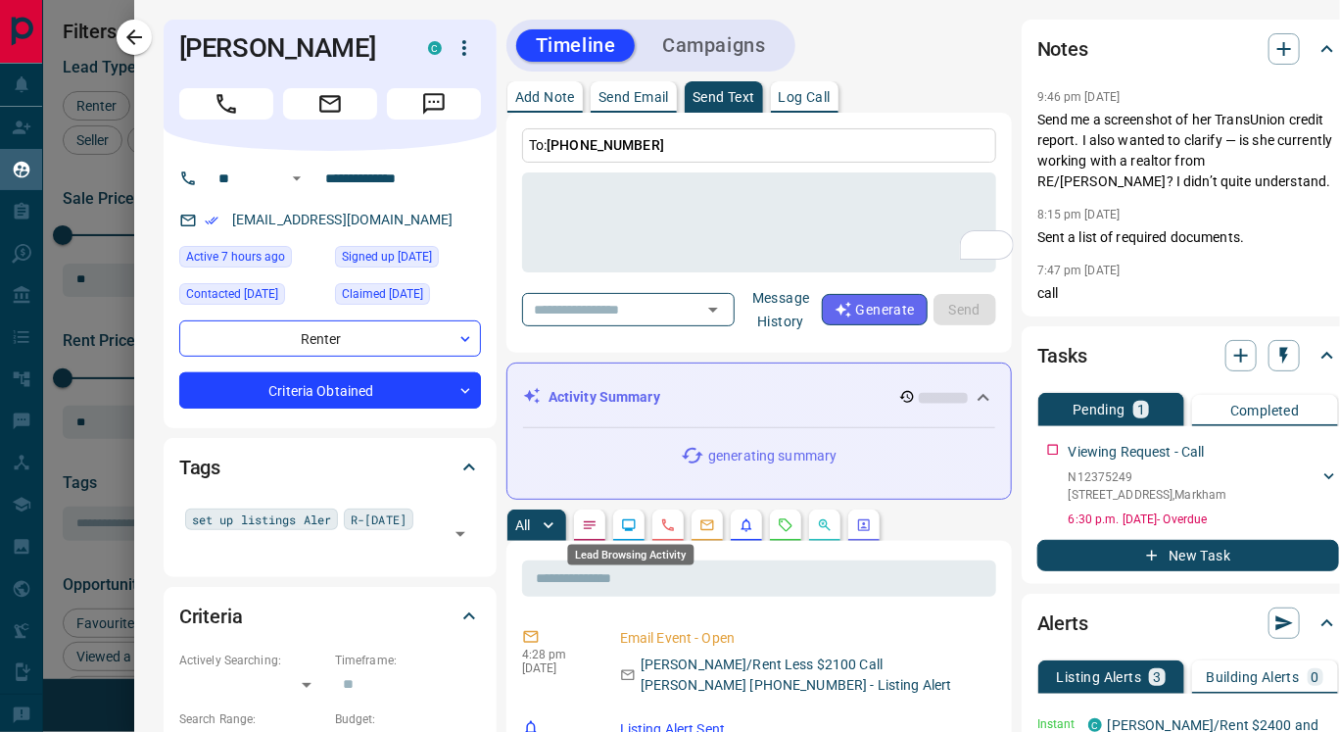
click at [630, 522] on icon "Lead Browsing Activity" at bounding box center [629, 525] width 16 height 16
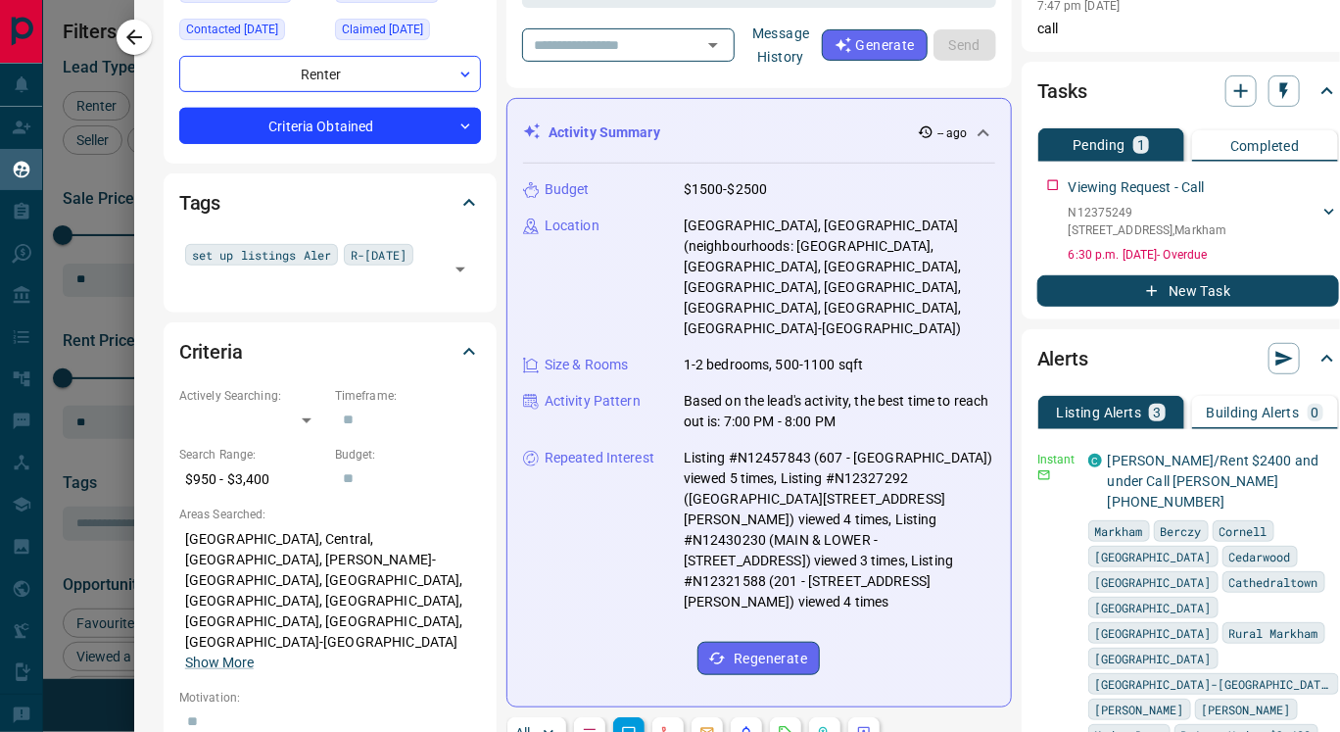
scroll to position [0, 0]
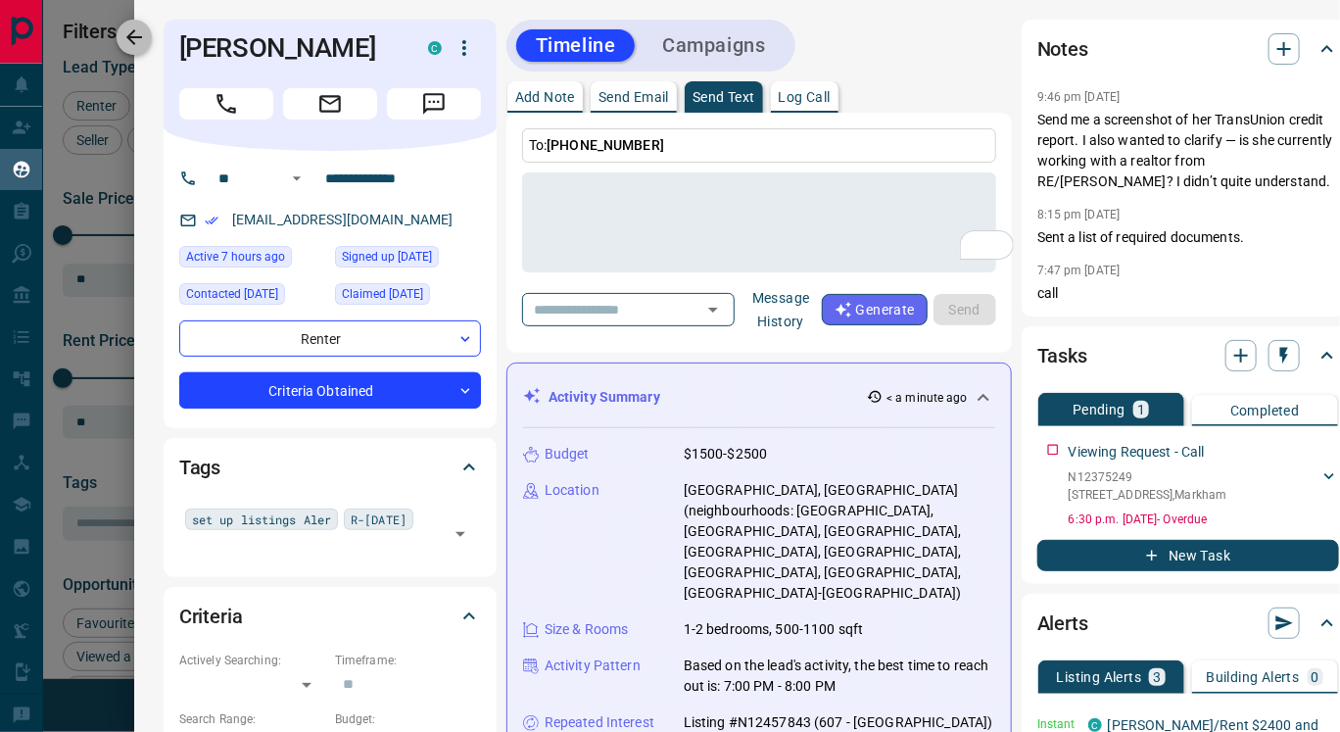
click at [133, 38] on icon "button" at bounding box center [134, 37] width 24 height 24
